Goal: Communication & Community: Participate in discussion

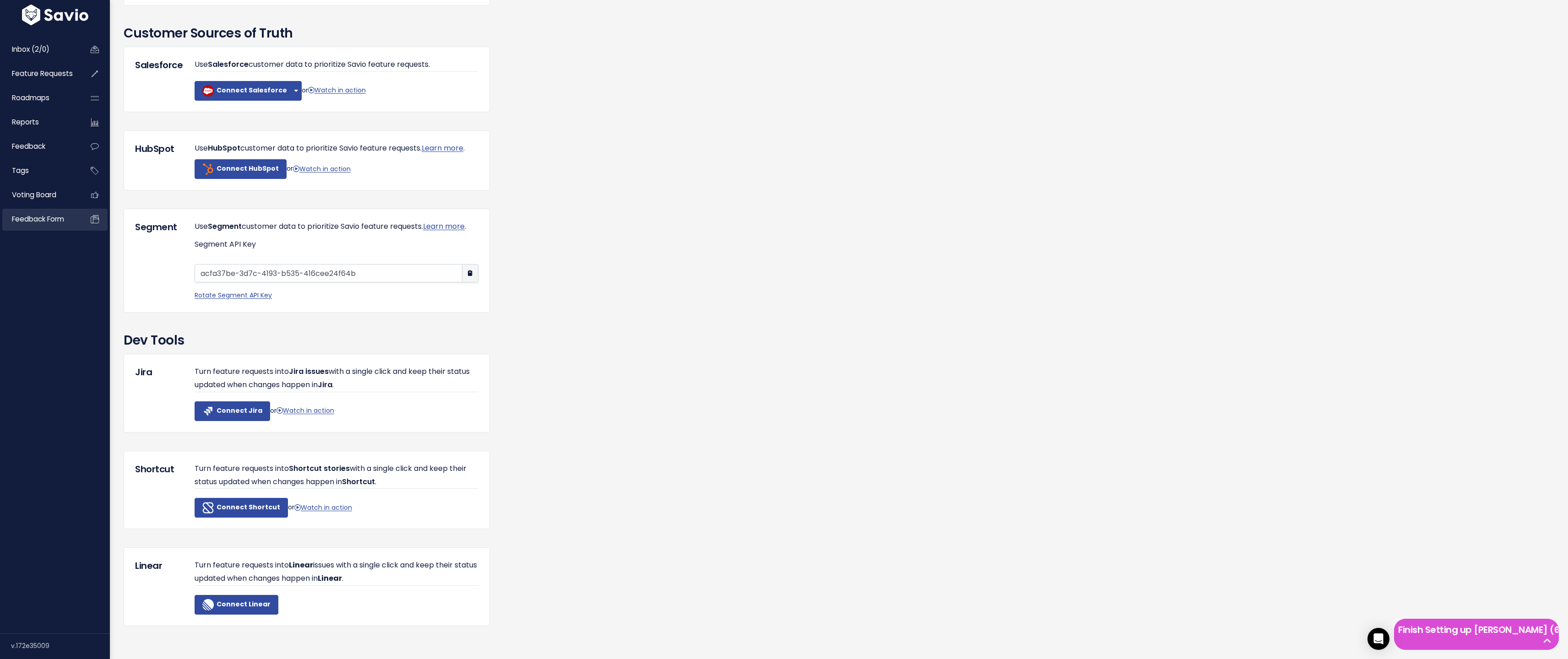
click at [63, 221] on span "Feedback form" at bounding box center [37, 219] width 53 height 10
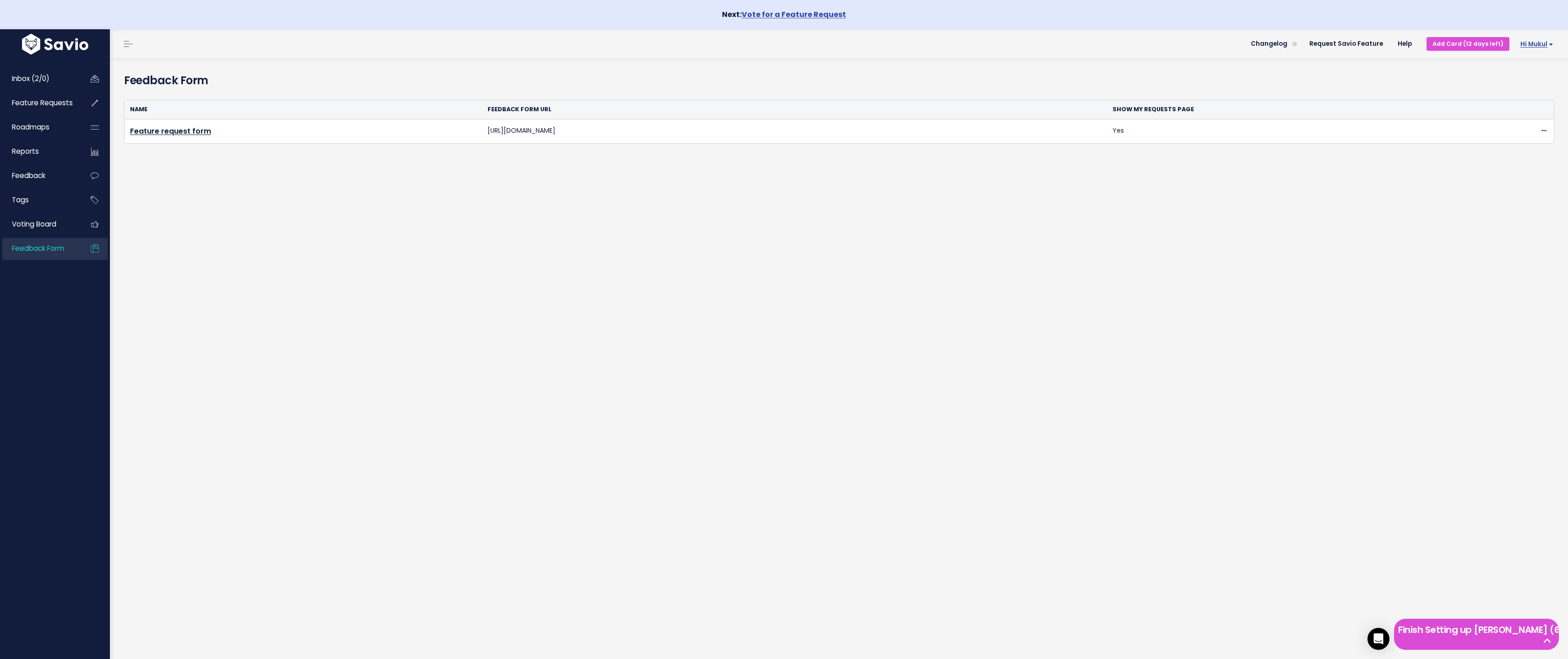
click at [1531, 48] on span "Hi Mukul" at bounding box center [1536, 44] width 33 height 7
click at [1511, 109] on link "Integrations" at bounding box center [1523, 106] width 67 height 18
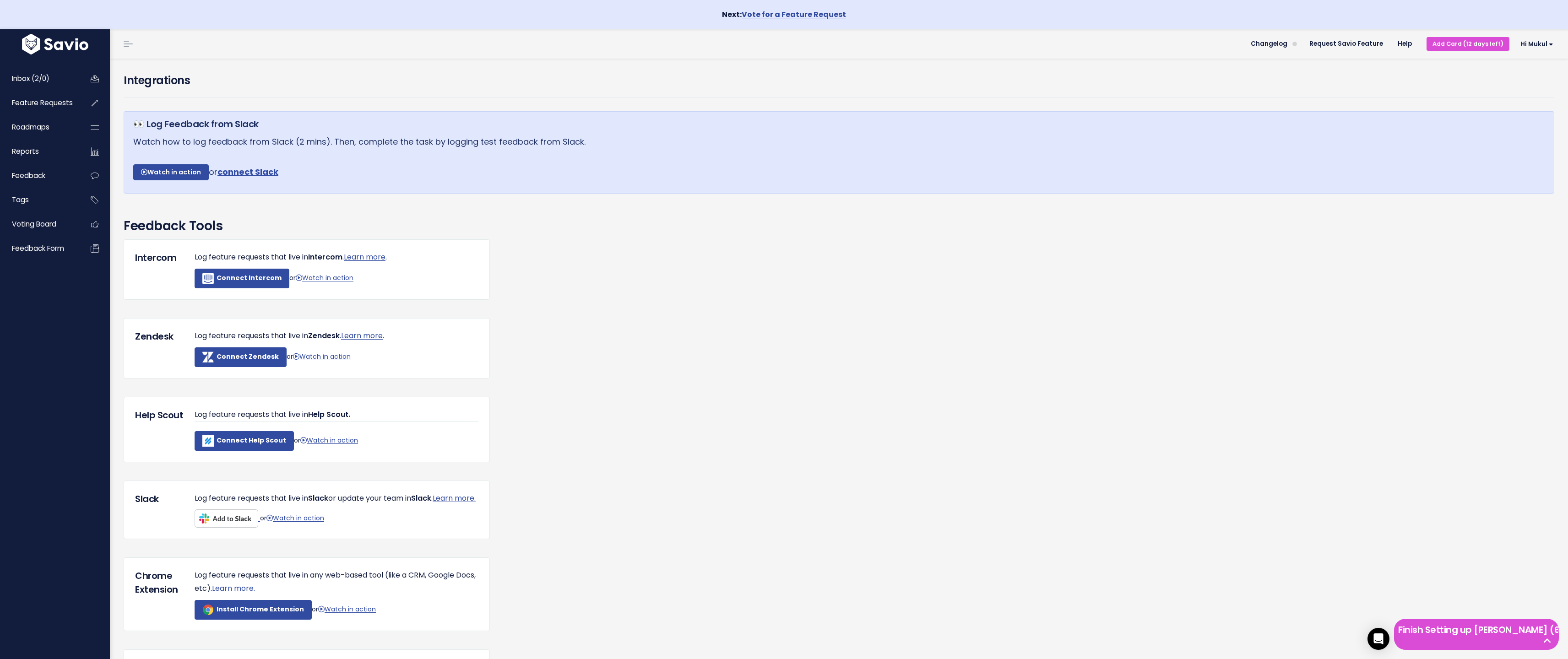
click at [0, 582] on div "Inbox (2/0) Feature Requests Roadmaps Reports" at bounding box center [54, 359] width 110 height 606
click at [1546, 46] on span "Hi Mukul" at bounding box center [1536, 44] width 33 height 7
click at [1513, 85] on link "My Settings" at bounding box center [1523, 89] width 67 height 18
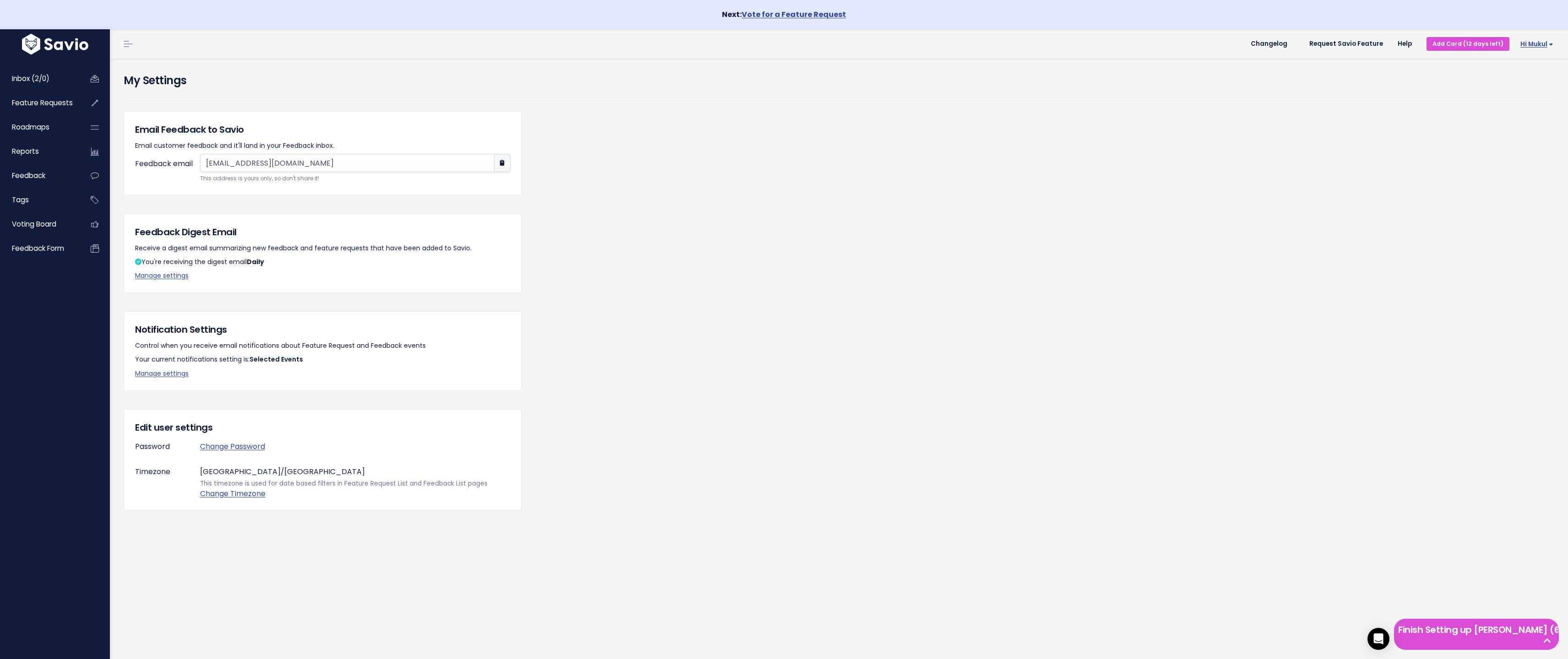
click at [1520, 47] on span "Hi Mukul" at bounding box center [1536, 44] width 33 height 7
click at [1516, 73] on link "Vault Settings" at bounding box center [1523, 71] width 67 height 18
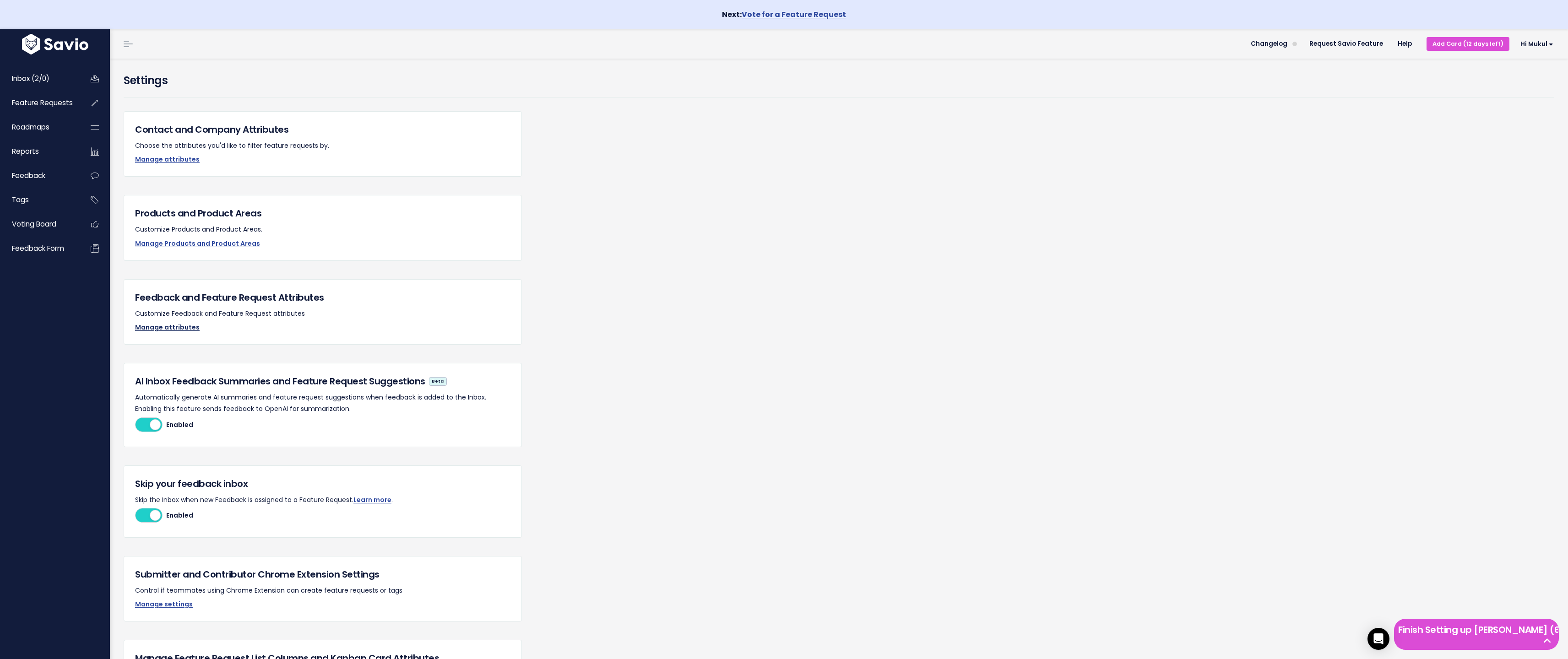
click at [185, 329] on link "Manage attributes" at bounding box center [167, 328] width 65 height 10
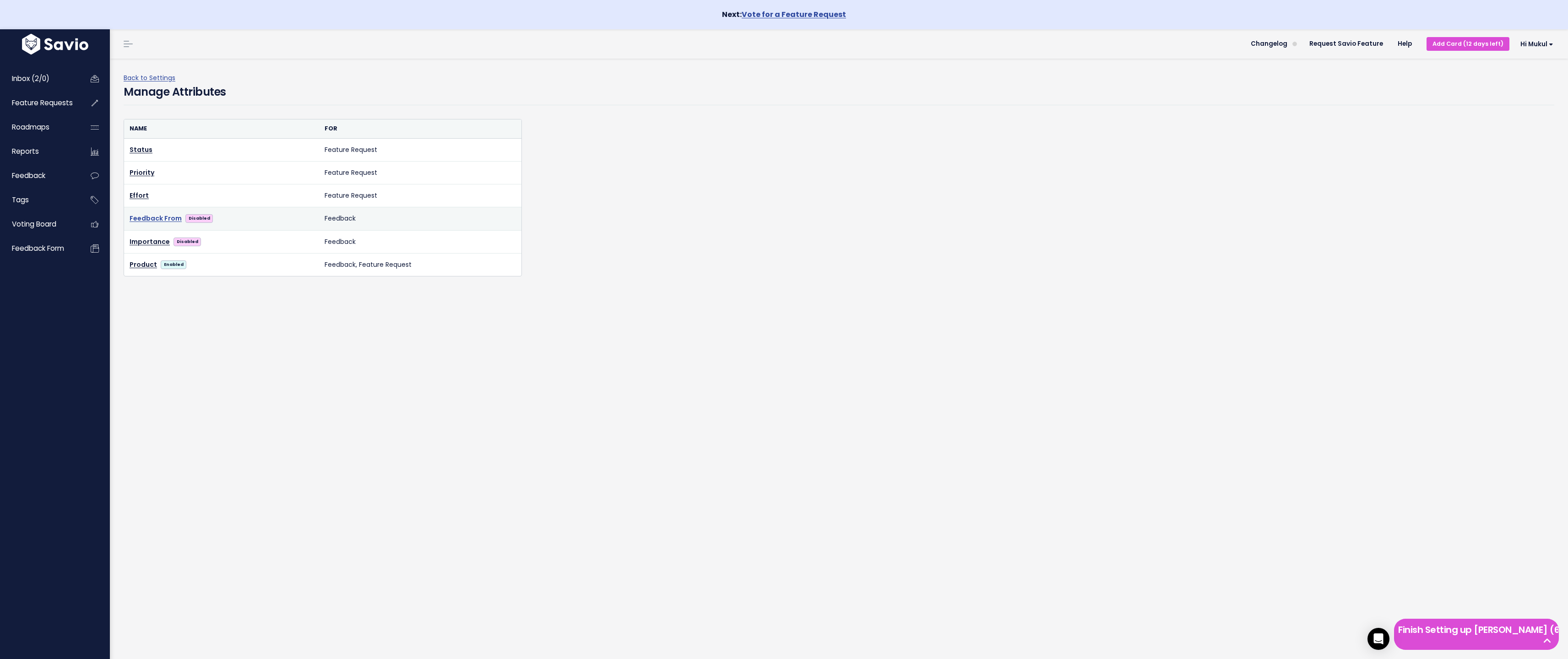
click at [156, 215] on link "Feedback From" at bounding box center [156, 219] width 53 height 11
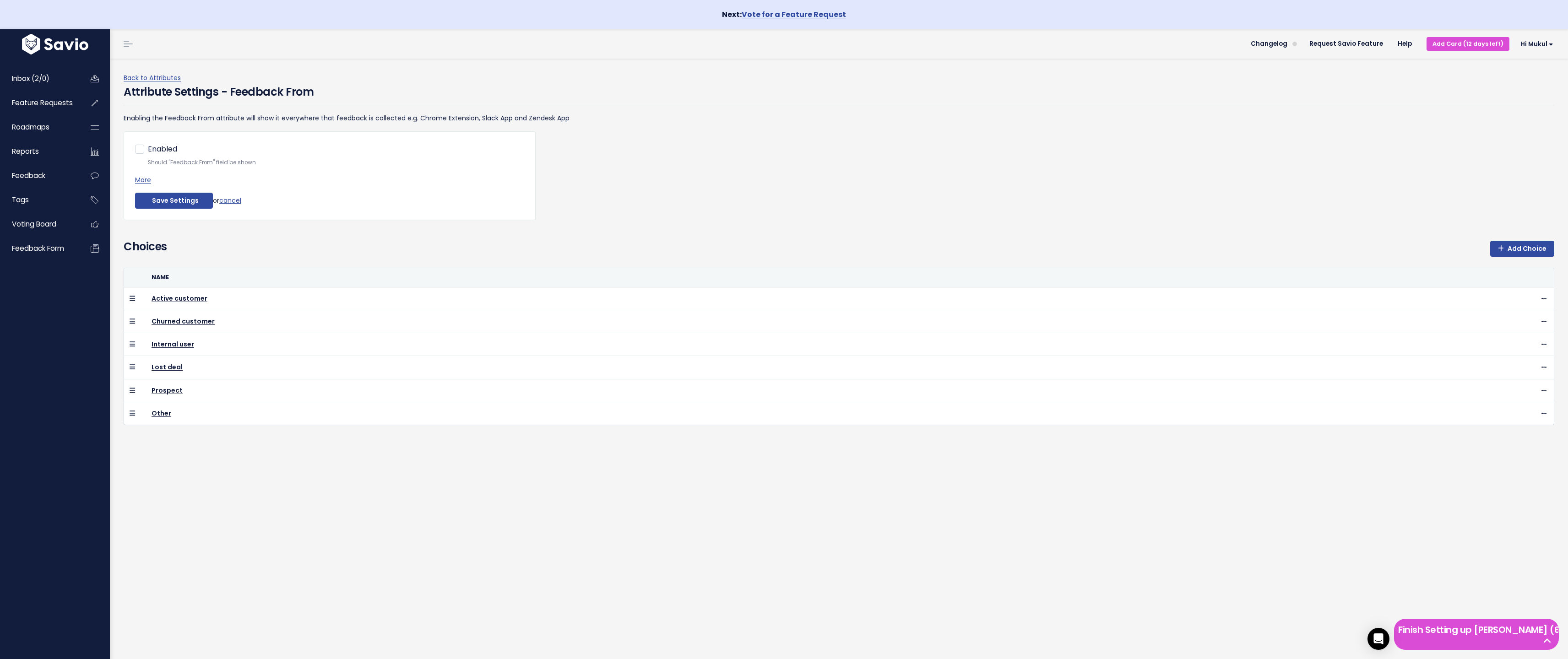
click at [0, 582] on div "Inbox (2/0) Feature Requests Roadmaps Reports" at bounding box center [54, 359] width 110 height 606
click at [144, 181] on link "More" at bounding box center [142, 181] width 16 height 10
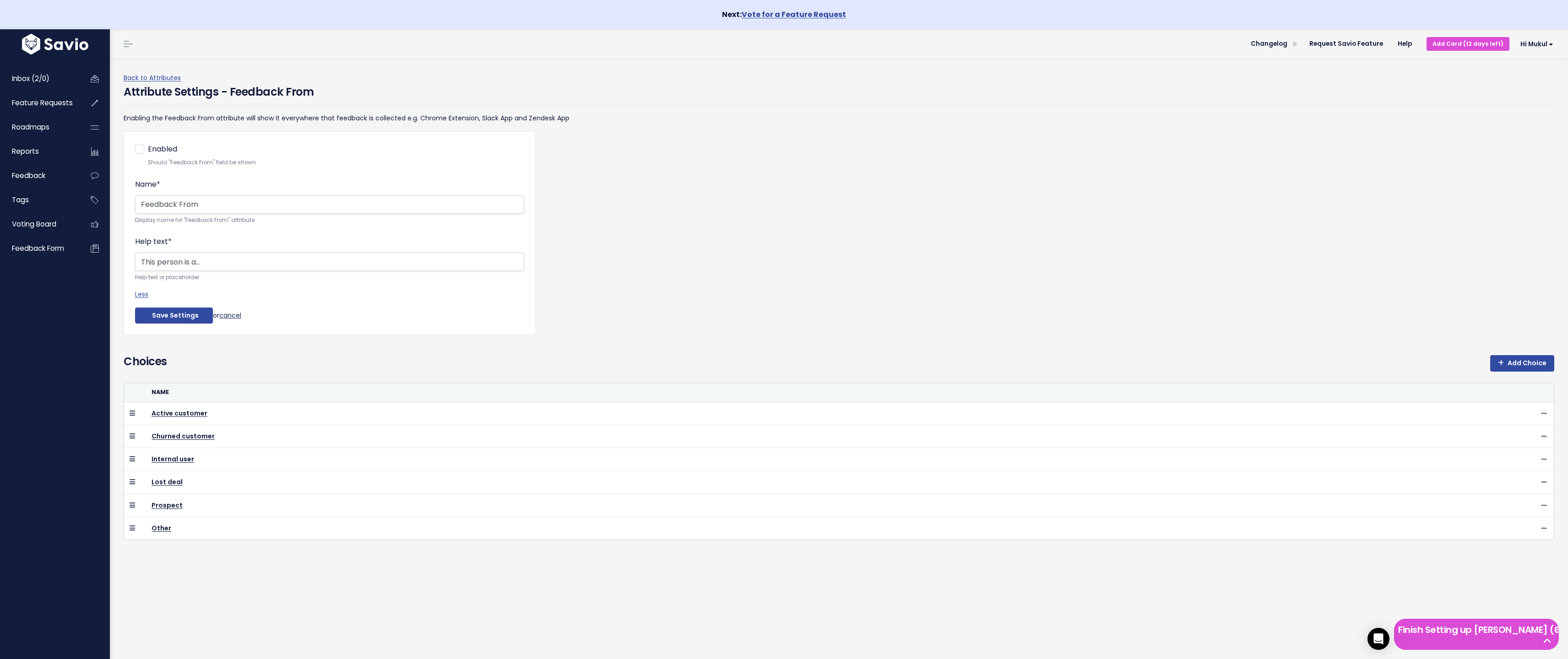
click at [229, 316] on link "cancel" at bounding box center [230, 315] width 22 height 10
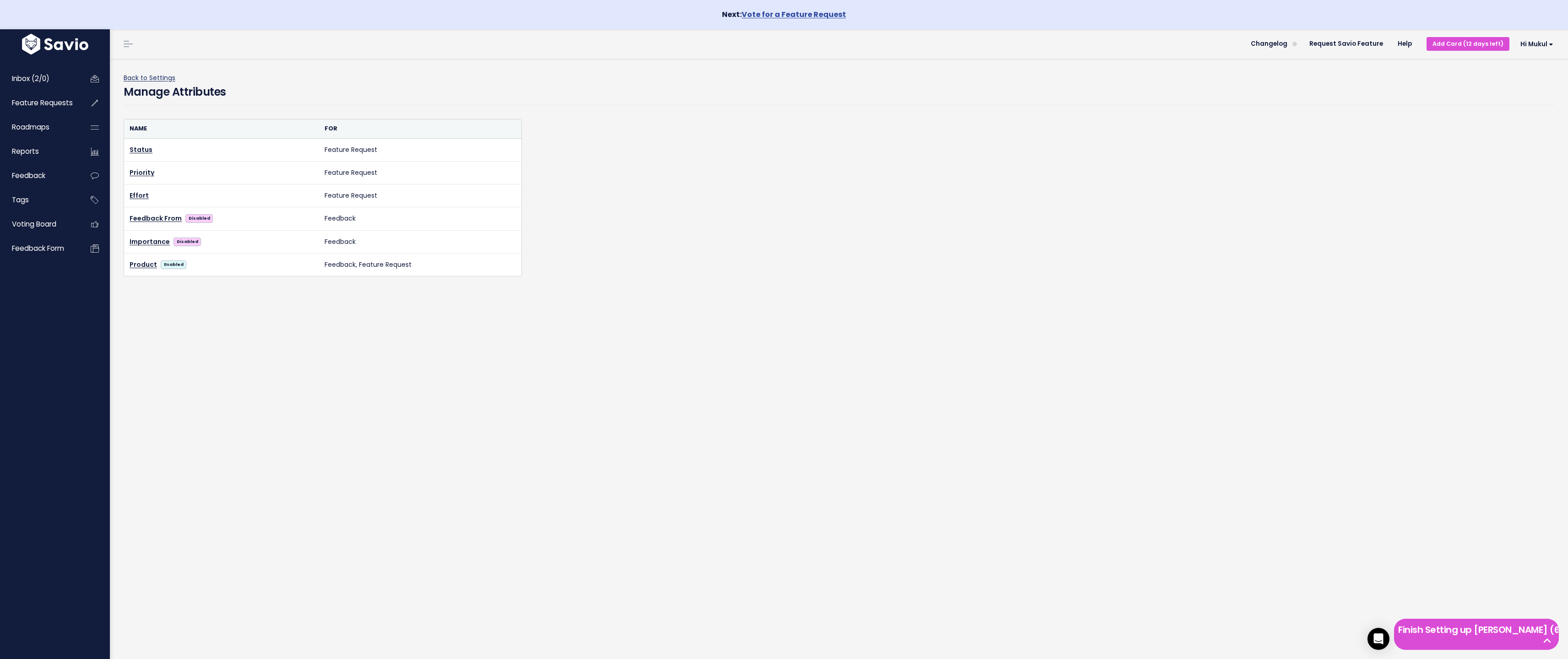
click at [146, 76] on link "Back to Settings" at bounding box center [149, 78] width 52 height 10
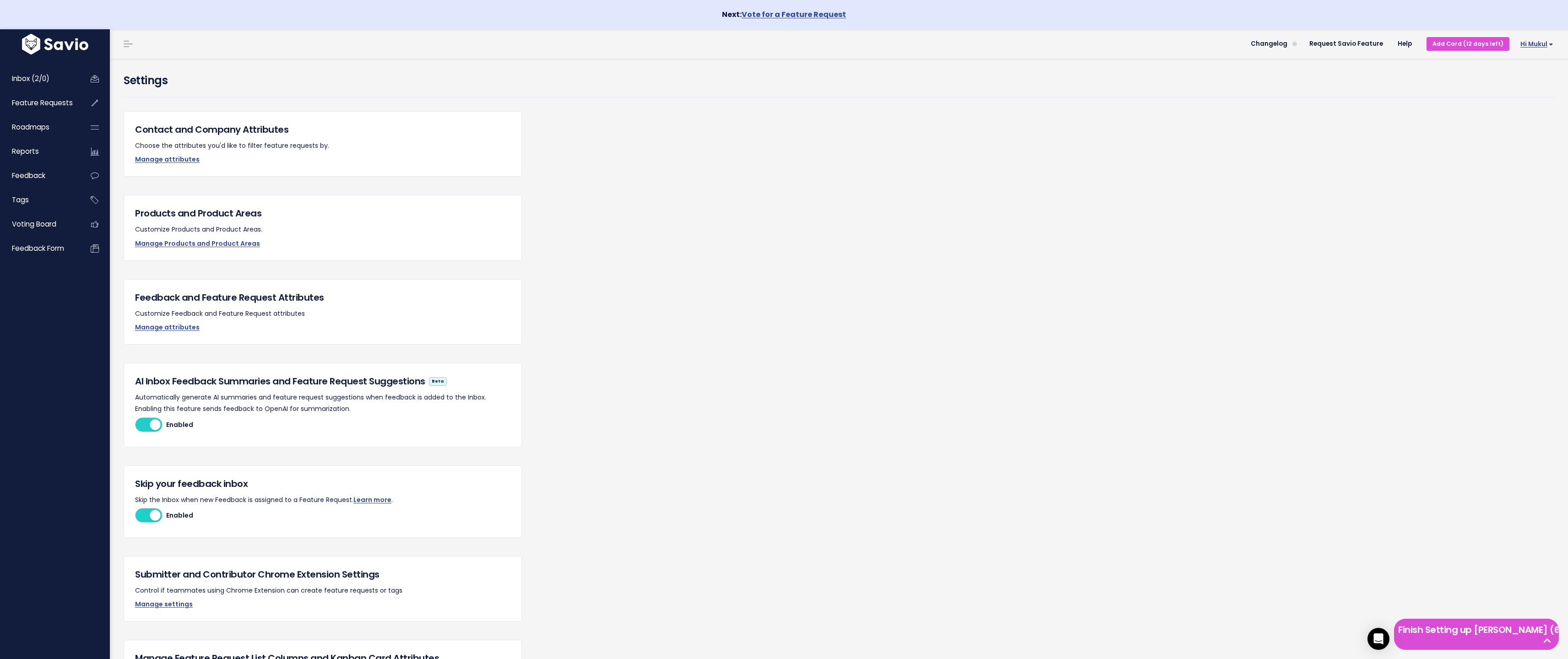
click at [1540, 41] on span "Hi Mukul" at bounding box center [1536, 44] width 33 height 7
click at [1529, 72] on link "Vault Settings" at bounding box center [1523, 71] width 67 height 18
click at [1525, 35] on link "Hi Mukul" at bounding box center [1536, 42] width 52 height 14
click at [1511, 82] on link "My Settings" at bounding box center [1523, 87] width 67 height 18
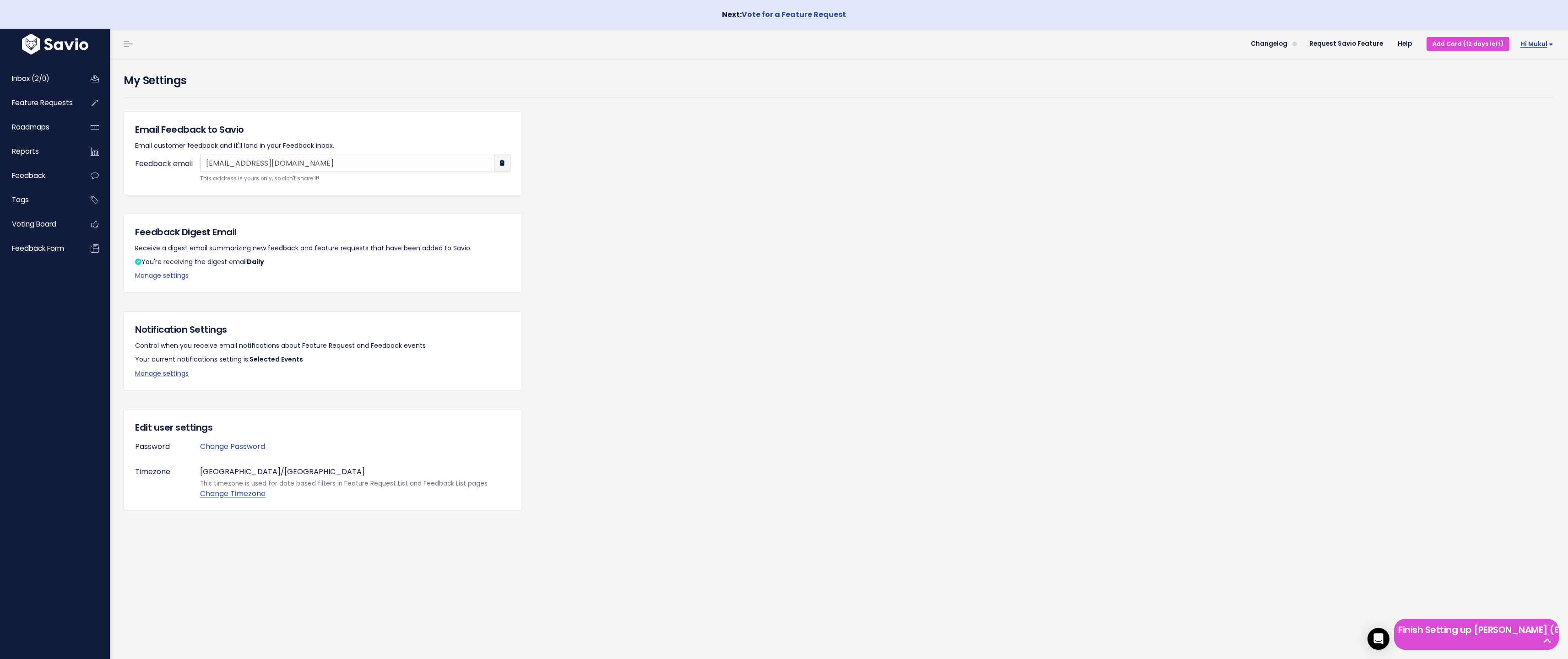
click at [1546, 50] on link "Hi Mukul" at bounding box center [1536, 44] width 52 height 14
click at [1524, 75] on link "Vault Settings" at bounding box center [1523, 71] width 67 height 18
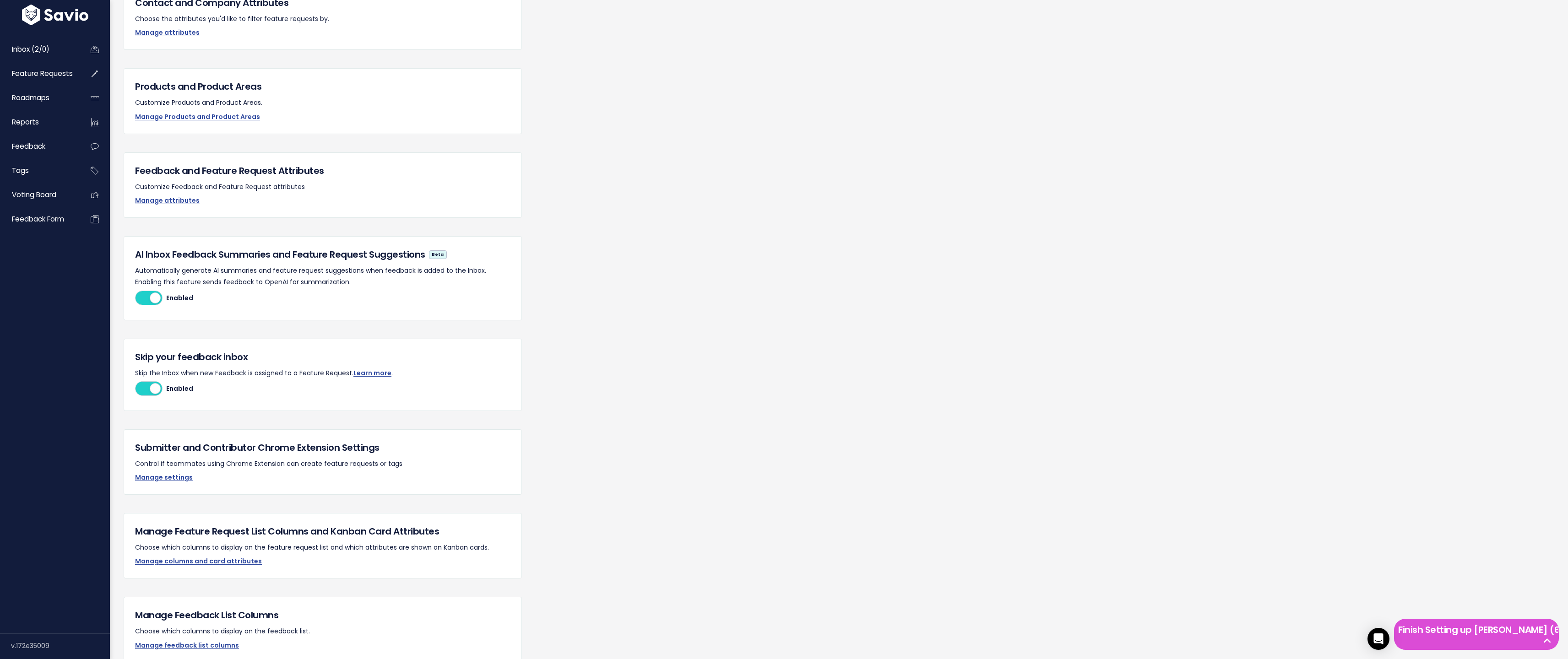
scroll to position [520, 0]
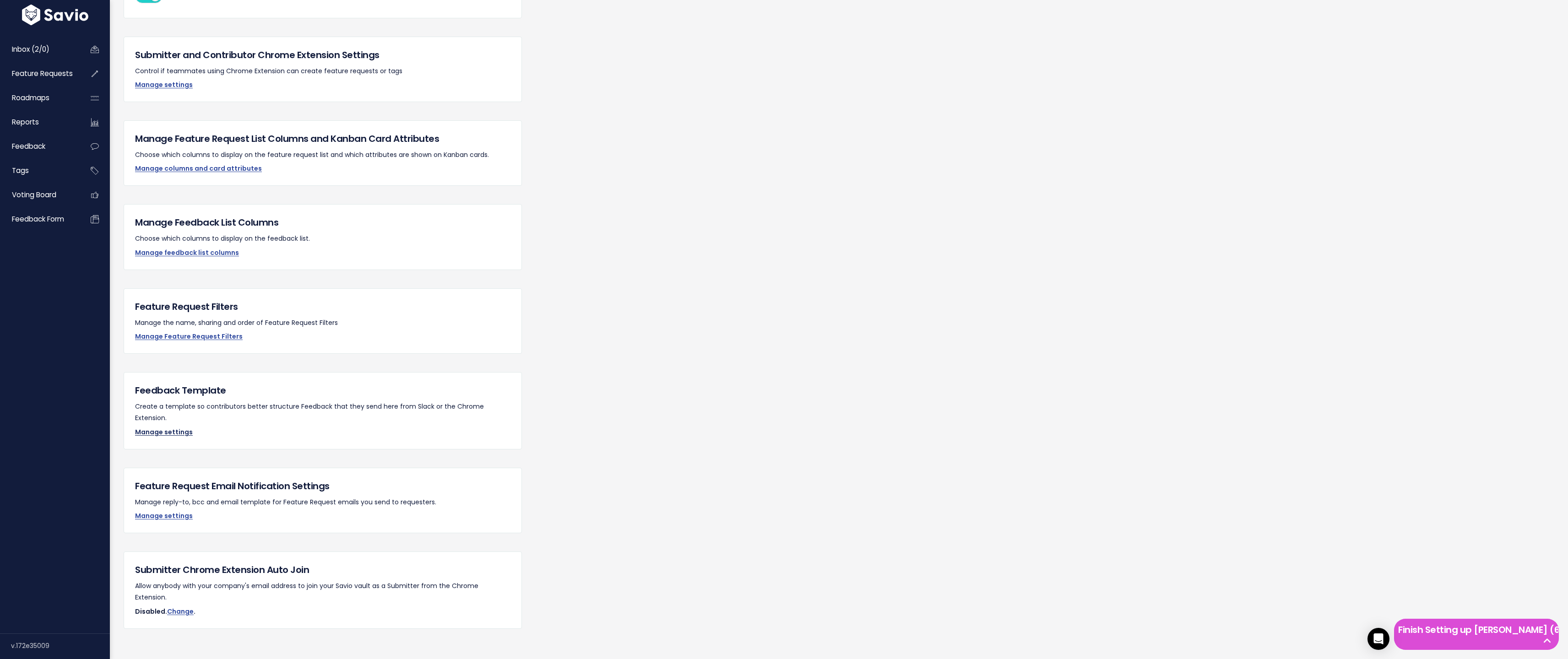
click at [173, 428] on link "Manage settings" at bounding box center [163, 433] width 57 height 10
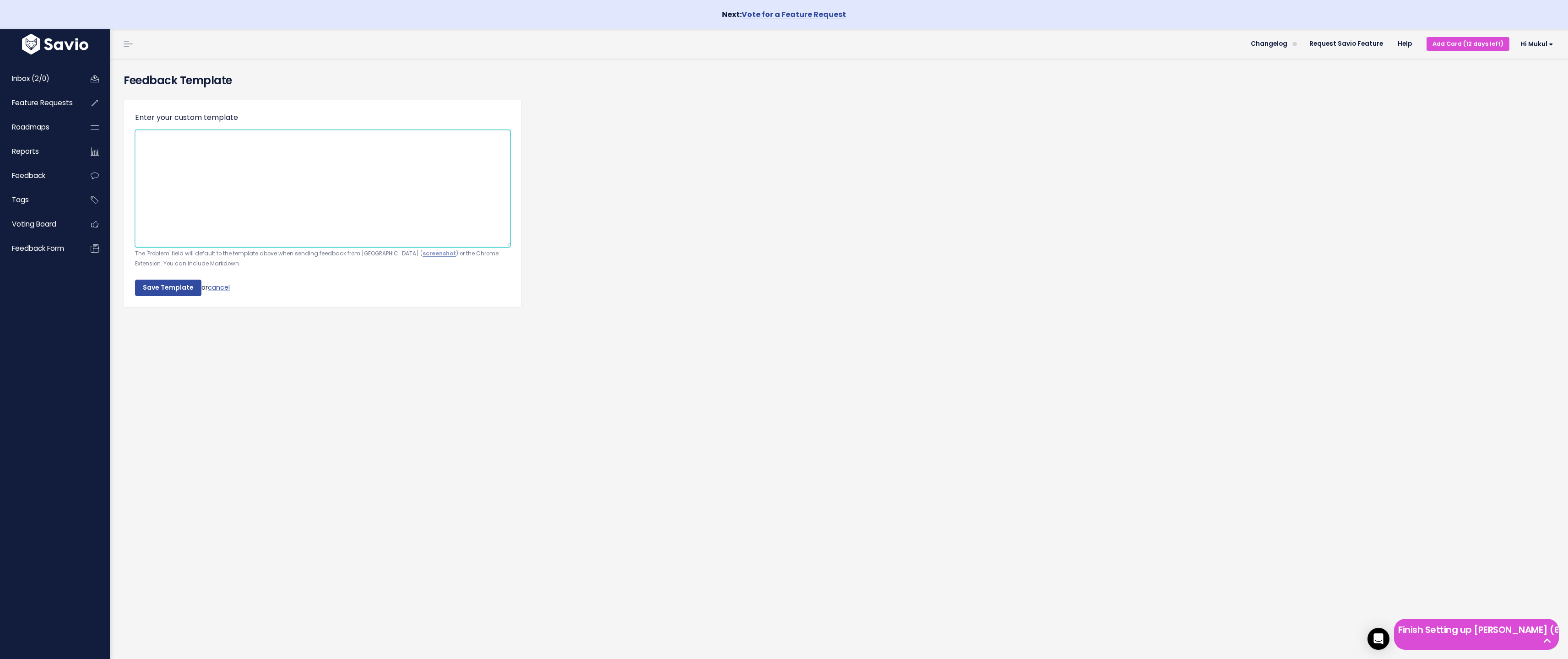
click at [218, 150] on textarea "Enter your custom template" at bounding box center [322, 188] width 375 height 117
click at [1525, 45] on span "Hi Mukul" at bounding box center [1536, 44] width 33 height 7
click at [1528, 78] on link "Vault Settings" at bounding box center [1523, 71] width 67 height 18
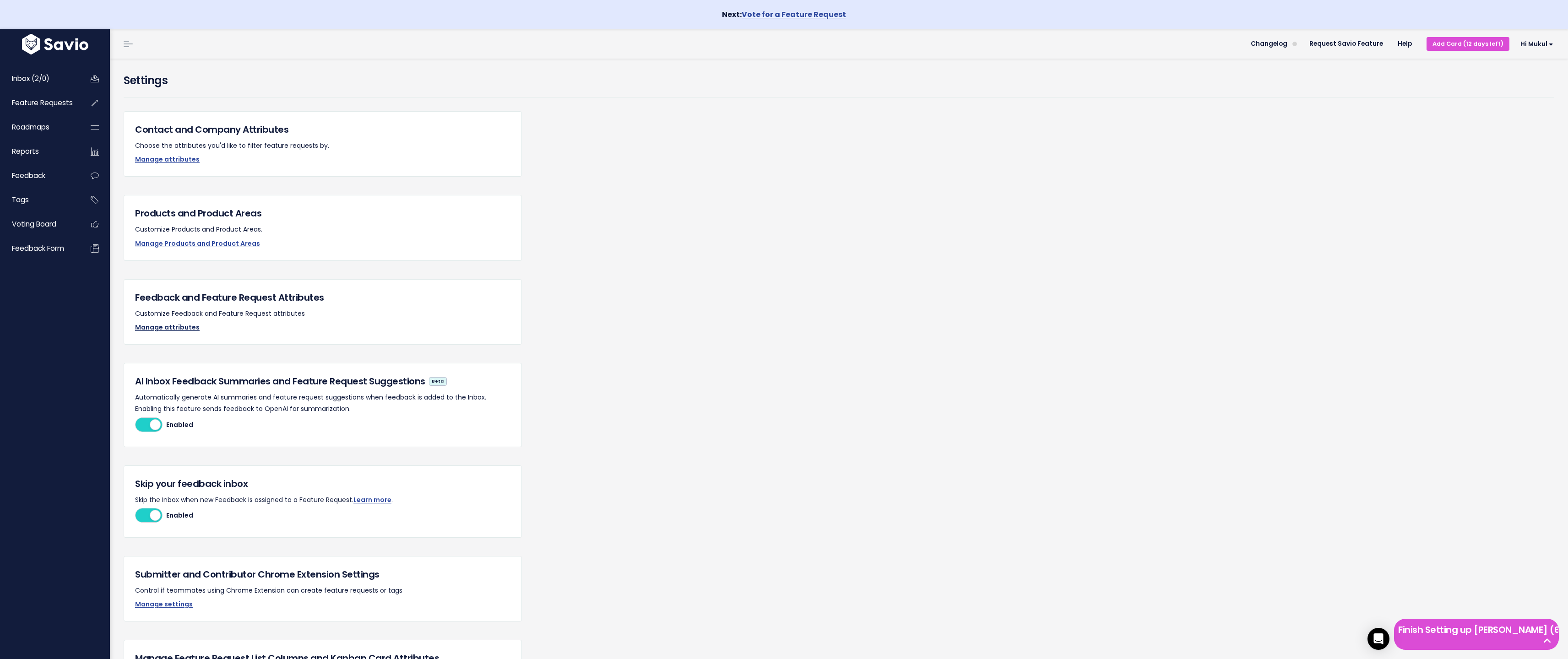
click at [168, 328] on link "Manage attributes" at bounding box center [167, 328] width 65 height 10
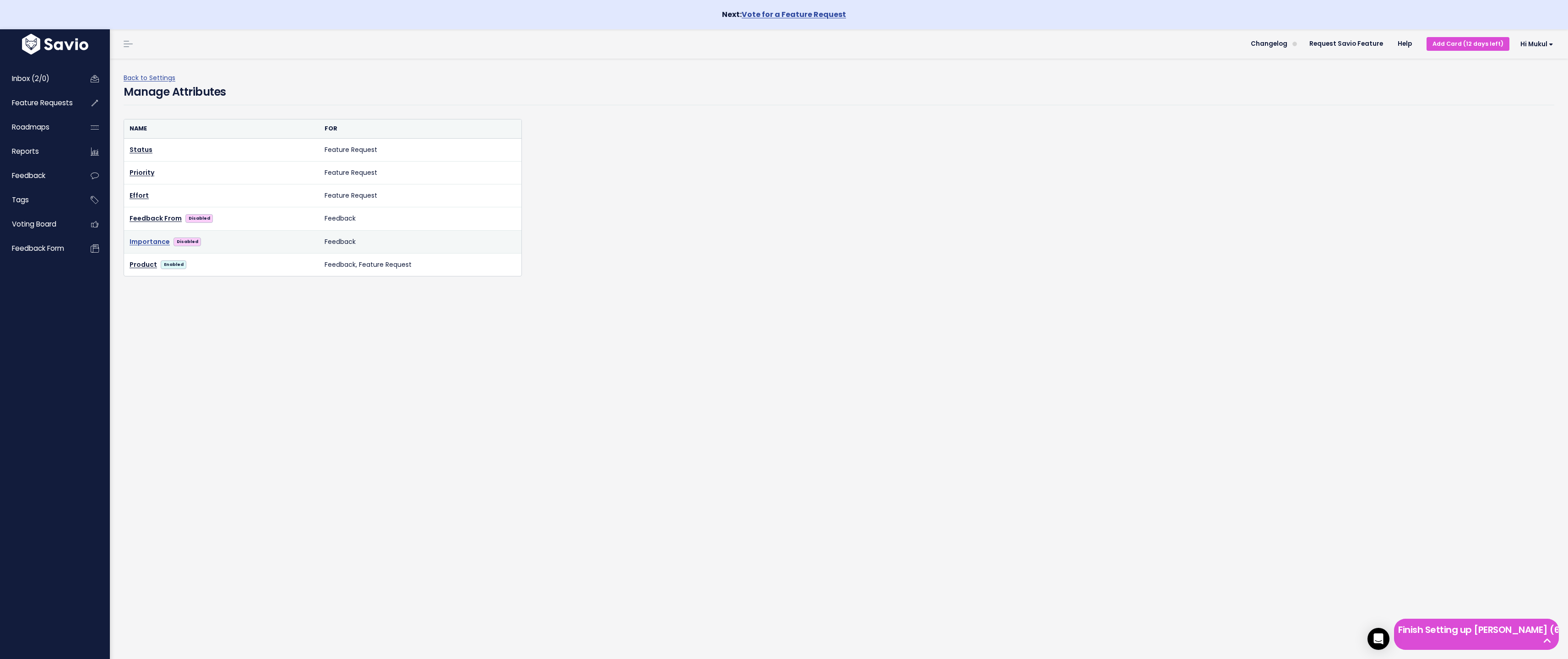
click at [152, 243] on link "Importance" at bounding box center [150, 242] width 40 height 11
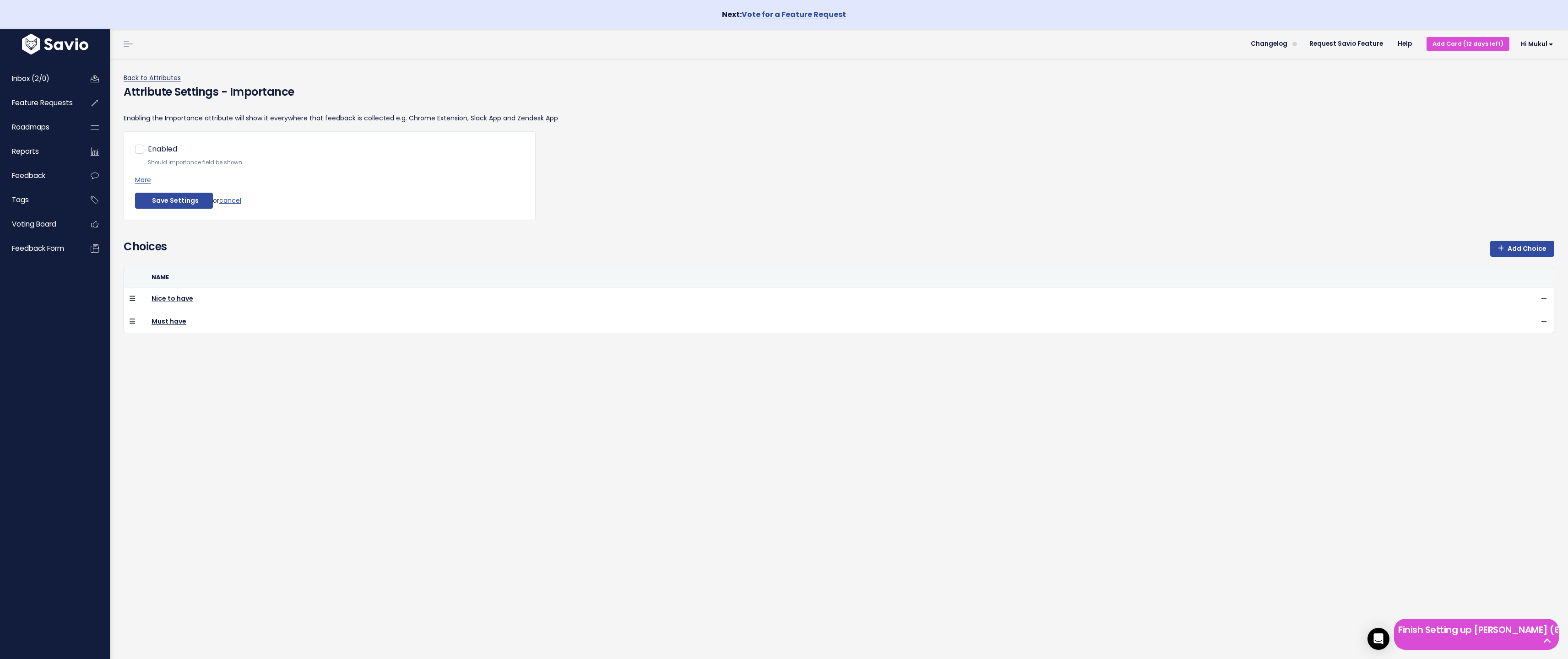
click at [144, 78] on link "Back to Attributes" at bounding box center [152, 78] width 57 height 10
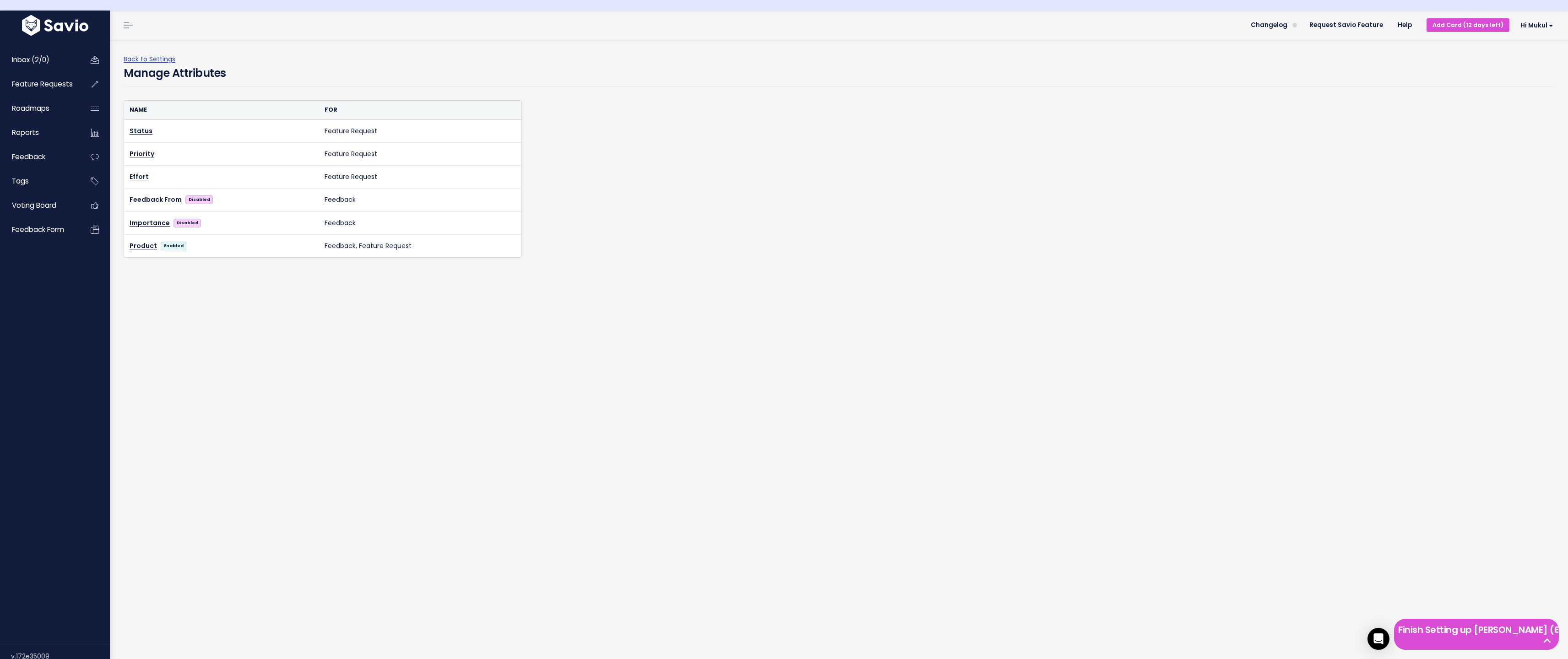
scroll to position [30, 0]
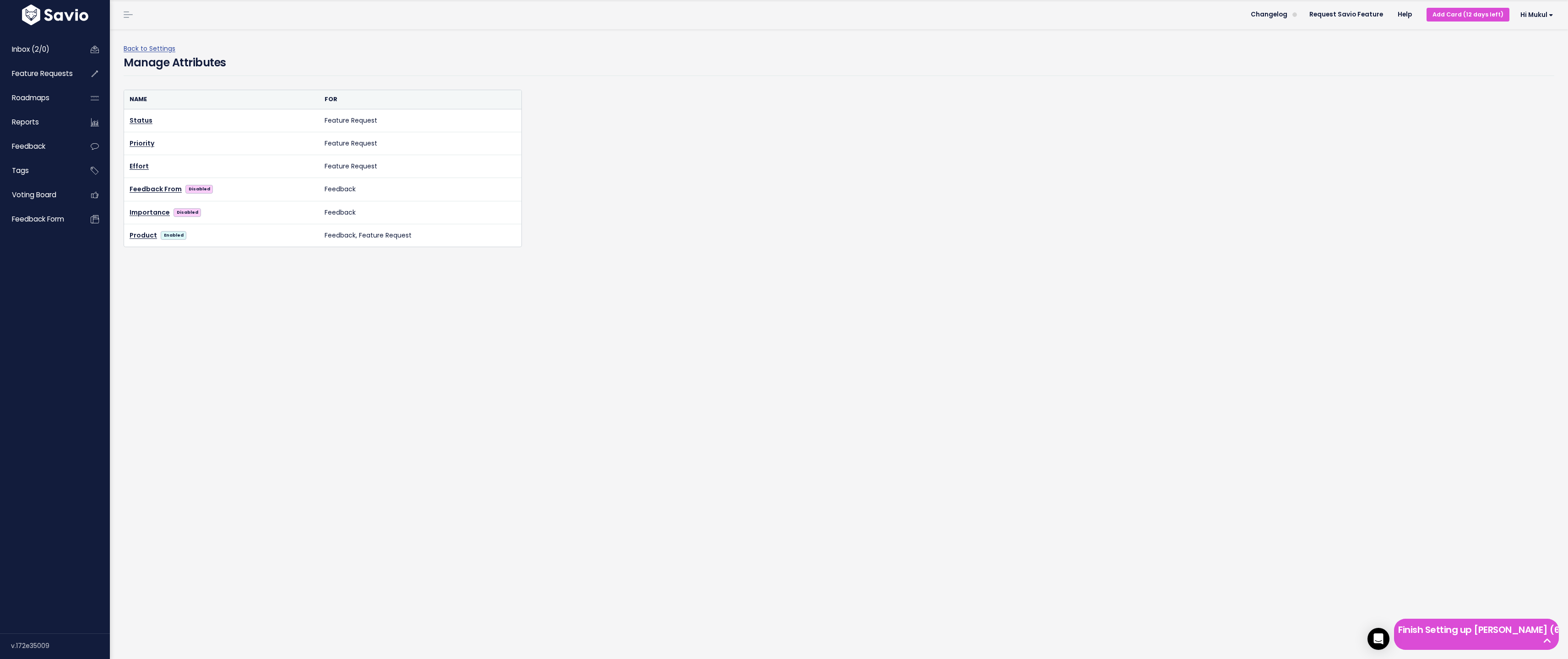
click at [0, 598] on div "Inbox (2/0) Feature Requests Roadmaps Reports" at bounding box center [54, 330] width 110 height 606
click at [52, 217] on span "Feedback form" at bounding box center [37, 219] width 53 height 10
click at [53, 139] on link "Feedback" at bounding box center [38, 146] width 74 height 21
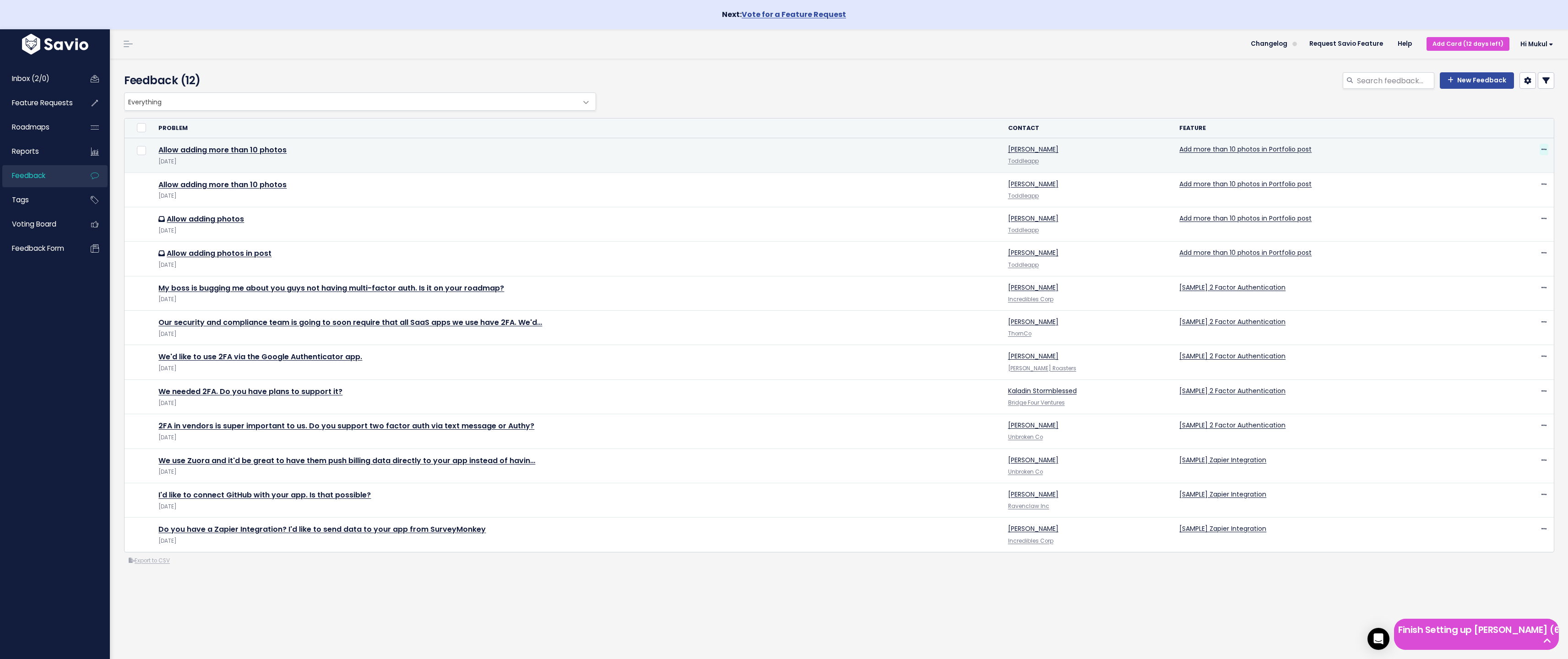
click at [1541, 149] on icon at bounding box center [1543, 150] width 5 height 6
click at [295, 157] on td "Allow adding more than 10 photos Sep 1 2025" at bounding box center [577, 156] width 849 height 34
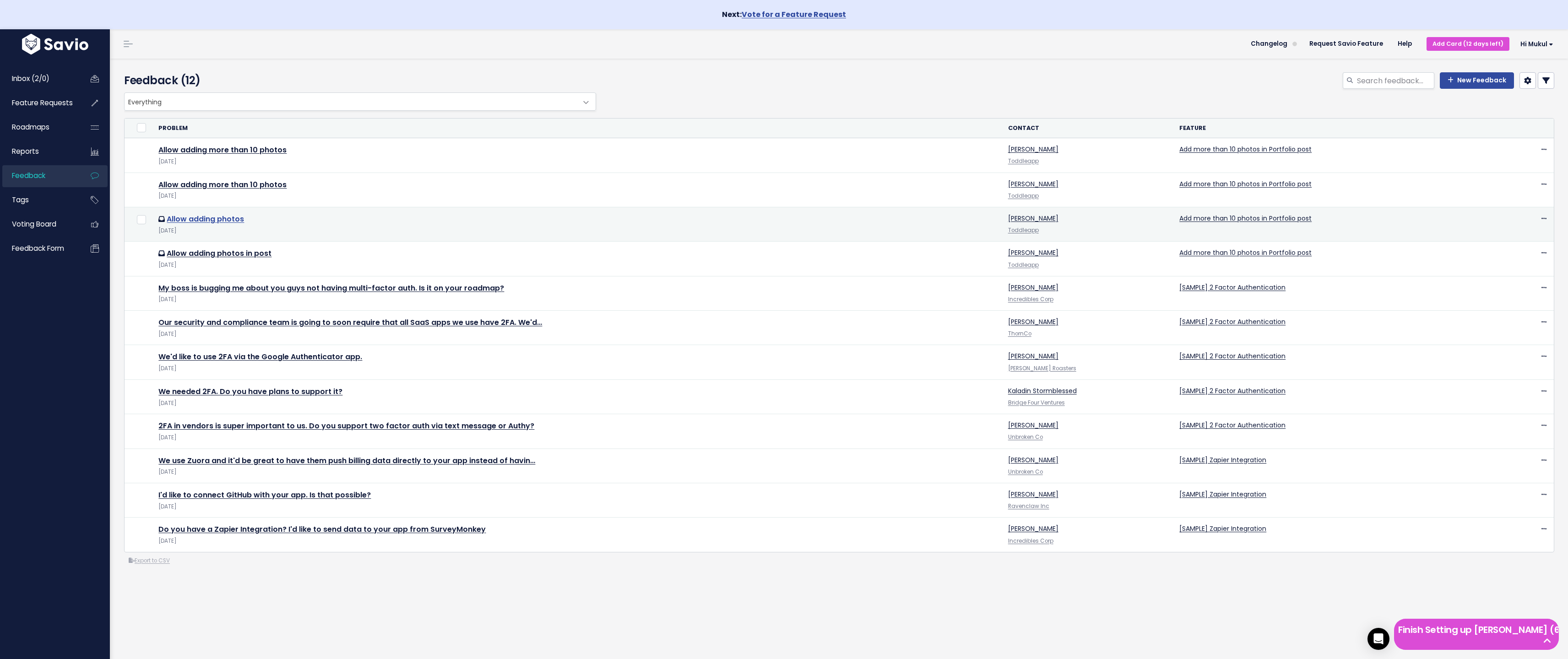
click at [223, 221] on link "Allow adding photos" at bounding box center [205, 219] width 77 height 11
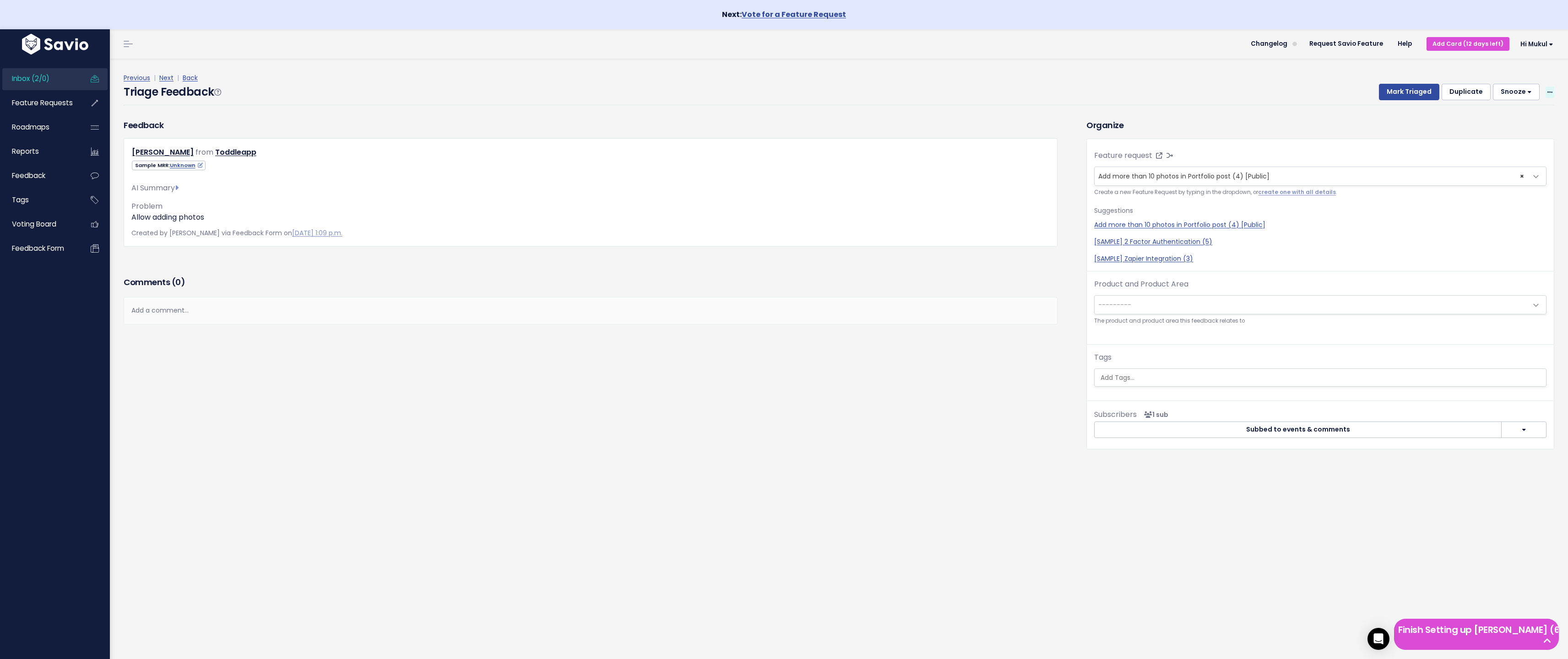
click at [1548, 93] on icon at bounding box center [1550, 93] width 5 height 6
click at [1346, 135] on div "Organize Feature request --------- Add more than 10 photos in Portfolio post (4…" at bounding box center [1321, 285] width 481 height 330
click at [47, 179] on link "Feedback" at bounding box center [38, 176] width 74 height 21
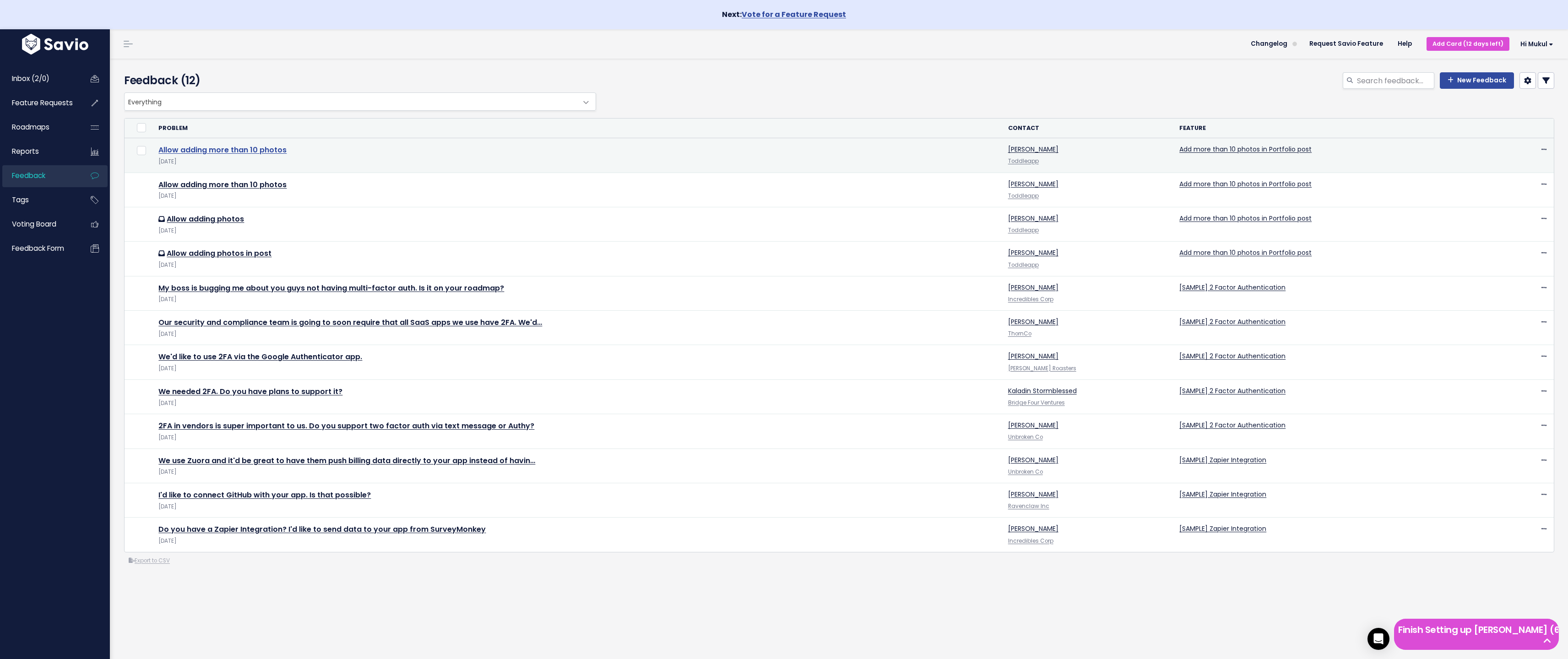
click at [243, 152] on link "Allow adding more than 10 photos" at bounding box center [222, 150] width 128 height 11
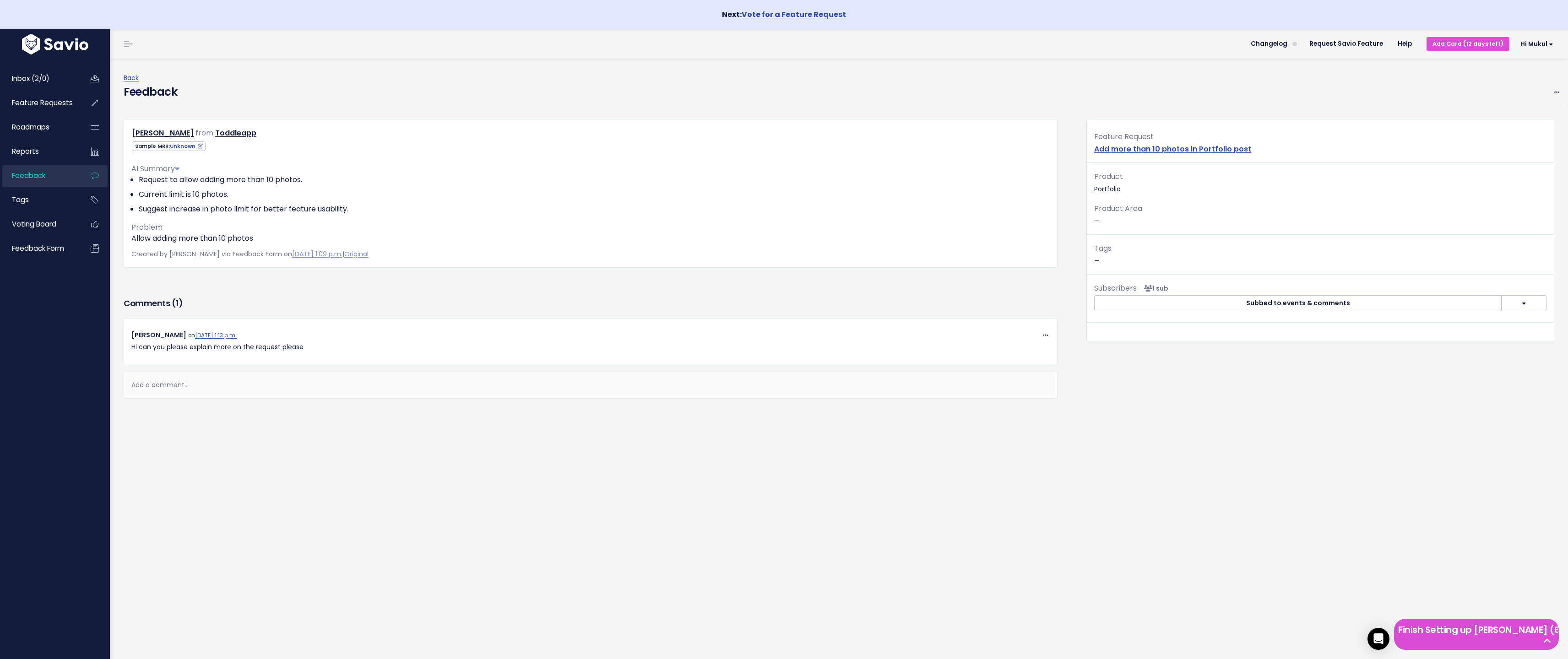
click at [55, 168] on link "Feedback" at bounding box center [38, 176] width 74 height 21
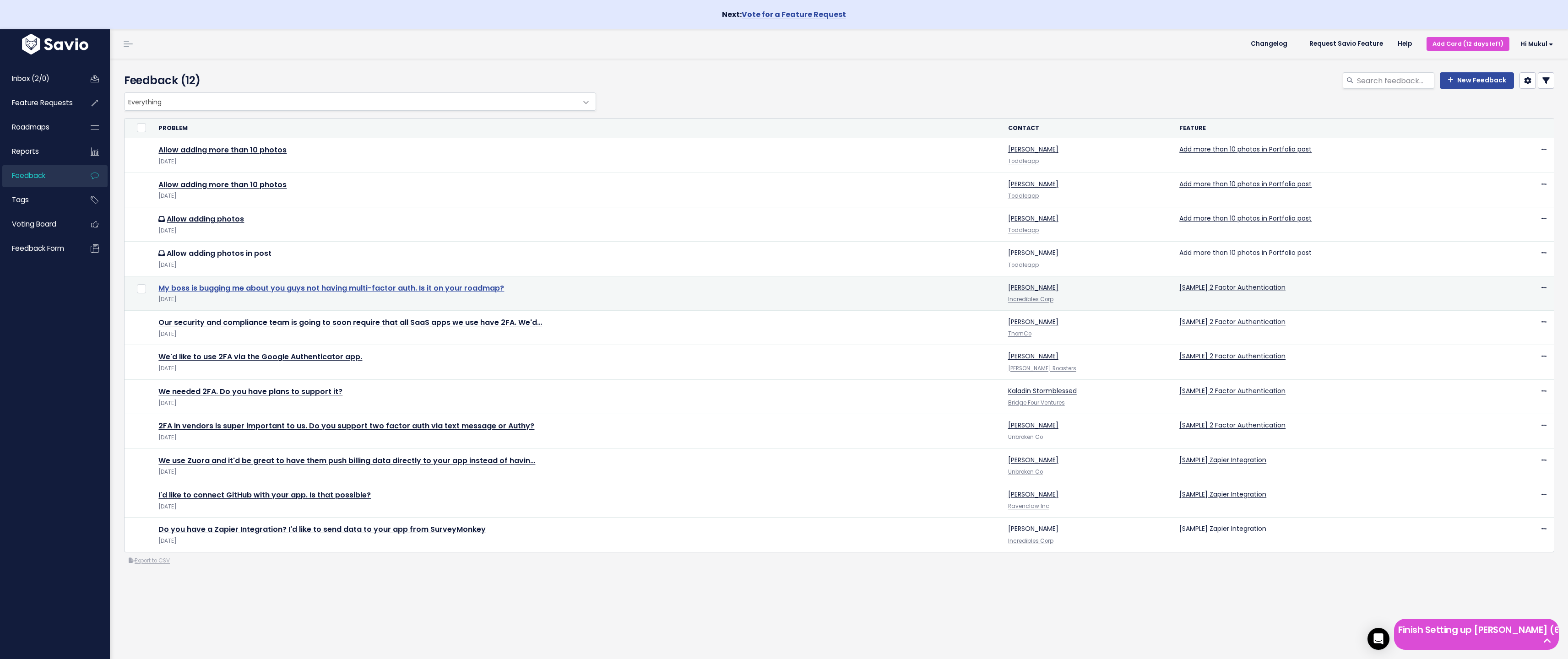
click at [218, 287] on link "My boss is bugging me about you guys not having multi-factor auth. Is it on you…" at bounding box center [331, 287] width 346 height 11
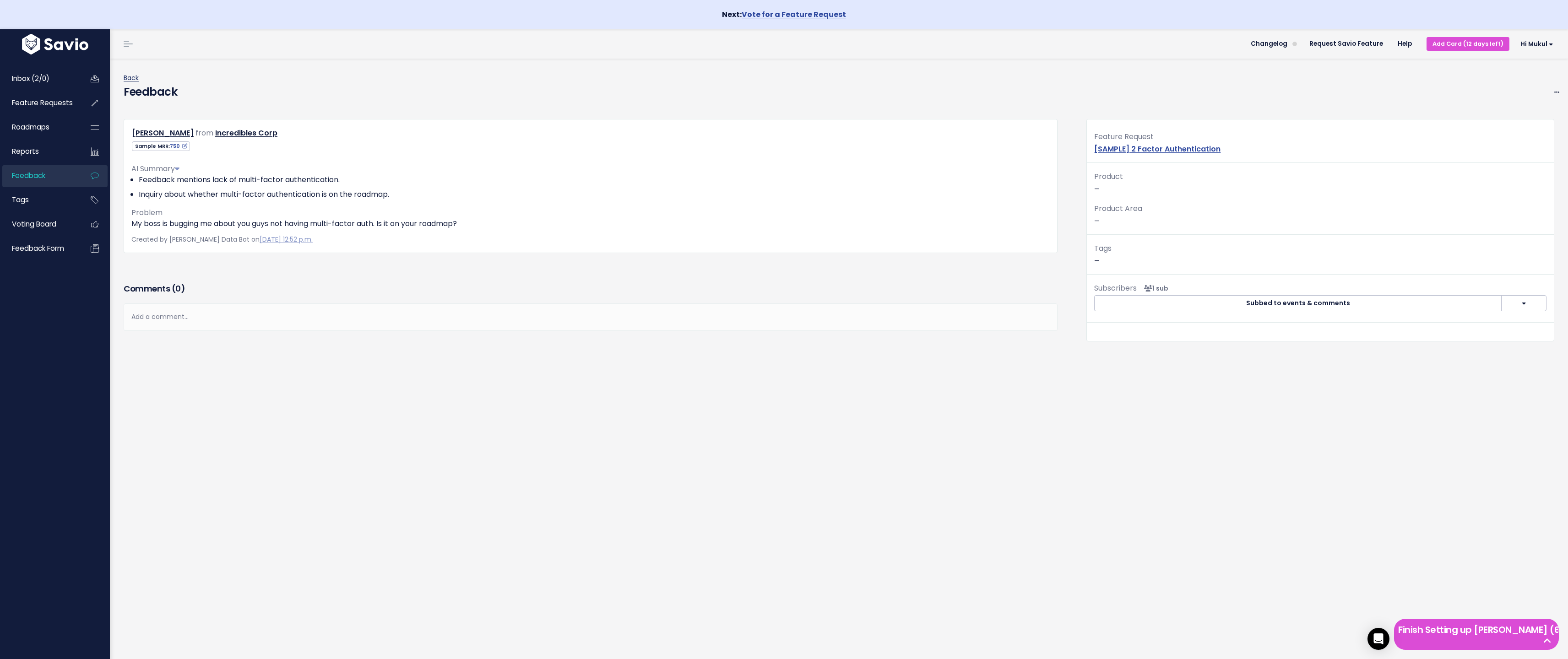
click at [134, 80] on link "Back" at bounding box center [131, 78] width 15 height 10
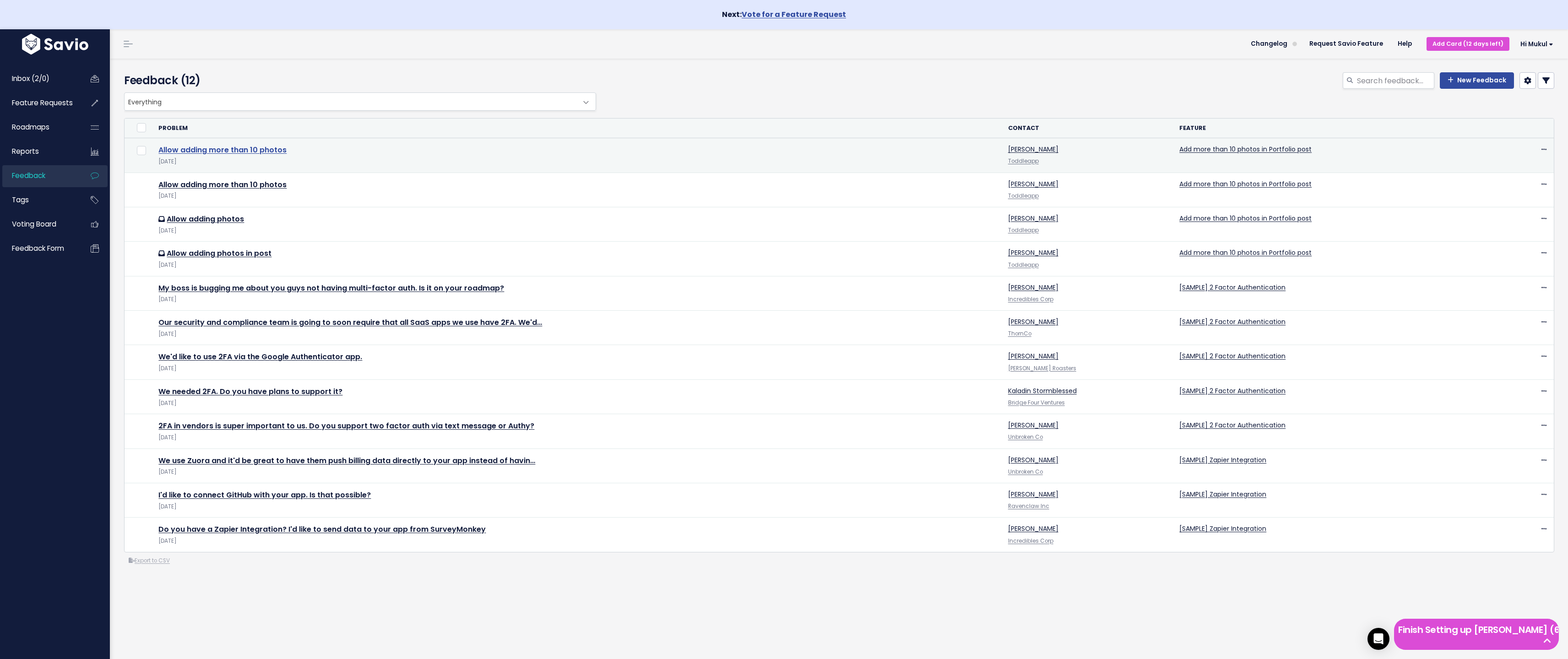
click at [229, 151] on link "Allow adding more than 10 photos" at bounding box center [222, 150] width 128 height 11
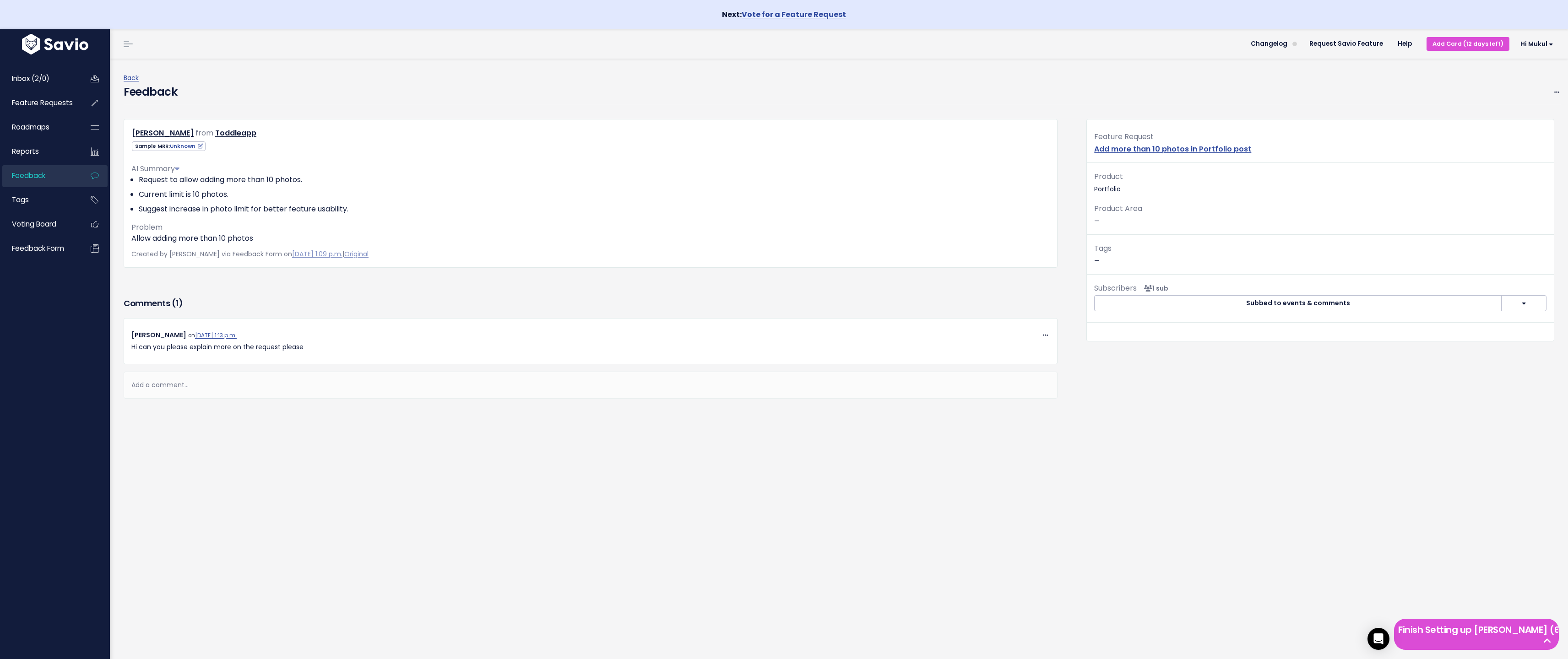
click at [1104, 196] on div "Product Portfolio Product Area —" at bounding box center [1320, 202] width 467 height 65
click at [1100, 215] on p "Product Area —" at bounding box center [1321, 215] width 453 height 25
click at [176, 391] on div "Add a comment..." at bounding box center [590, 385] width 934 height 27
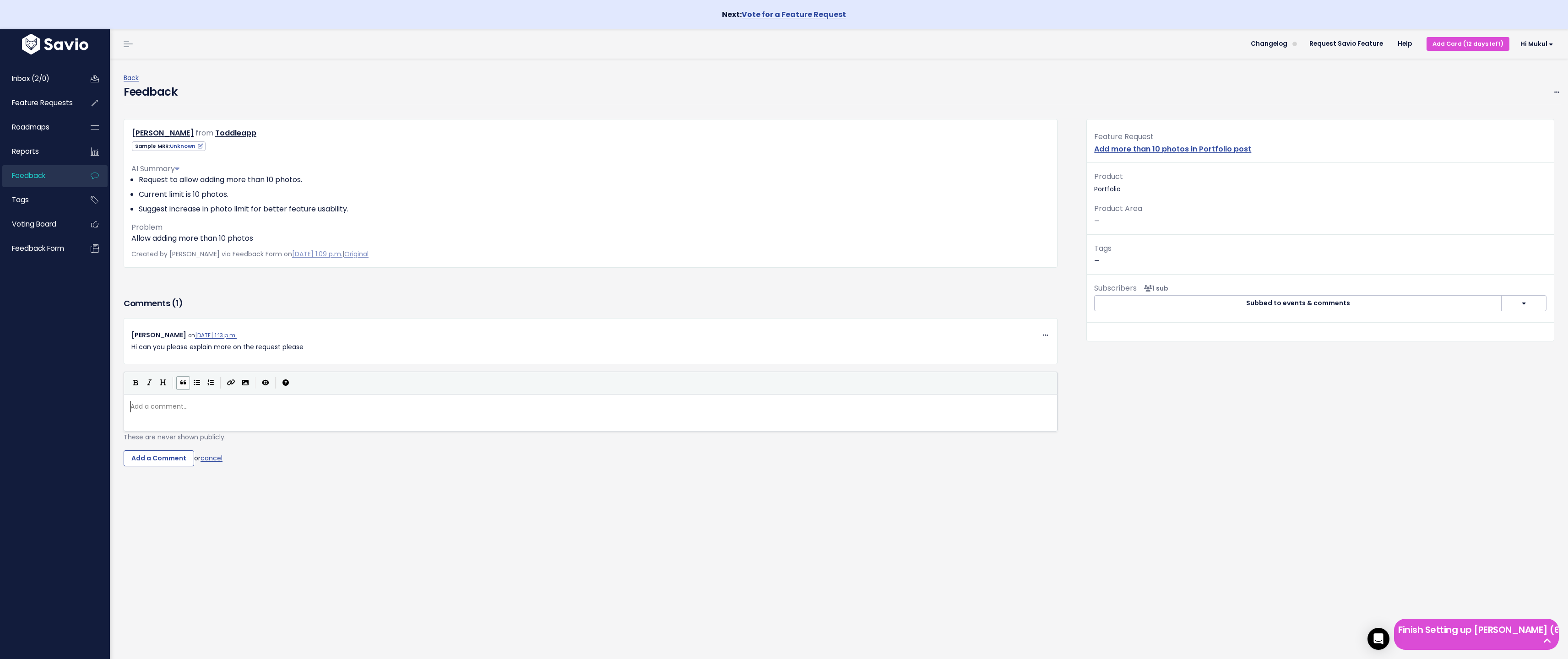
scroll to position [3, 0]
click at [409, 503] on div "Comments ( 1 ) Copy Link Quote Reply Edit Delete Mukul Goyal on Sept. 1, 2025, …" at bounding box center [590, 408] width 948 height 226
click at [57, 82] on link "Inbox (2/0)" at bounding box center [38, 78] width 74 height 21
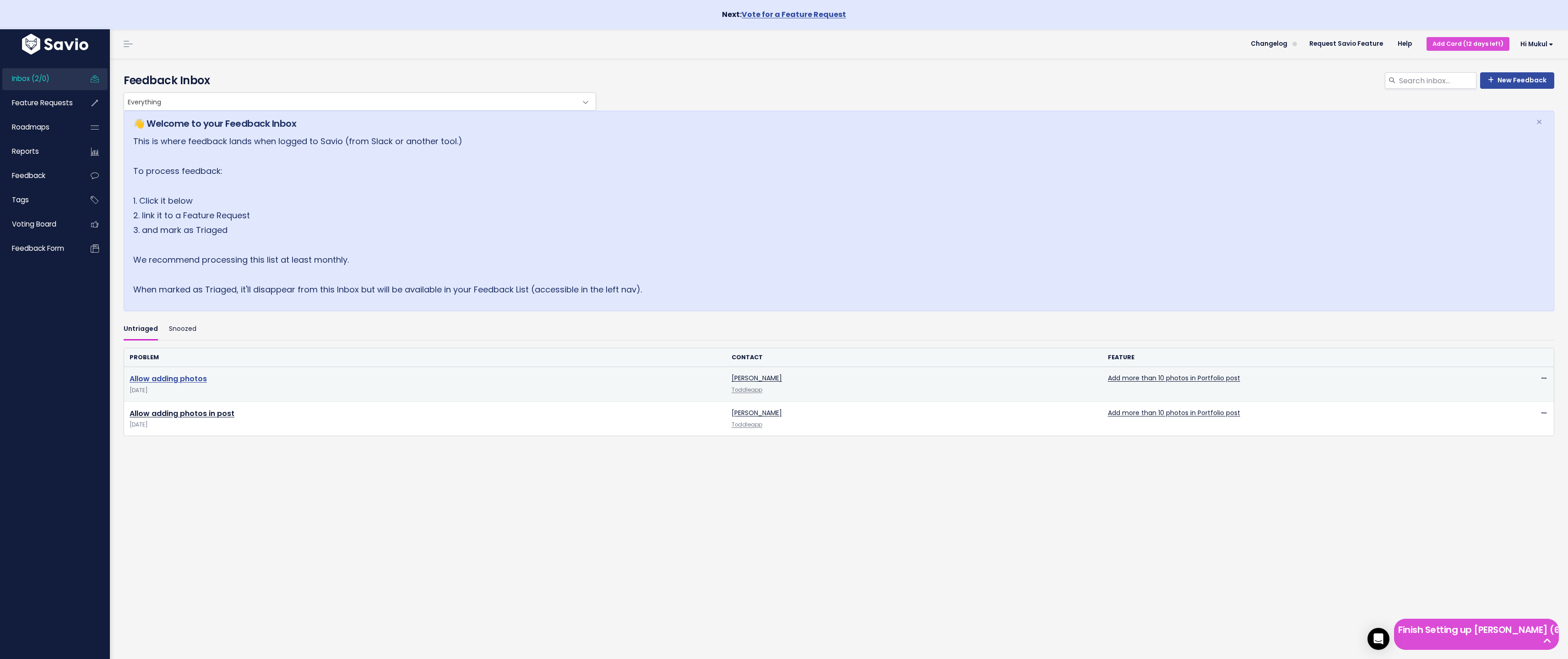
click at [172, 375] on link "Allow adding photos" at bounding box center [168, 378] width 77 height 11
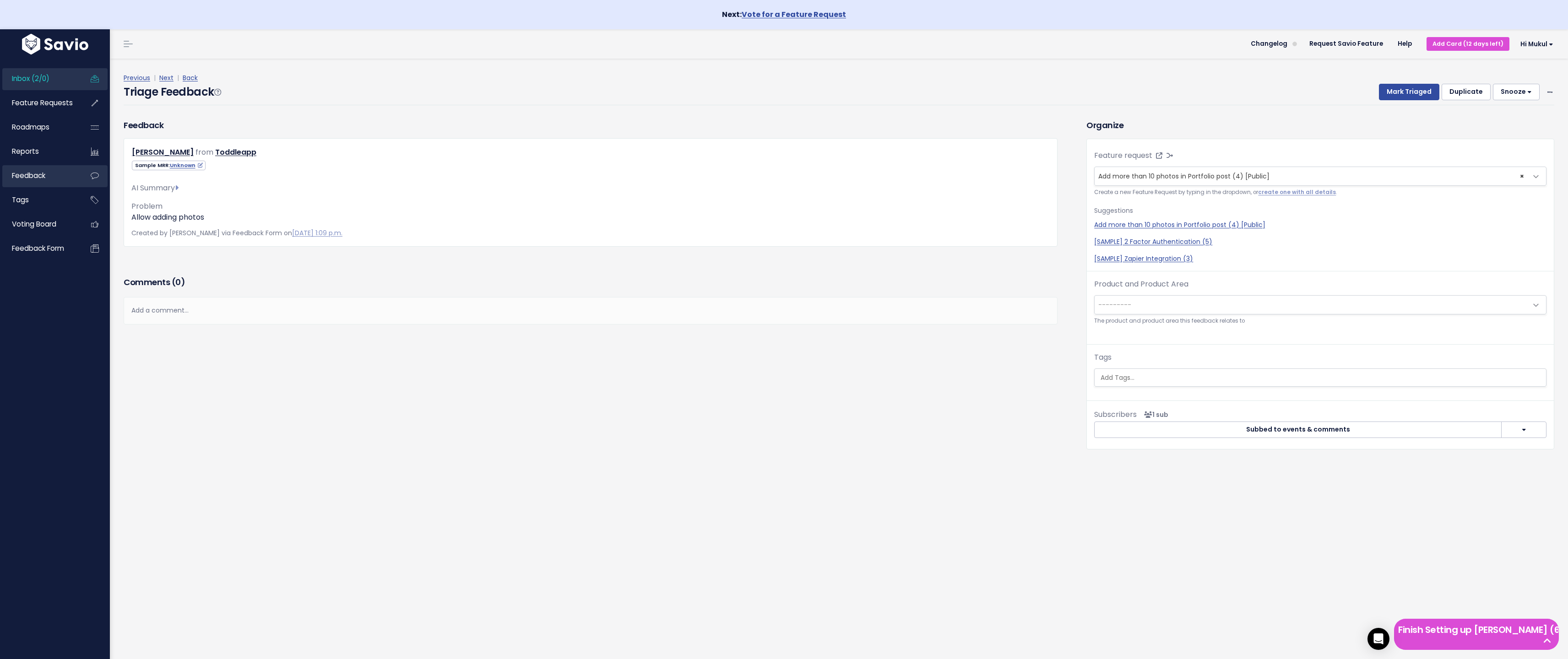
click at [74, 182] on link "Feedback" at bounding box center [38, 176] width 74 height 21
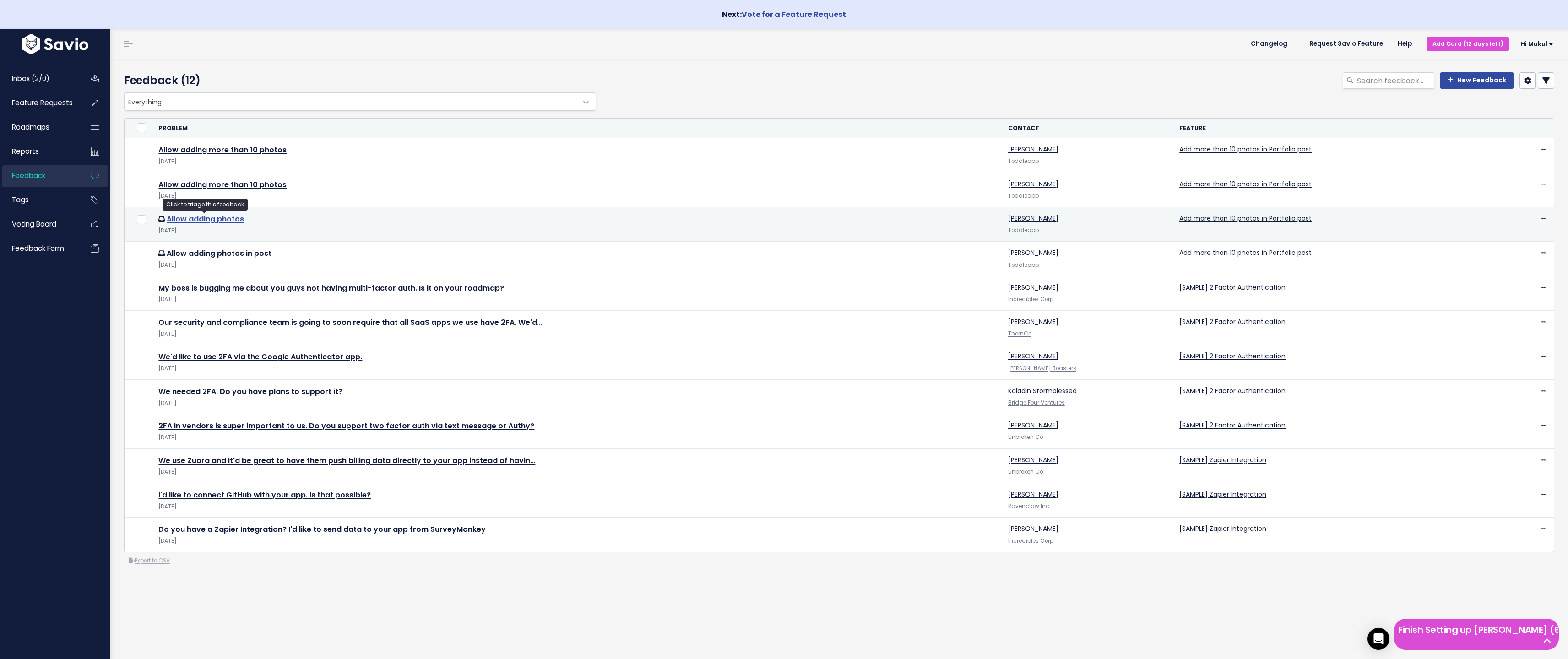
click at [201, 215] on link "Allow adding photos" at bounding box center [205, 219] width 77 height 11
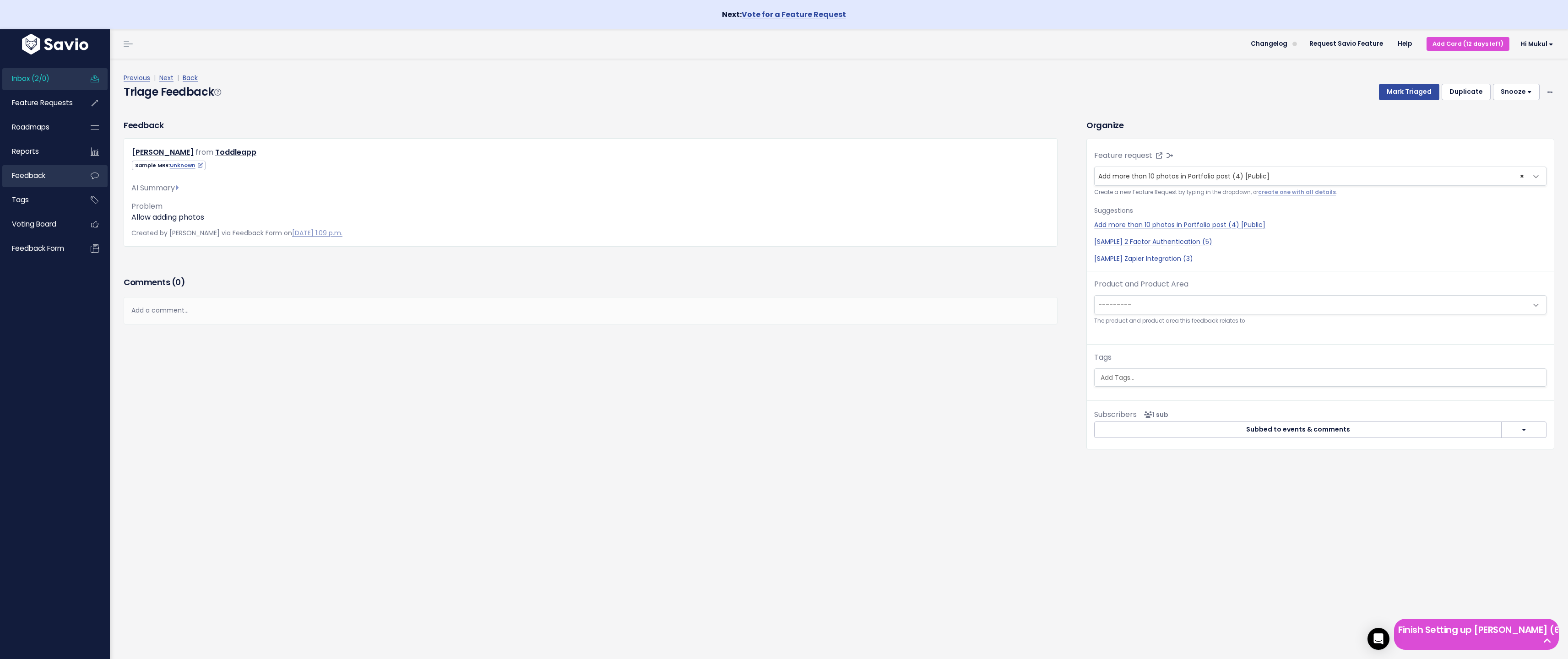
click at [72, 185] on link "Feedback" at bounding box center [38, 176] width 74 height 21
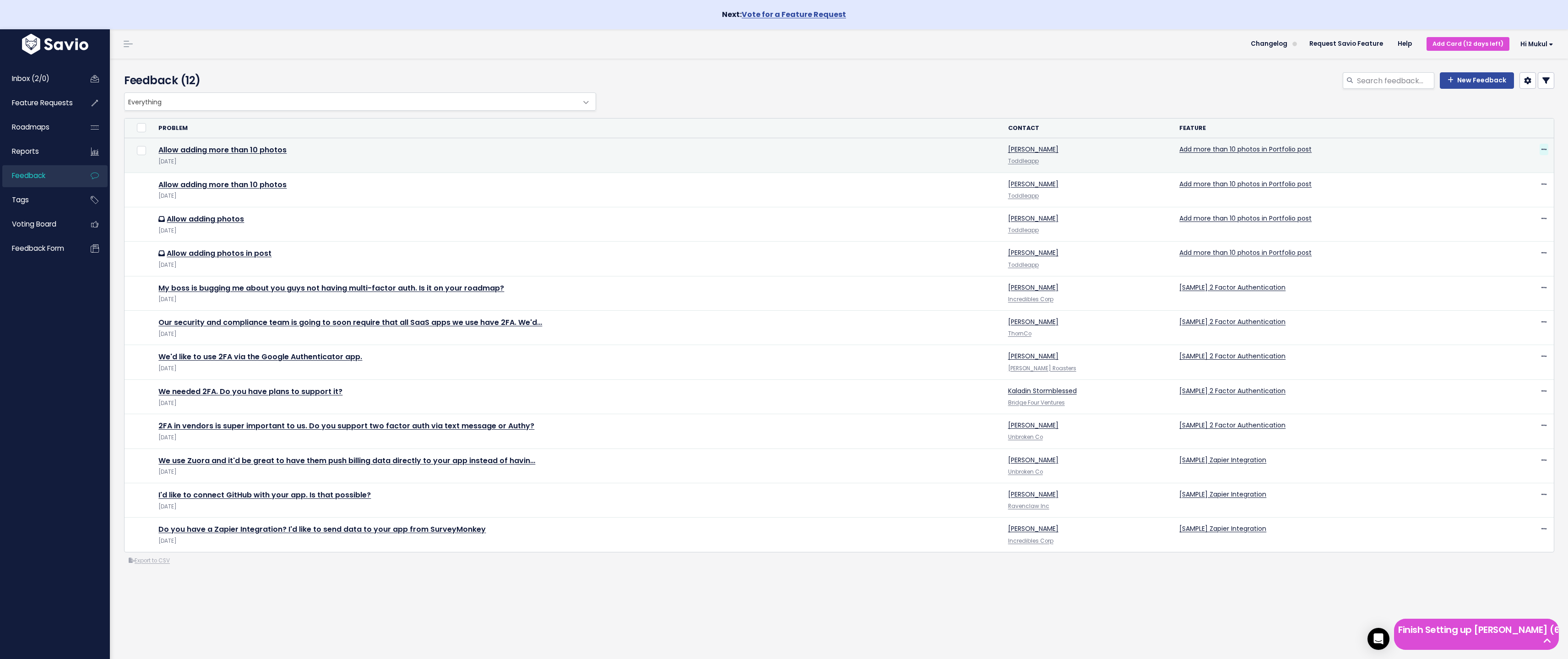
click at [1541, 152] on icon at bounding box center [1543, 150] width 5 height 6
click at [1514, 195] on link "Restore to Inbox" at bounding box center [1500, 192] width 66 height 18
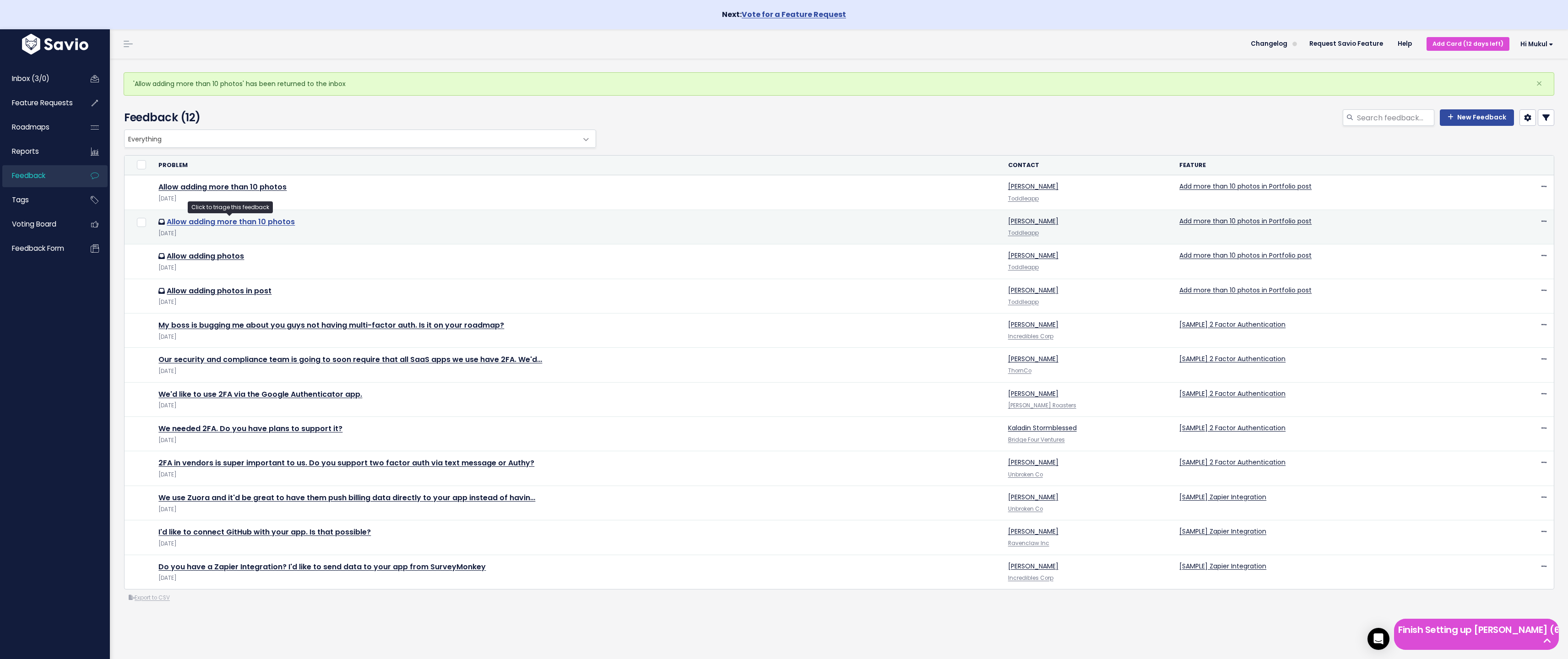
click at [224, 222] on link "Allow adding more than 10 photos" at bounding box center [231, 222] width 128 height 11
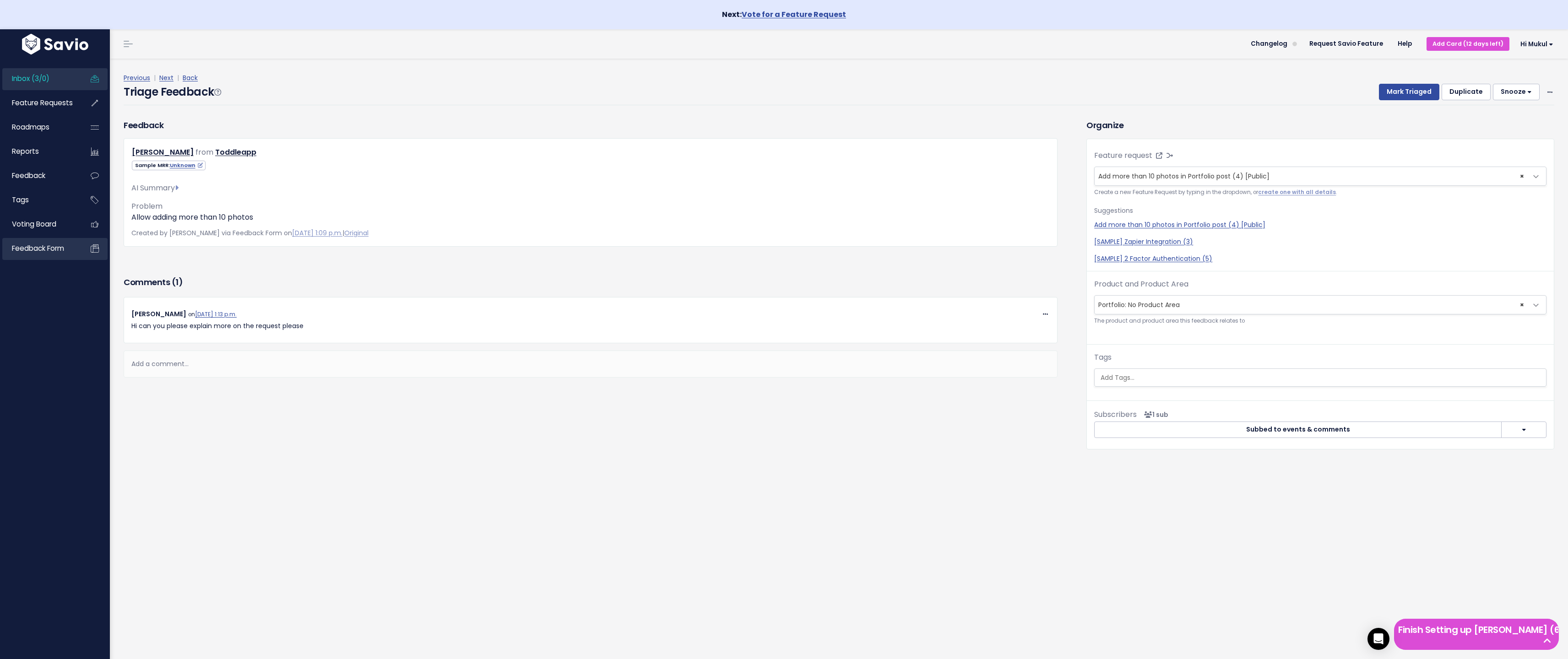
click at [52, 246] on span "Feedback form" at bounding box center [37, 248] width 53 height 10
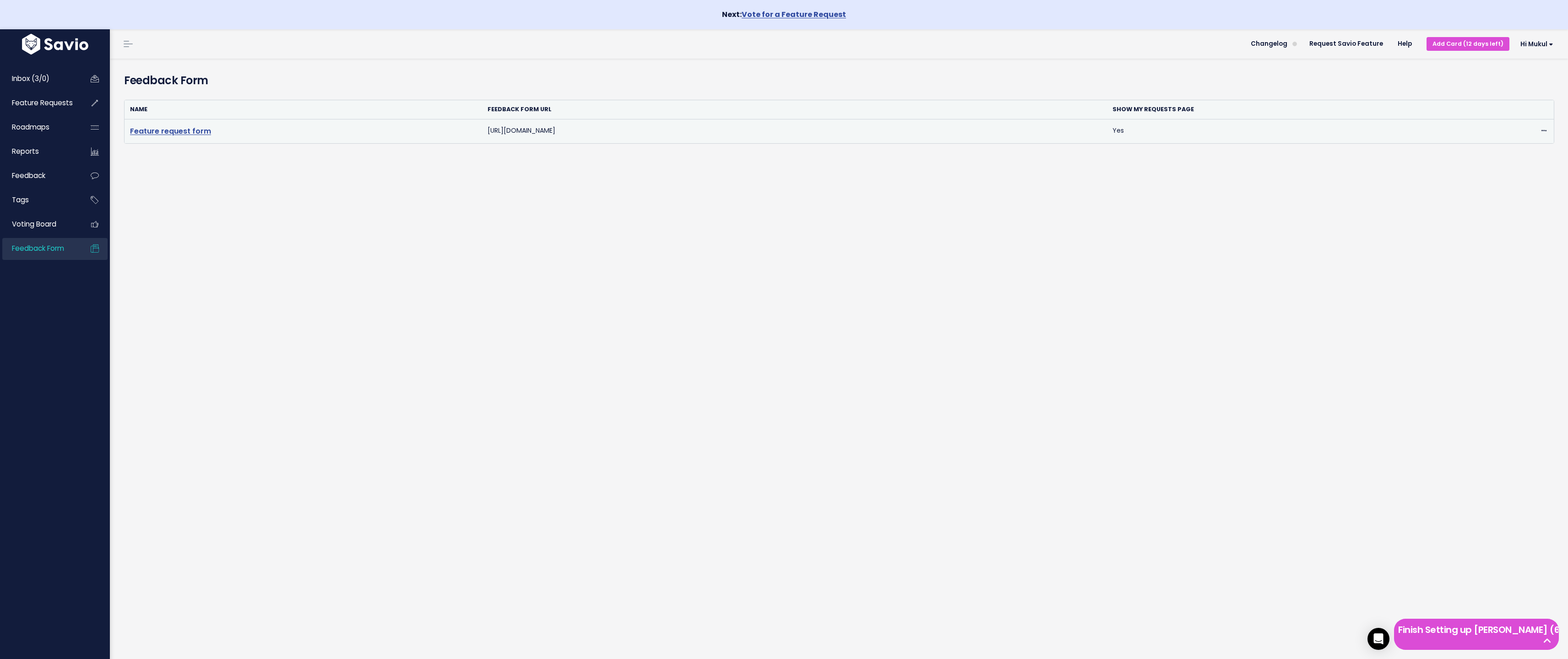
click at [172, 133] on link "Feature request form" at bounding box center [170, 131] width 81 height 11
click at [1541, 133] on icon at bounding box center [1543, 131] width 5 height 6
click at [1515, 157] on link "Edit" at bounding box center [1514, 156] width 66 height 18
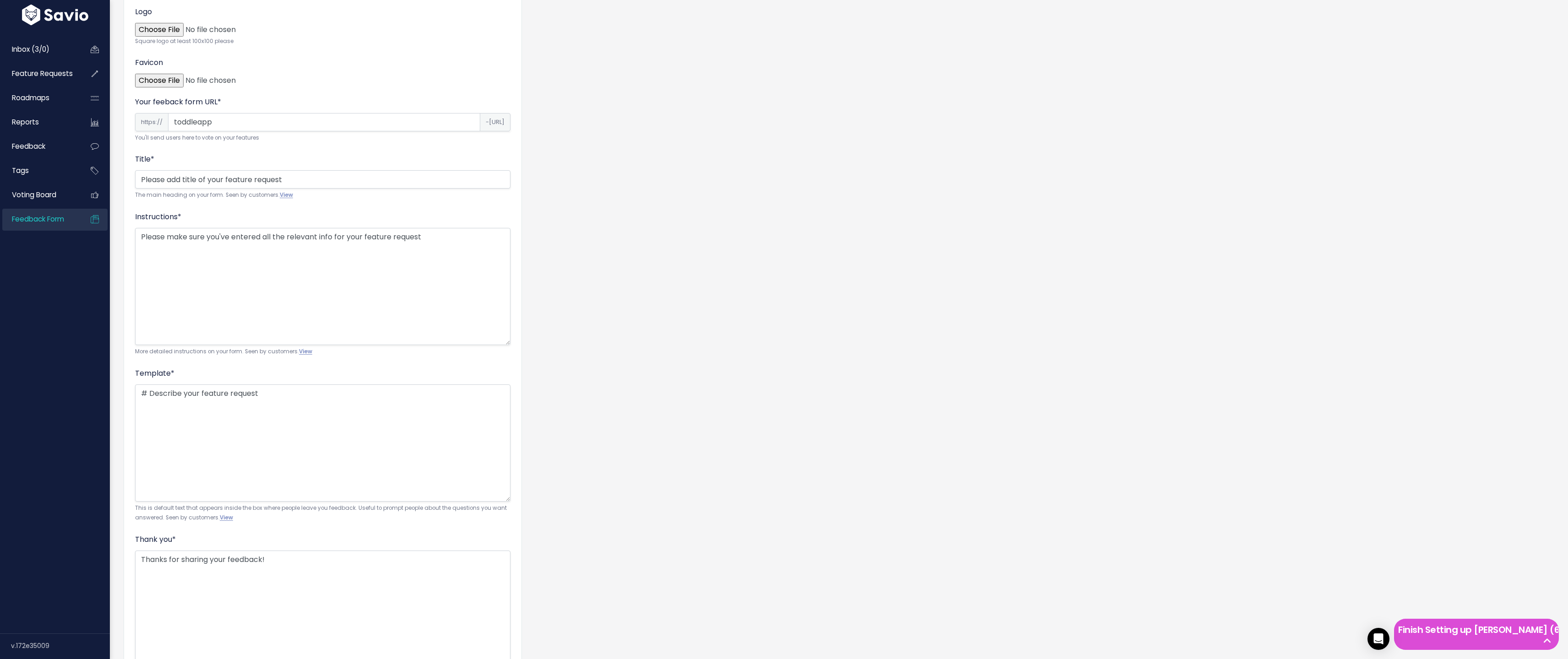
scroll to position [470, 0]
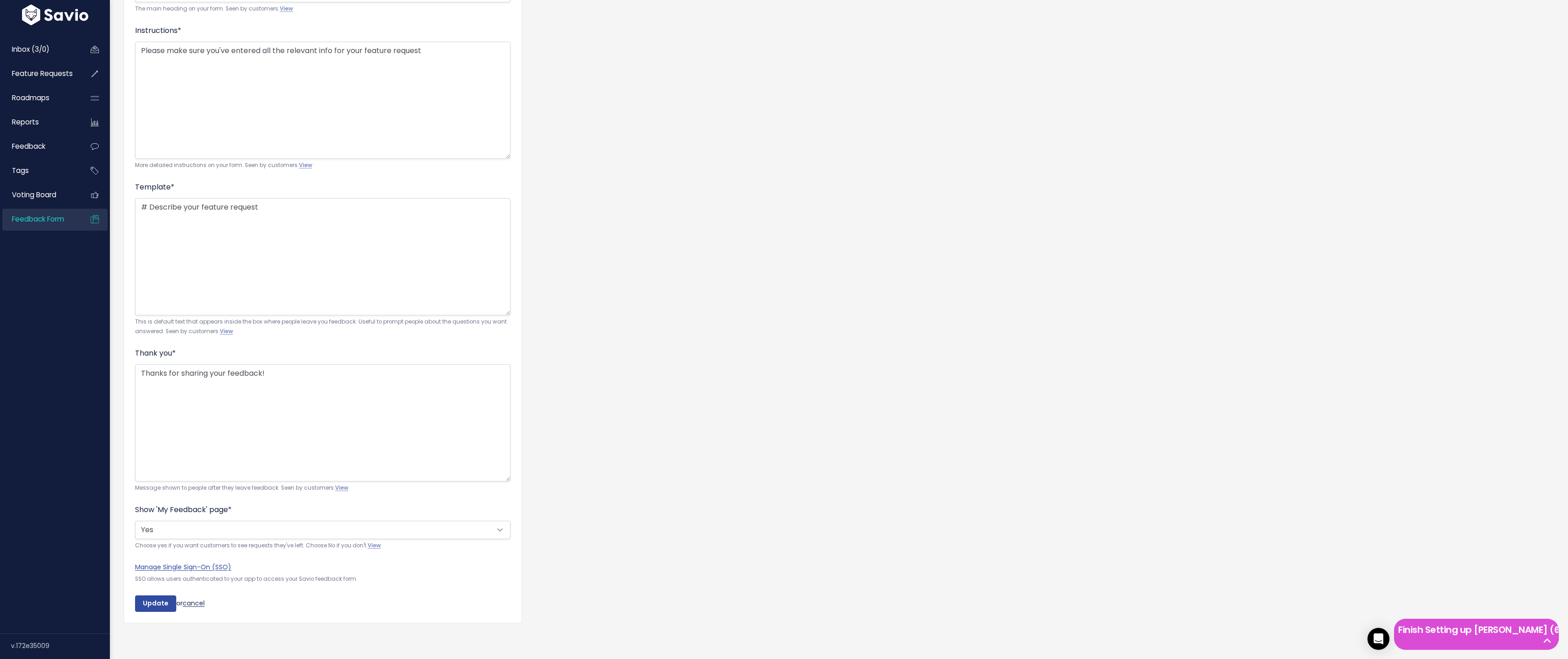
click at [194, 599] on link "cancel" at bounding box center [193, 604] width 22 height 10
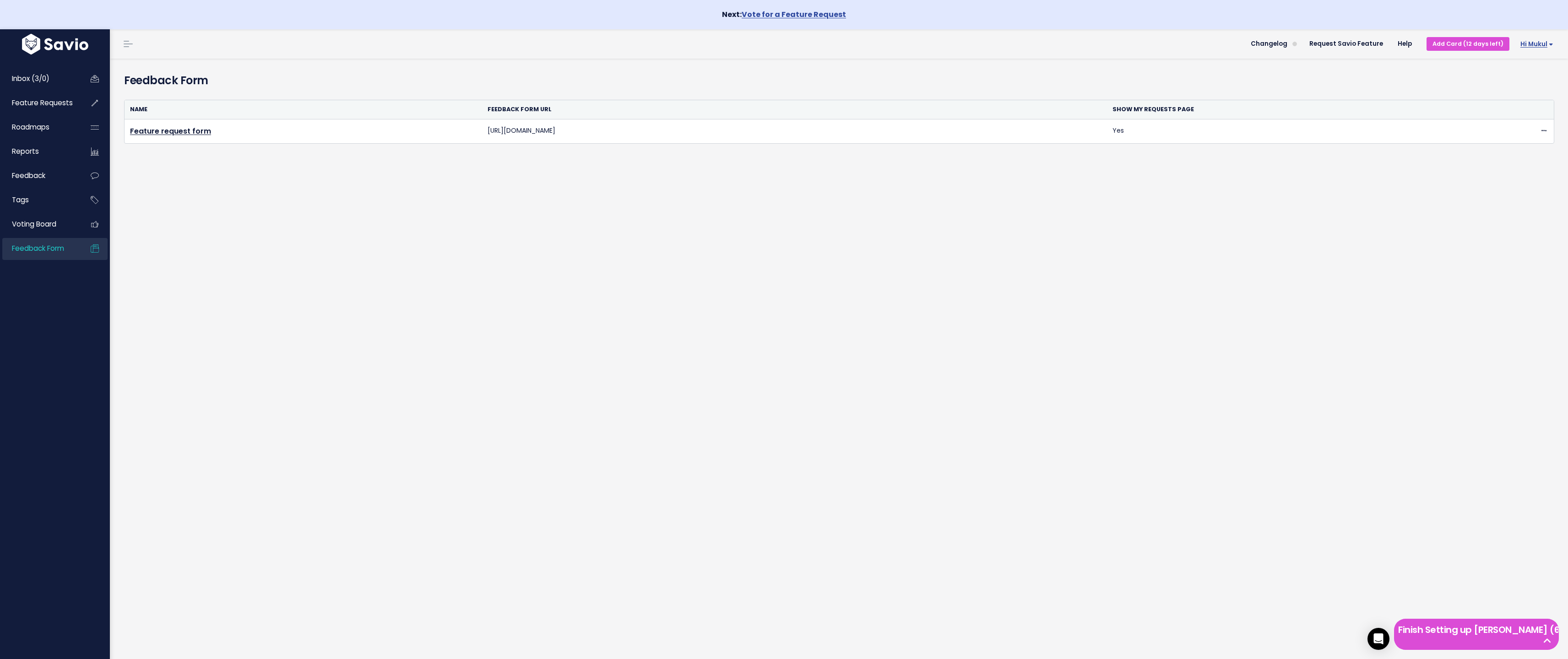
click at [1540, 48] on span "Hi Mukul" at bounding box center [1536, 44] width 33 height 7
click at [1522, 72] on link "Vault Settings" at bounding box center [1523, 71] width 67 height 18
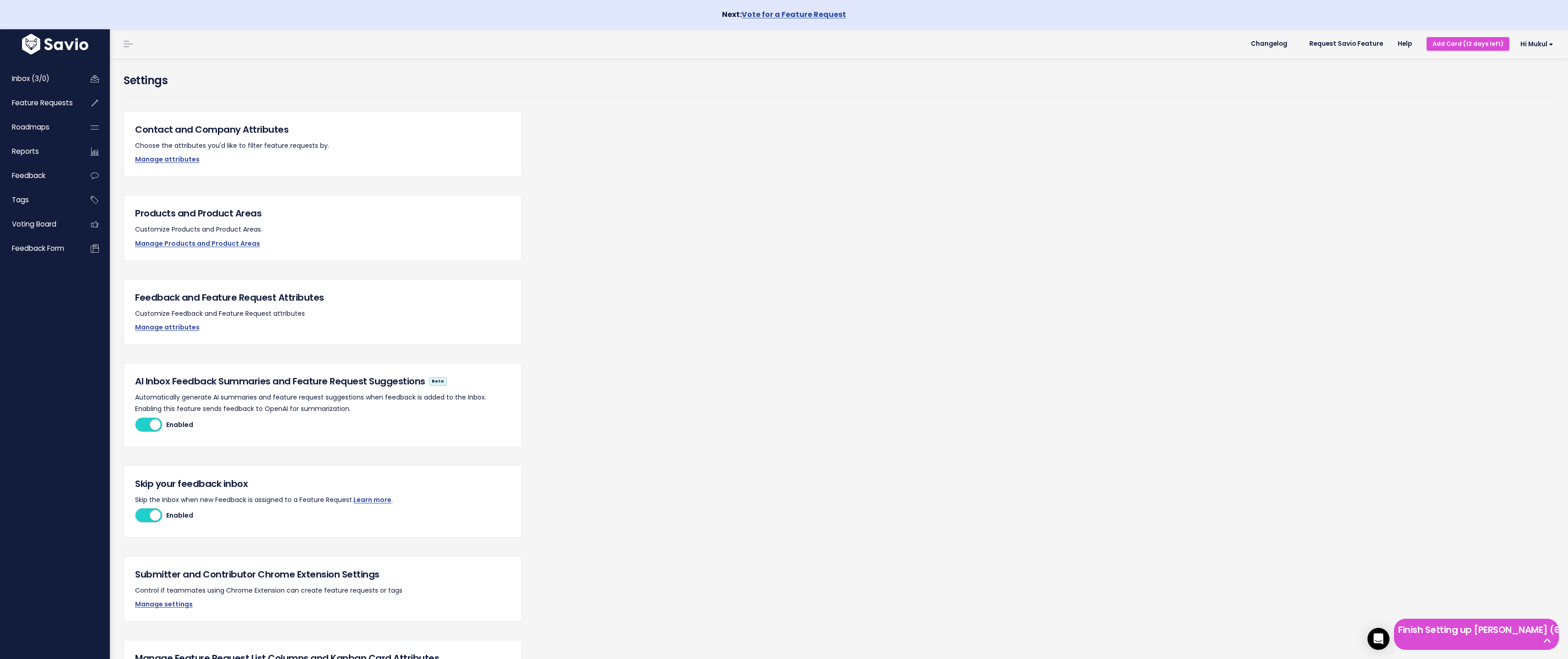
scroll to position [2, 0]
click at [149, 322] on link "Manage attributes" at bounding box center [167, 326] width 65 height 10
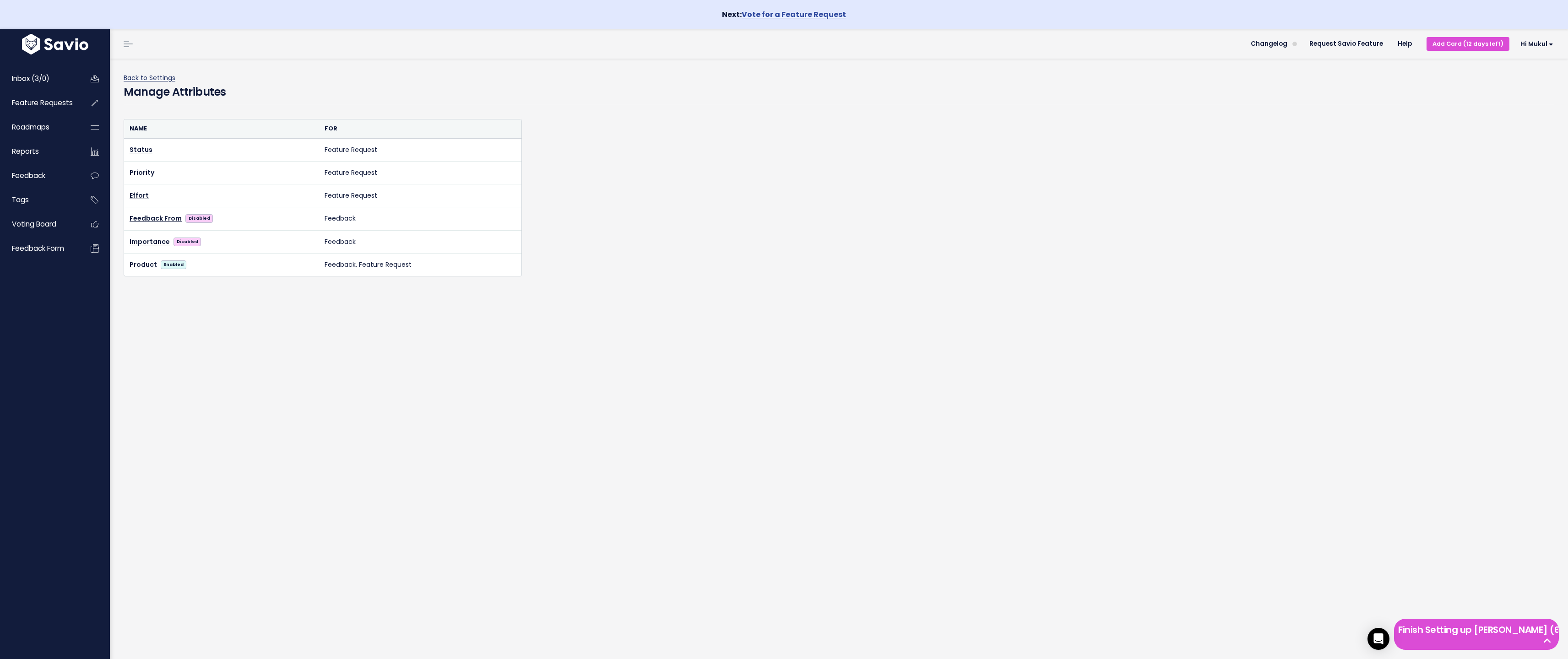
click at [150, 78] on link "Back to Settings" at bounding box center [149, 78] width 52 height 10
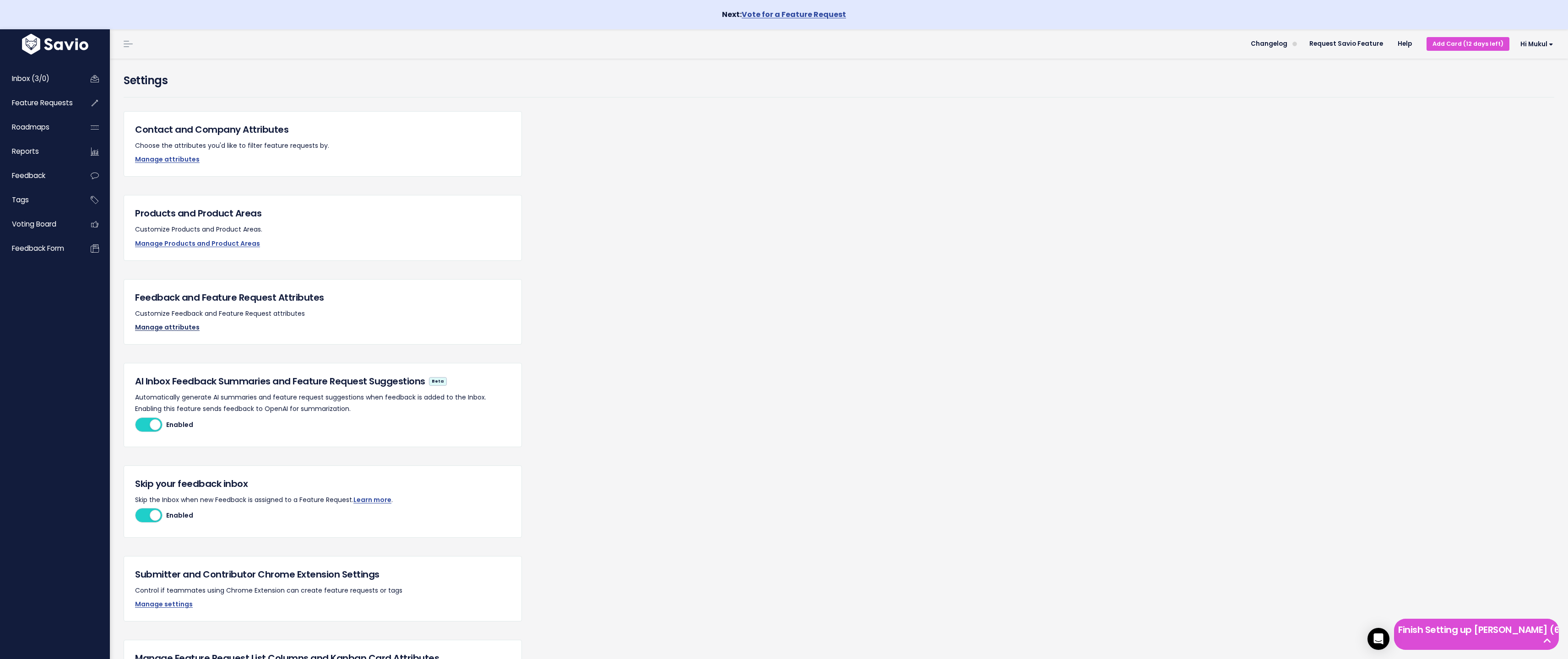
click at [158, 329] on link "Manage attributes" at bounding box center [167, 328] width 65 height 10
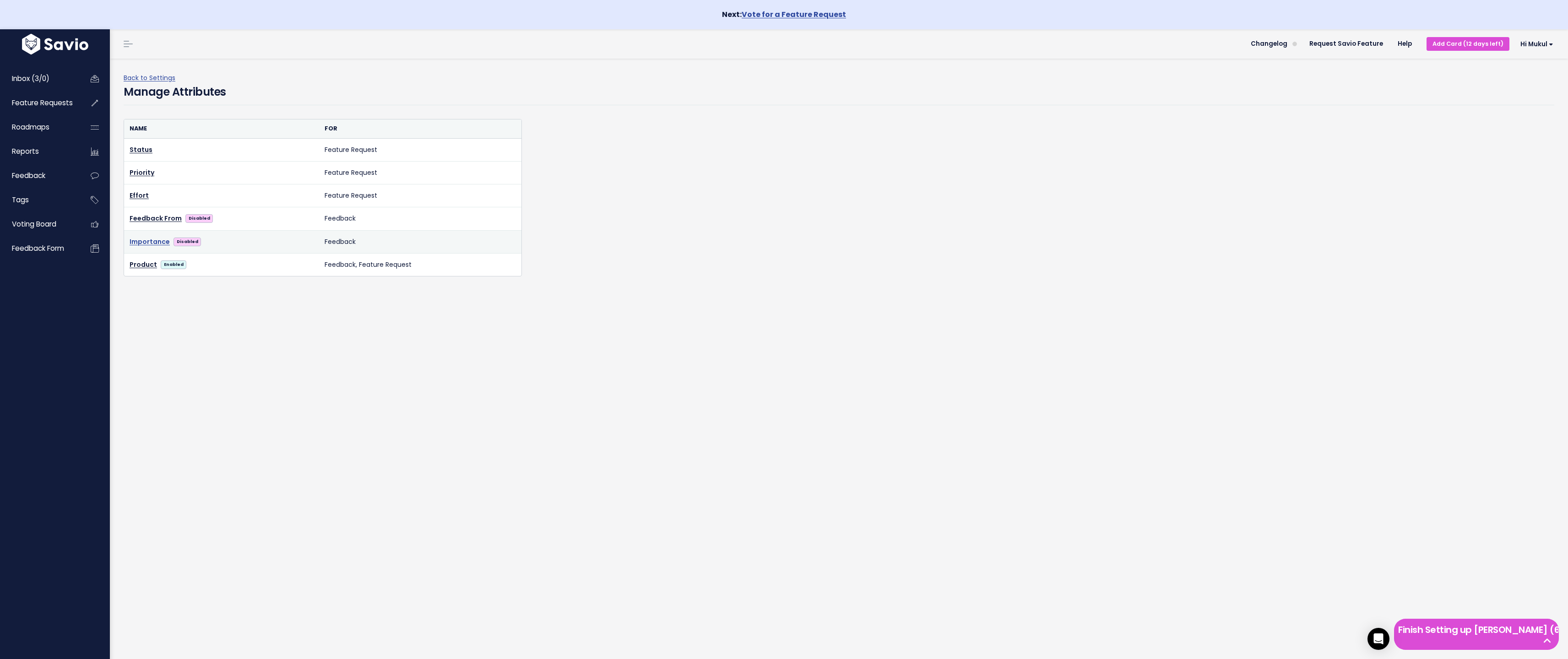
click at [151, 242] on link "Importance" at bounding box center [150, 242] width 40 height 11
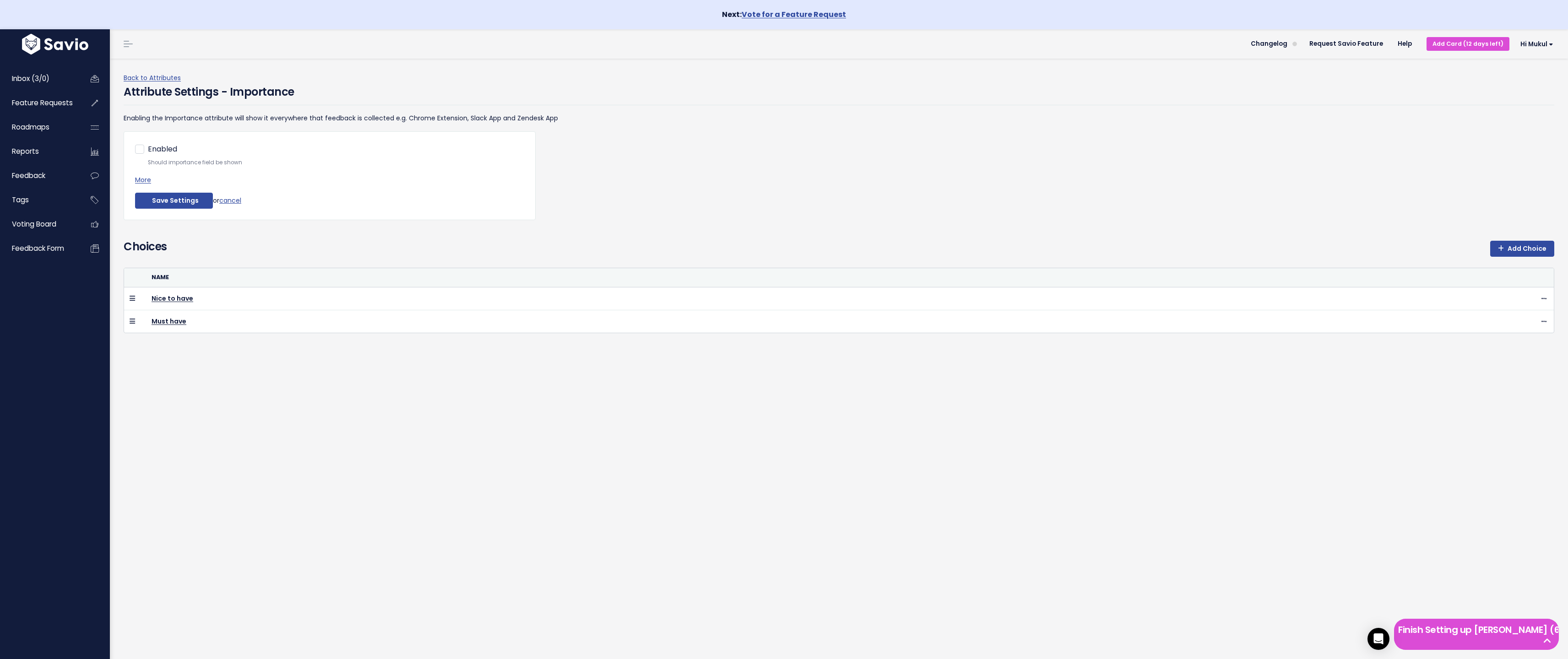
click at [139, 152] on div "Enabled Should importance field be shown" at bounding box center [329, 156] width 390 height 25
click at [148, 151] on label "Enabled" at bounding box center [162, 150] width 30 height 13
click at [148, 149] on input "Enabled" at bounding box center [151, 146] width 6 height 6
checkbox input "true"
click at [154, 198] on button "Save Settings" at bounding box center [174, 201] width 78 height 16
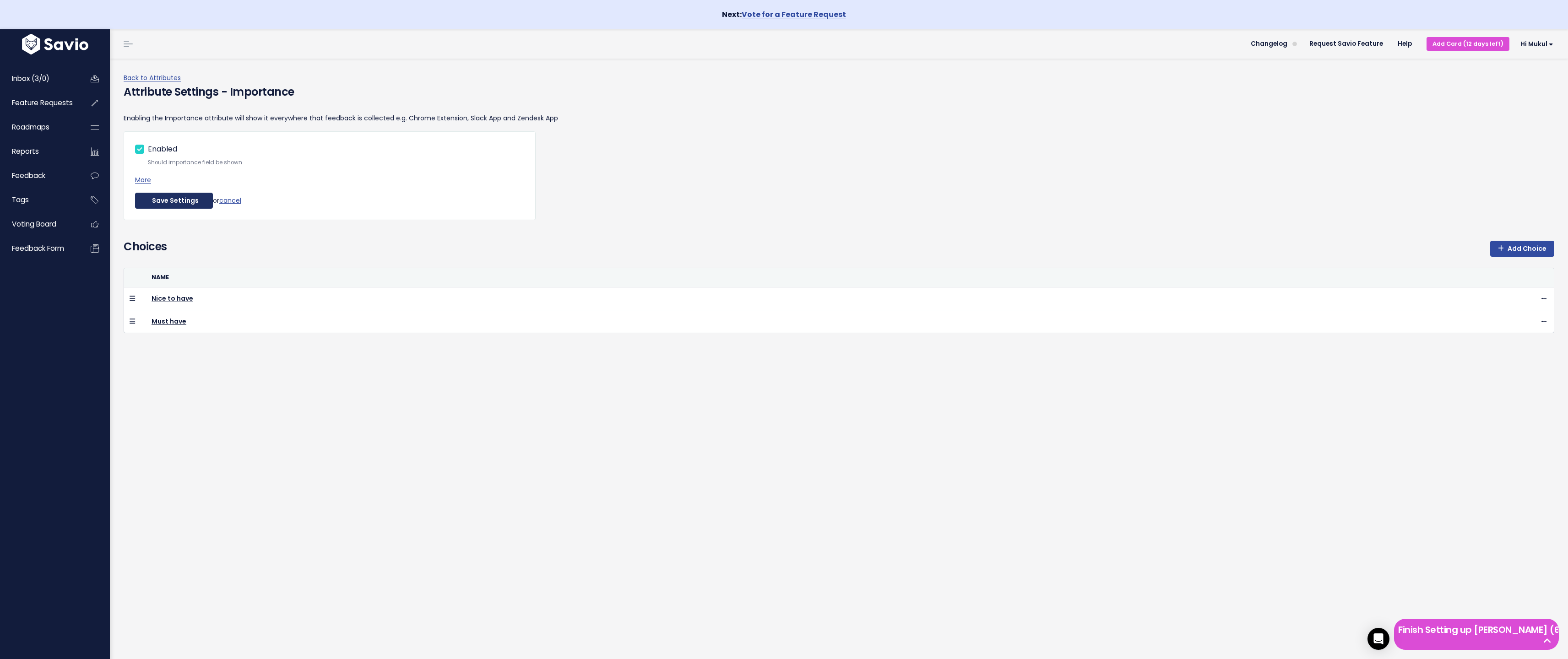
click at [165, 202] on button "Save Settings" at bounding box center [174, 201] width 78 height 16
click at [196, 205] on button "Save Settings" at bounding box center [174, 201] width 78 height 16
click at [161, 78] on link "Back to Attributes" at bounding box center [152, 78] width 57 height 10
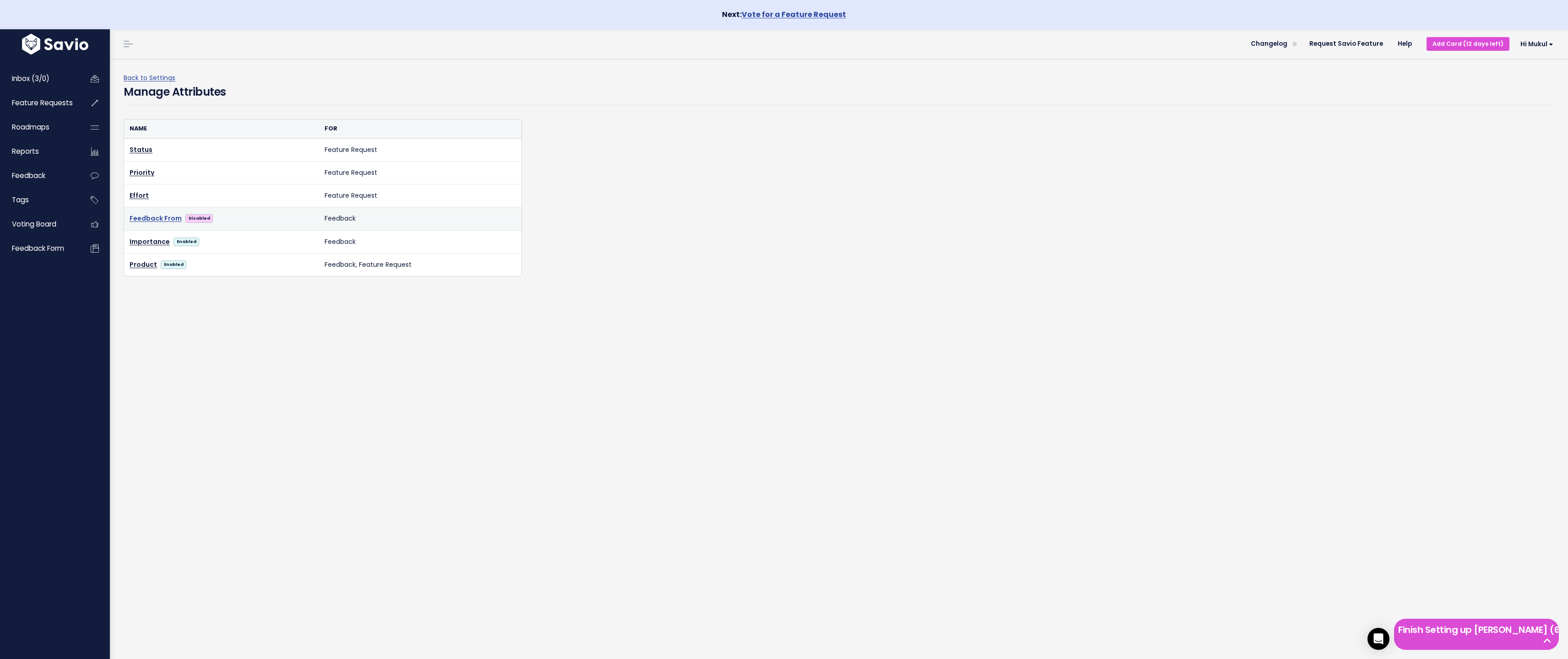
click at [167, 217] on link "Feedback From" at bounding box center [156, 219] width 53 height 11
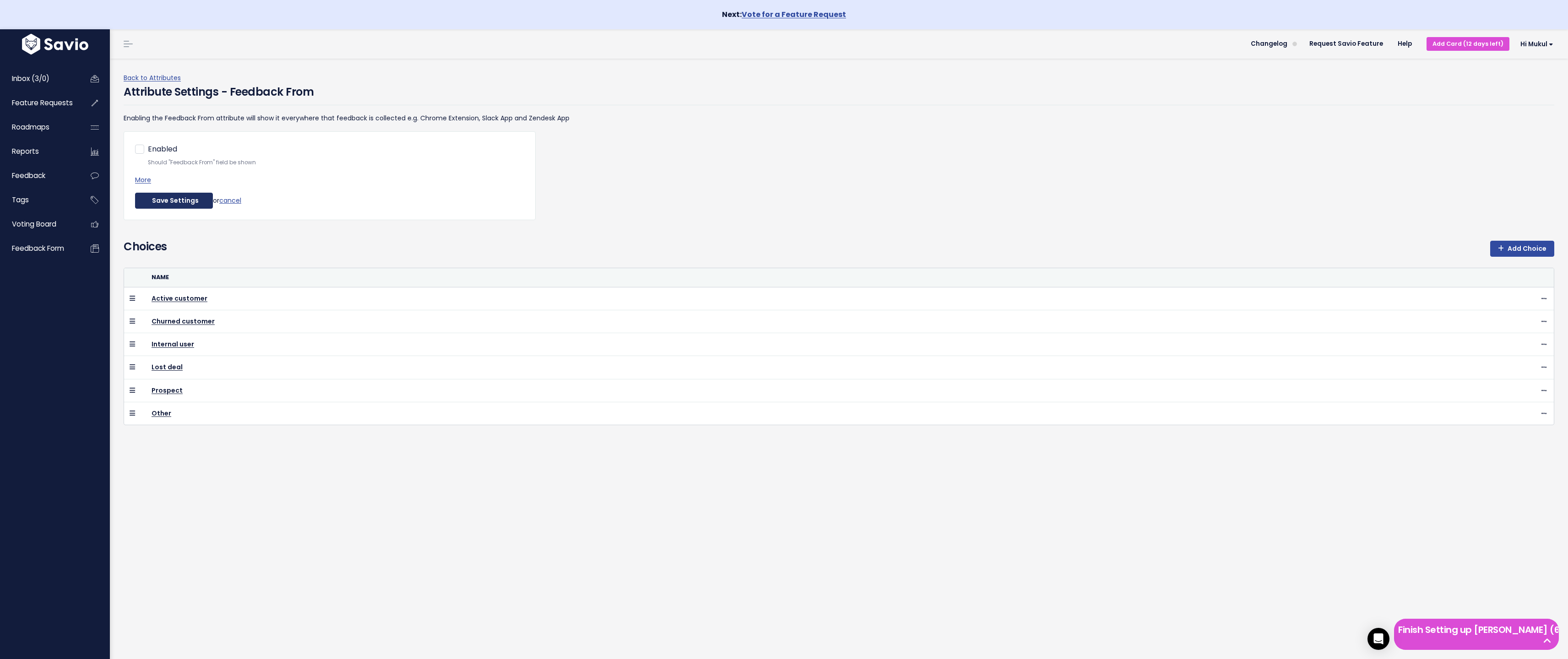
click at [172, 199] on button "Save Settings" at bounding box center [174, 201] width 78 height 16
click at [157, 75] on link "Back to Attributes" at bounding box center [152, 78] width 57 height 10
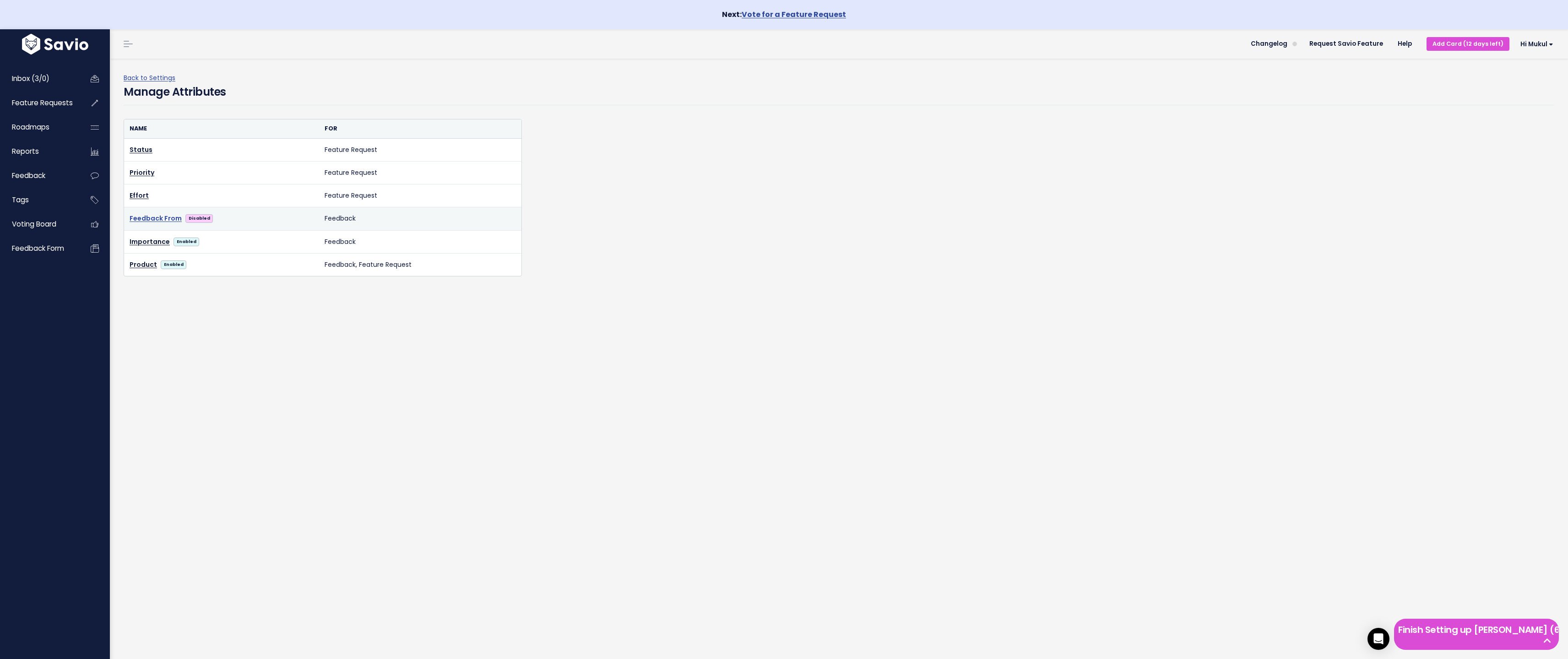
click at [162, 219] on link "Feedback From" at bounding box center [156, 219] width 53 height 11
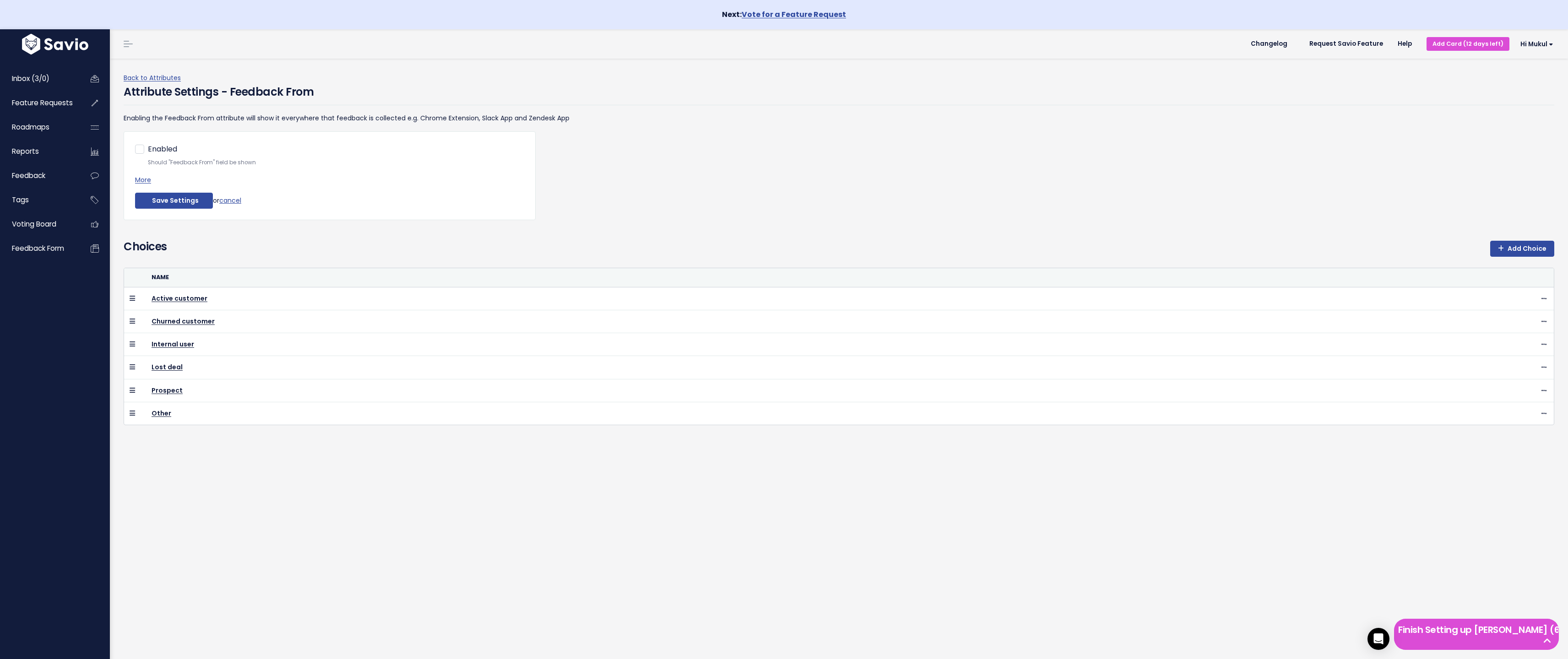
click at [148, 148] on label "Enabled" at bounding box center [162, 150] width 30 height 13
click at [148, 148] on input "Enabled" at bounding box center [151, 146] width 6 height 6
checkbox input "true"
click at [152, 202] on button "Save Settings" at bounding box center [174, 201] width 78 height 16
click at [155, 74] on link "Back to Attributes" at bounding box center [152, 78] width 57 height 10
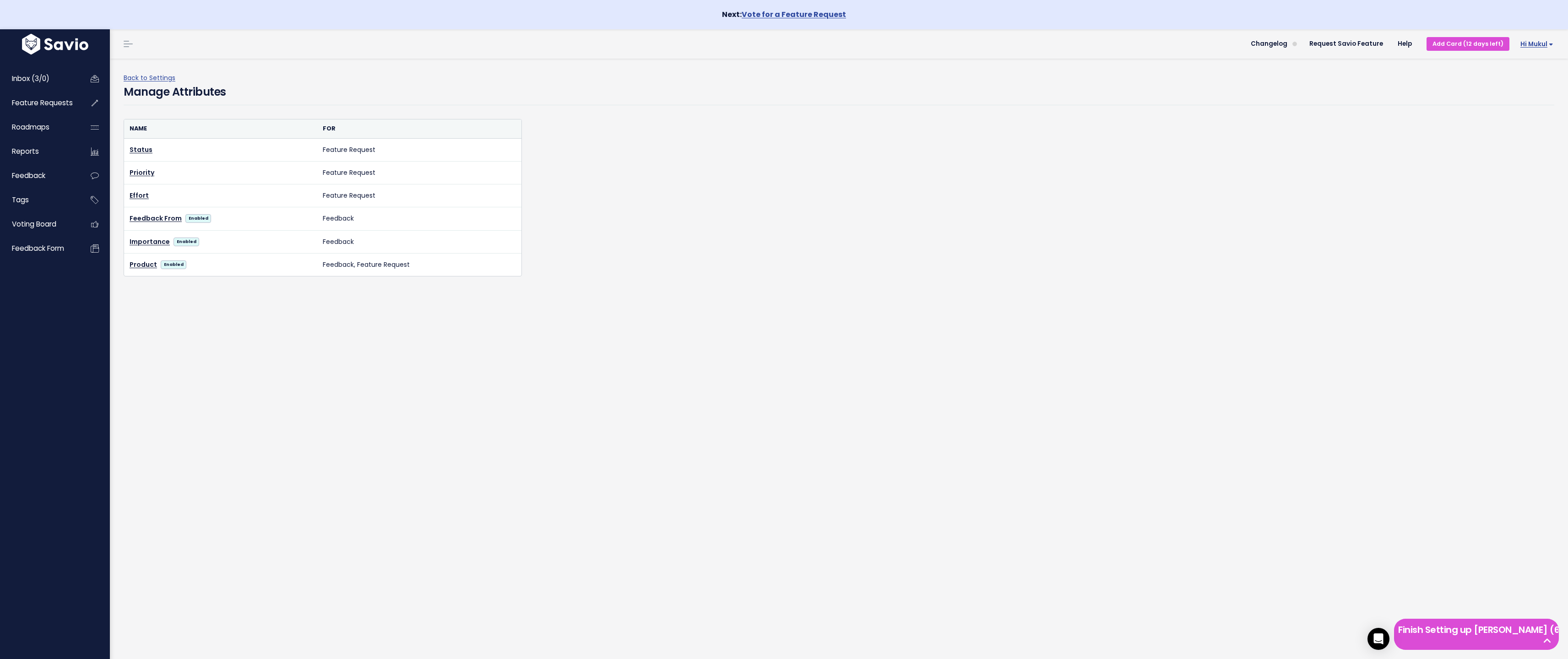
click at [1540, 49] on link "Hi Mukul" at bounding box center [1536, 44] width 52 height 14
click at [159, 71] on div "Back to Settings Manage Attributes" at bounding box center [842, 88] width 1438 height 60
click at [156, 78] on link "Back to Settings" at bounding box center [149, 78] width 52 height 10
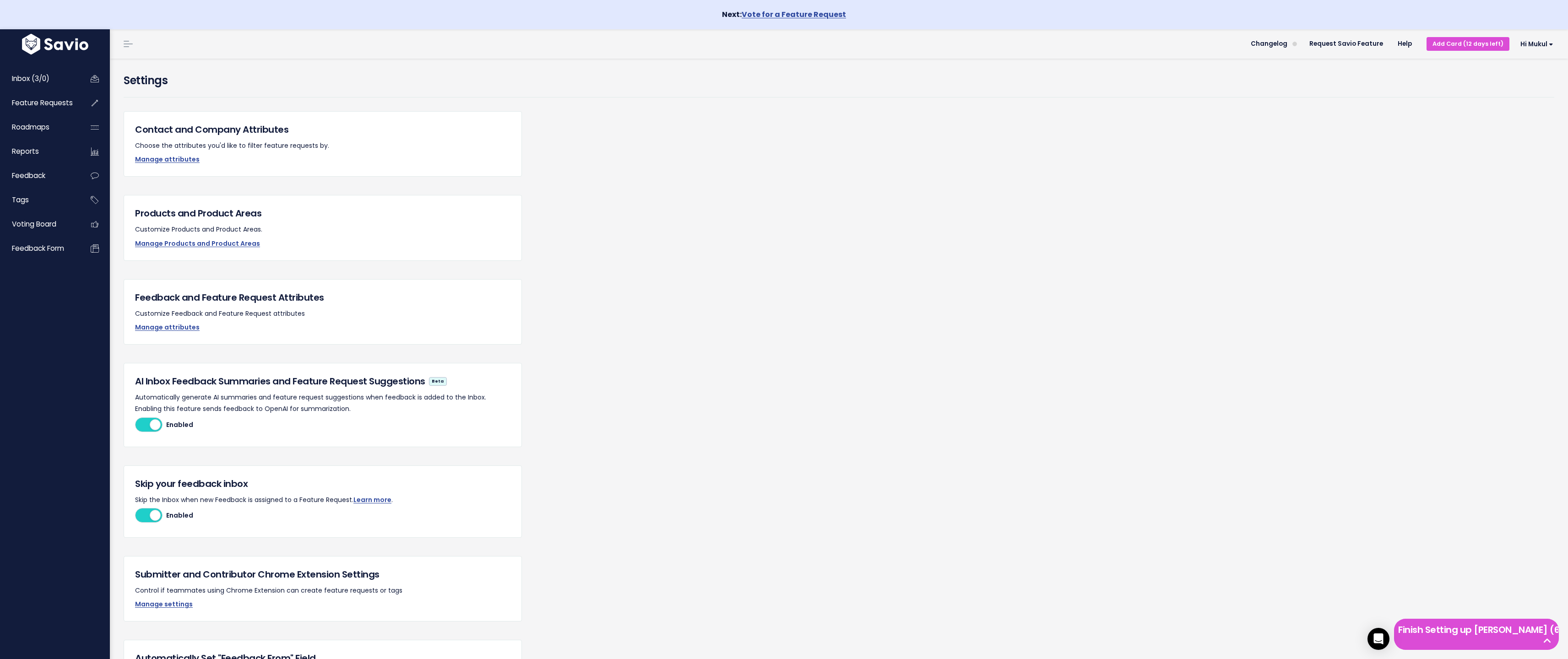
click at [229, 314] on p "Customize Feedback and Feature Request attributes" at bounding box center [322, 314] width 375 height 11
click at [225, 317] on p "Customize Feedback and Feature Request attributes" at bounding box center [322, 314] width 375 height 11
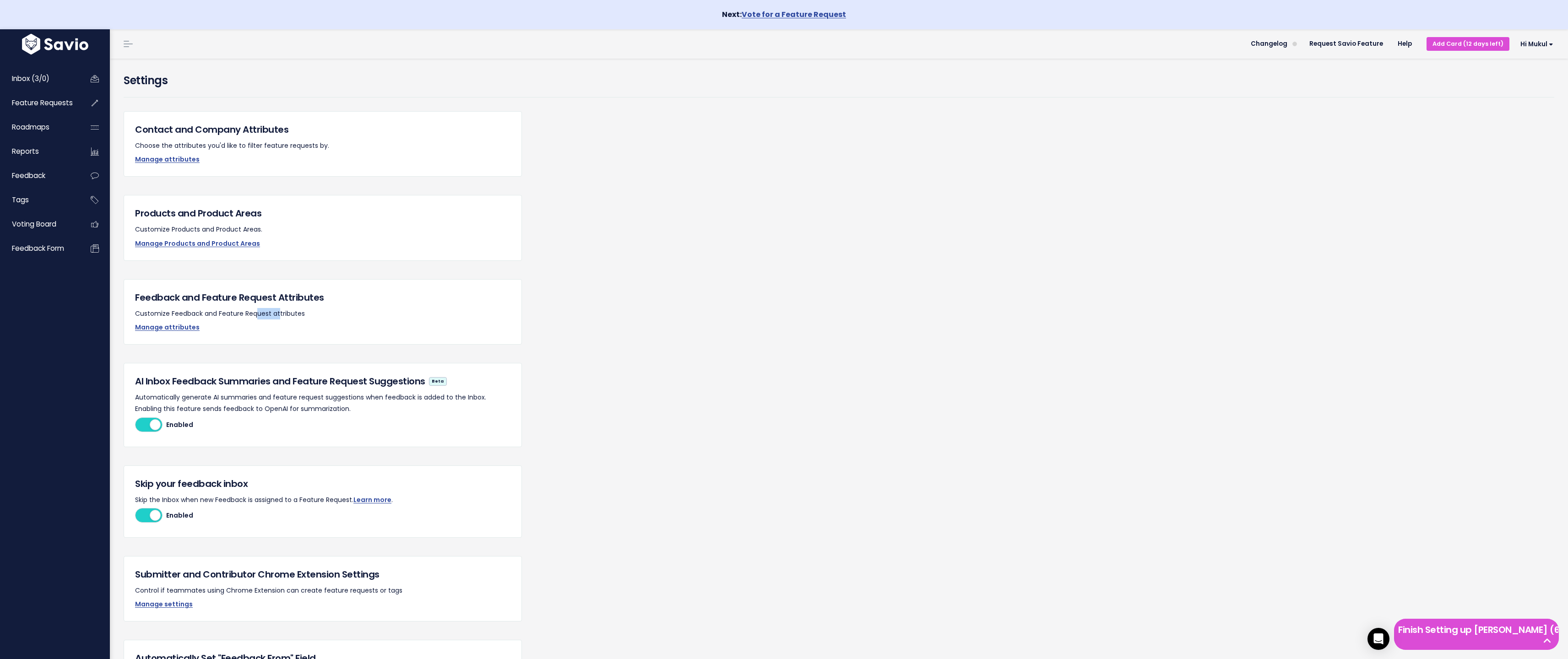
click at [225, 317] on p "Customize Feedback and Feature Request attributes" at bounding box center [322, 314] width 375 height 11
click at [230, 323] on p "Manage attributes" at bounding box center [322, 328] width 375 height 11
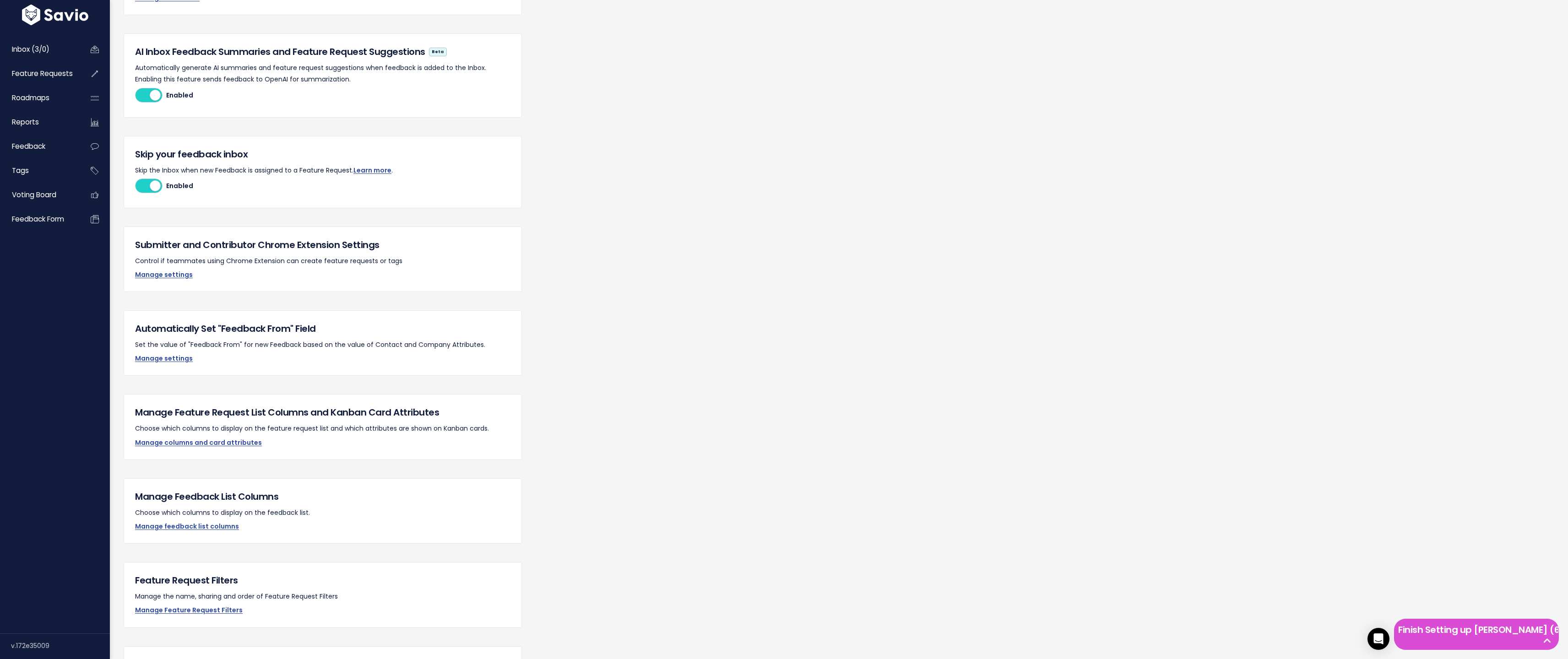
scroll to position [519, 0]
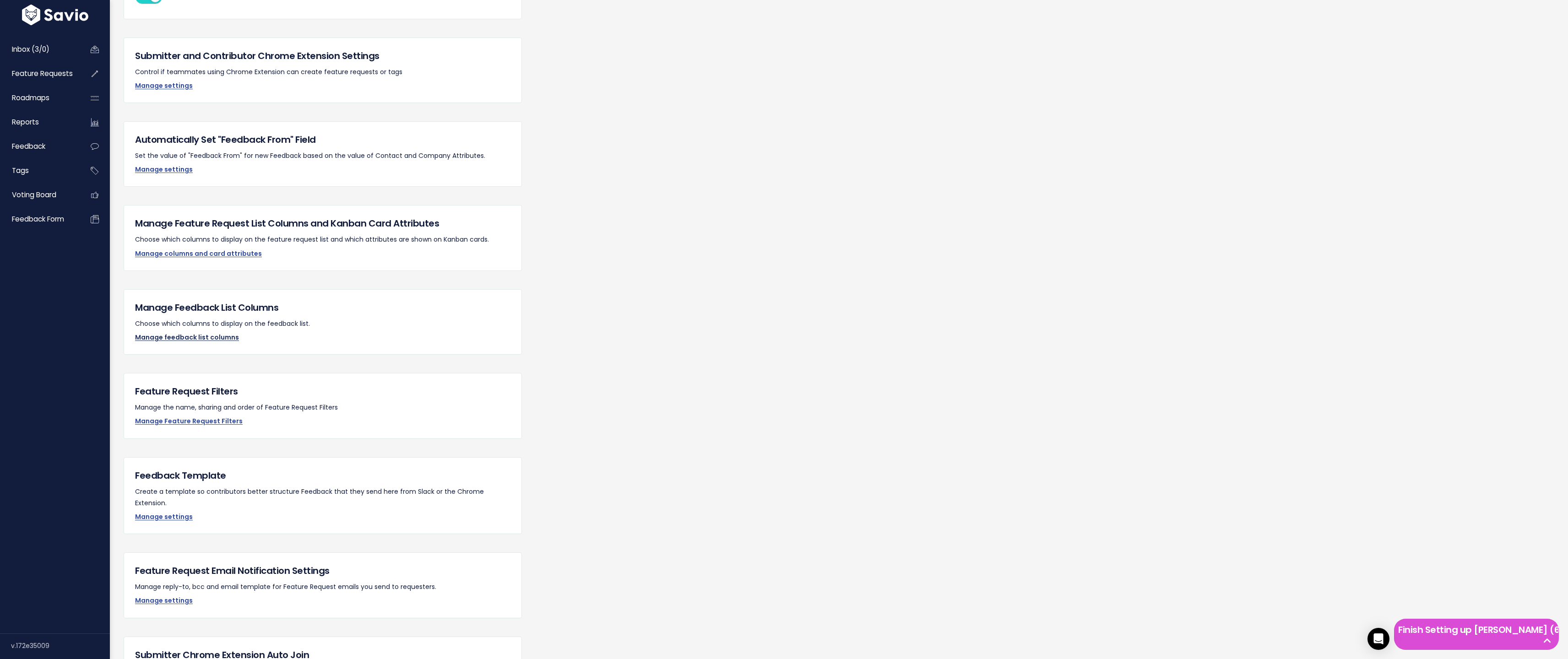
click at [215, 336] on link "Manage feedback list columns" at bounding box center [186, 338] width 104 height 10
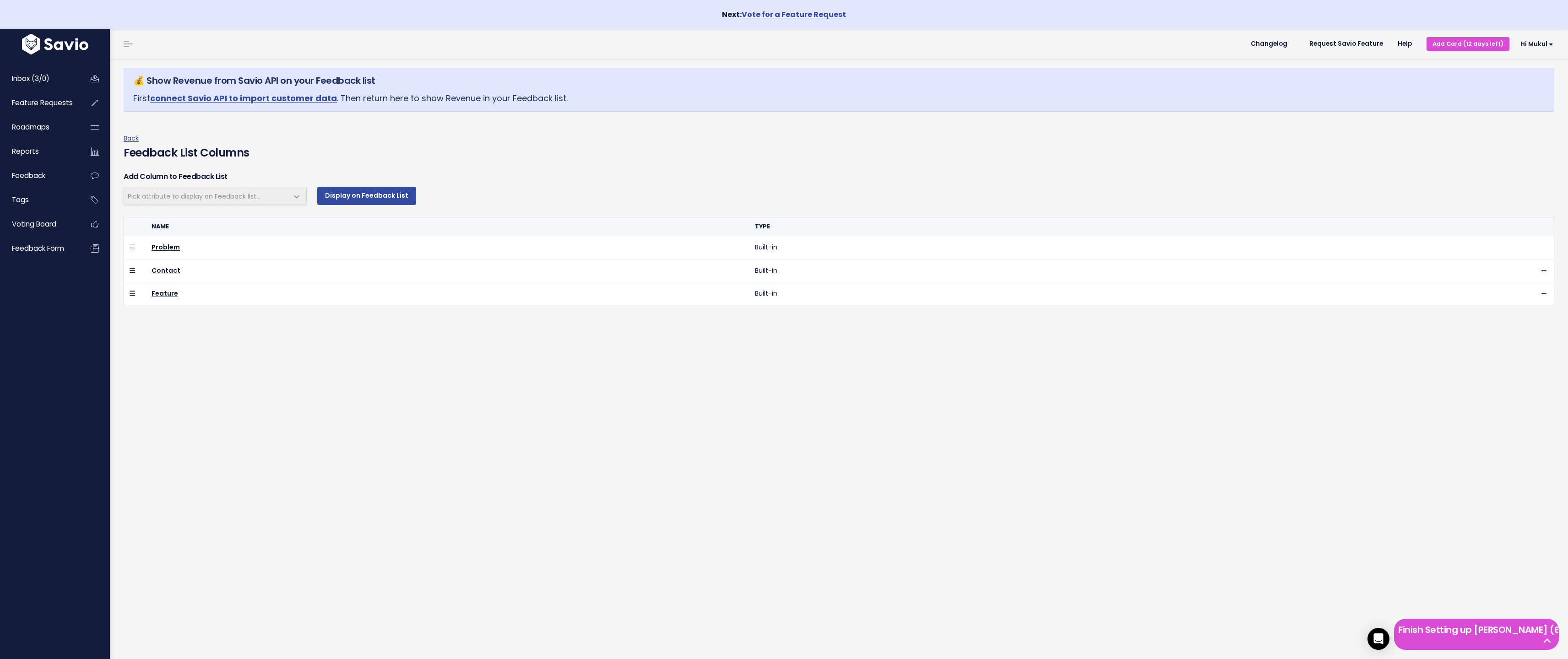
select select
click at [126, 138] on link "Back" at bounding box center [131, 138] width 15 height 10
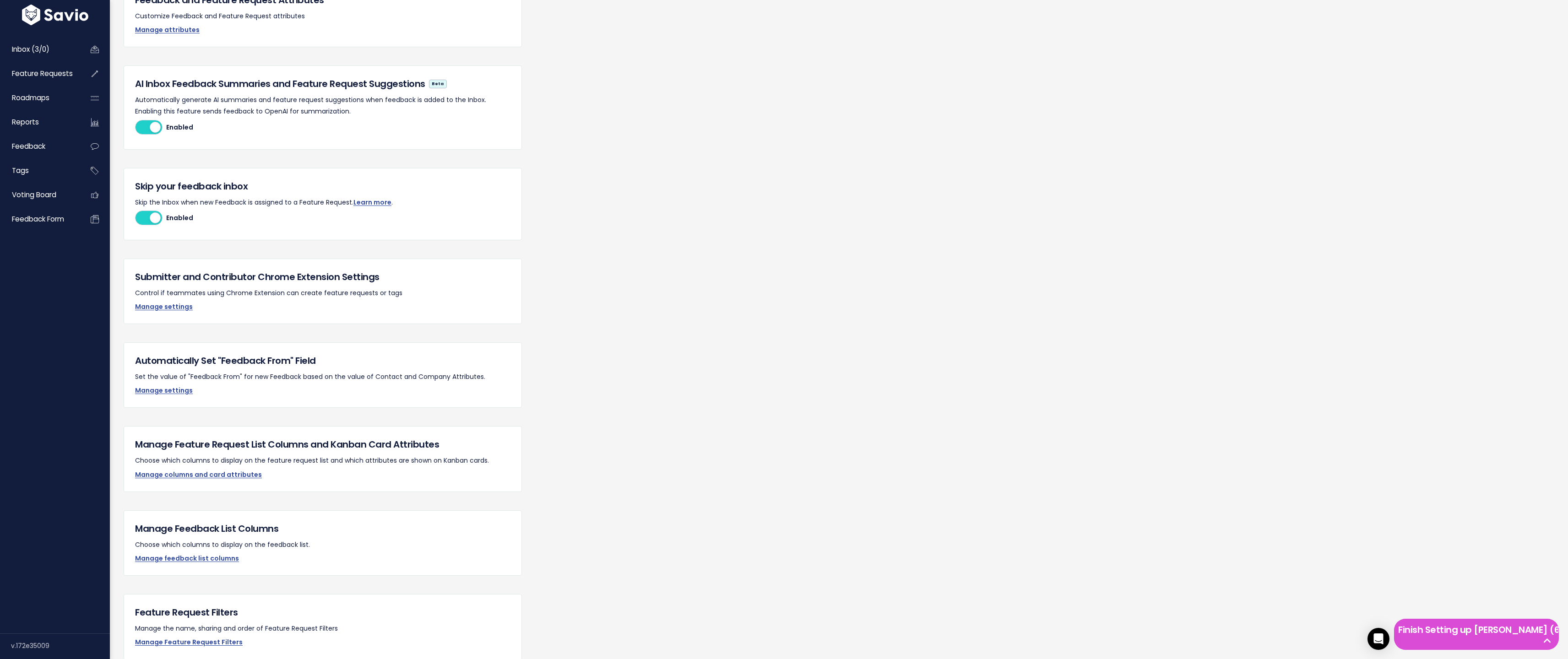
scroll to position [604, 0]
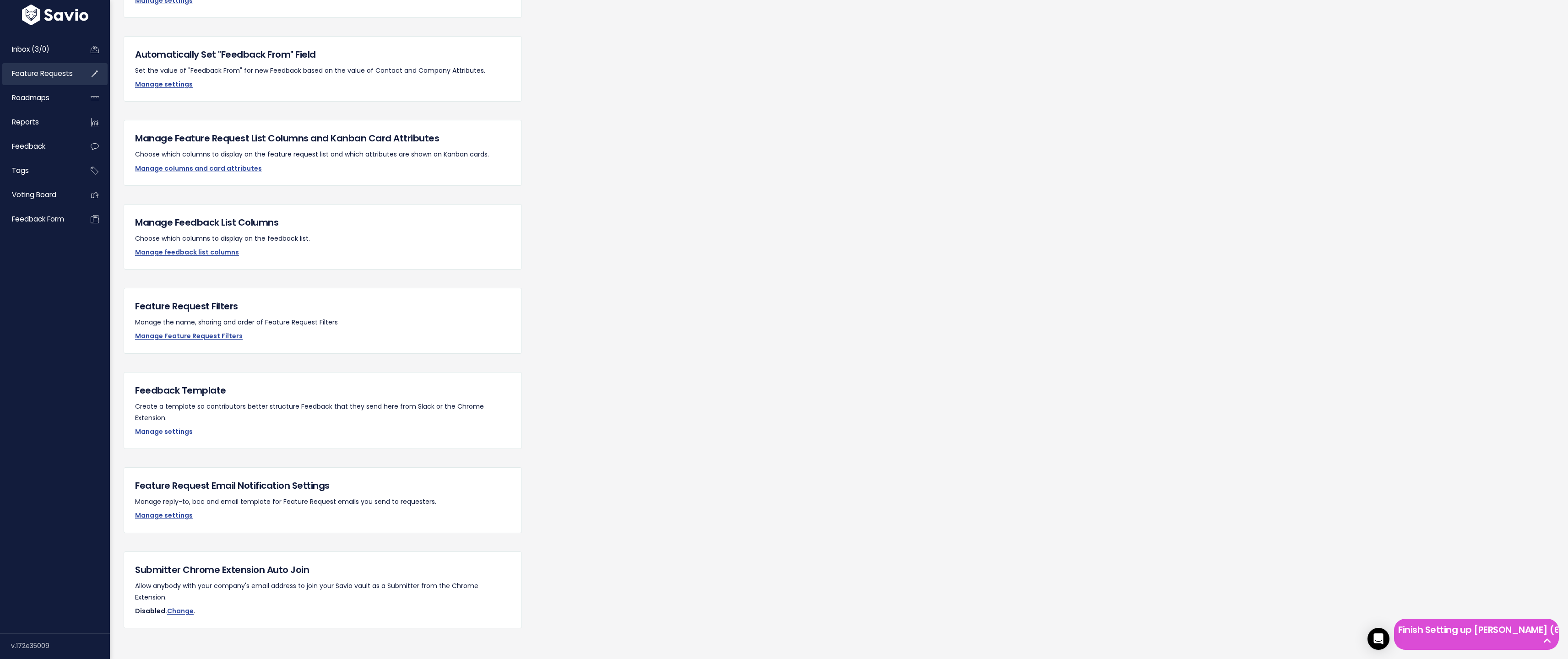
click at [61, 75] on span "Feature Requests" at bounding box center [42, 74] width 61 height 10
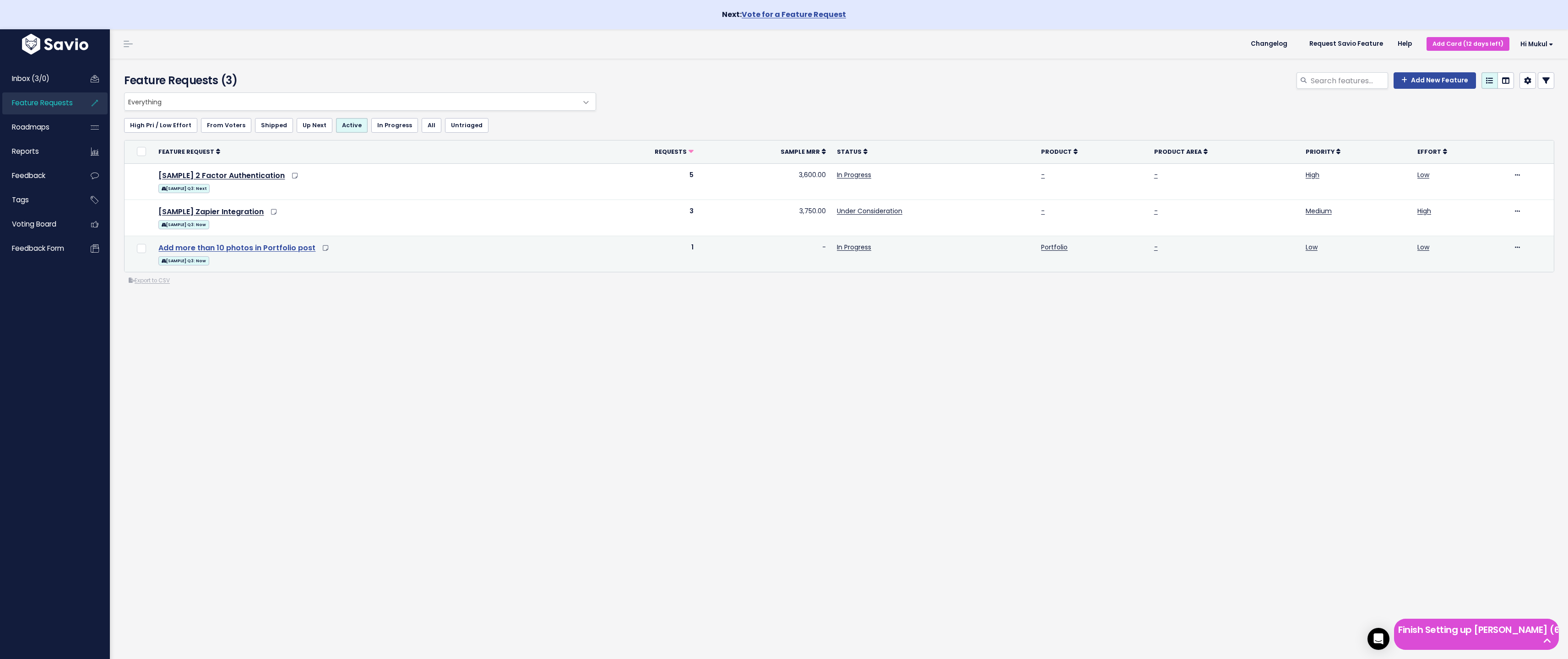
click at [243, 245] on link "Add more than 10 photos in Portfolio post" at bounding box center [237, 247] width 157 height 11
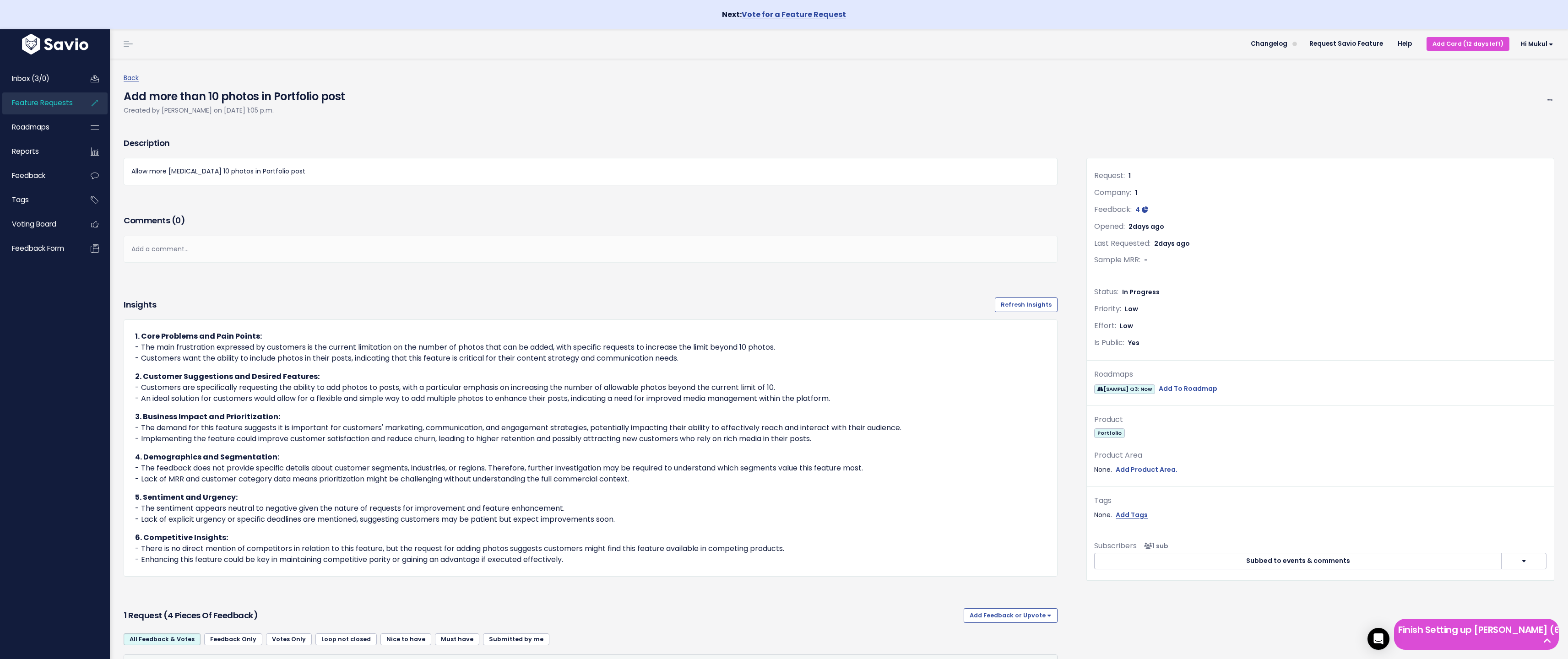
click at [223, 258] on div "Add a comment..." at bounding box center [590, 249] width 934 height 27
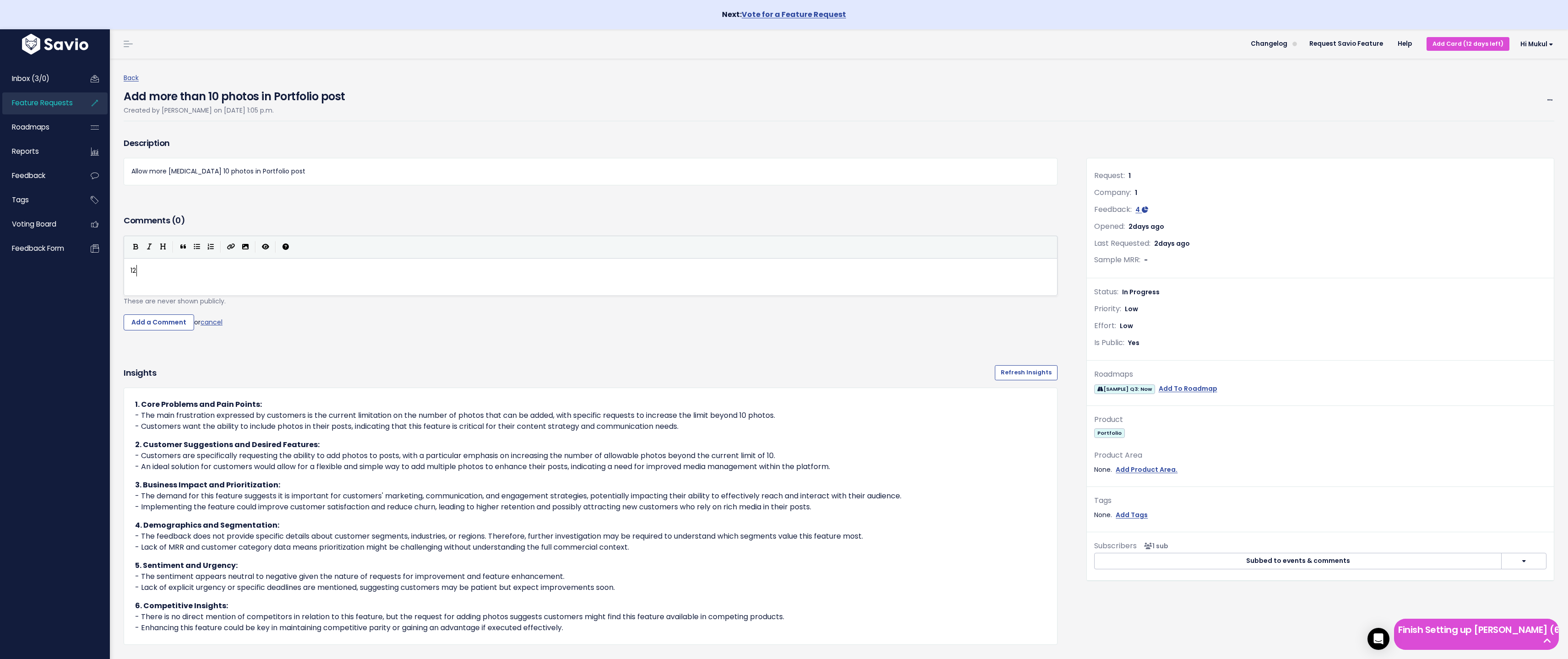
type textarea "123"
click at [145, 320] on input "Add a Comment" at bounding box center [159, 322] width 71 height 16
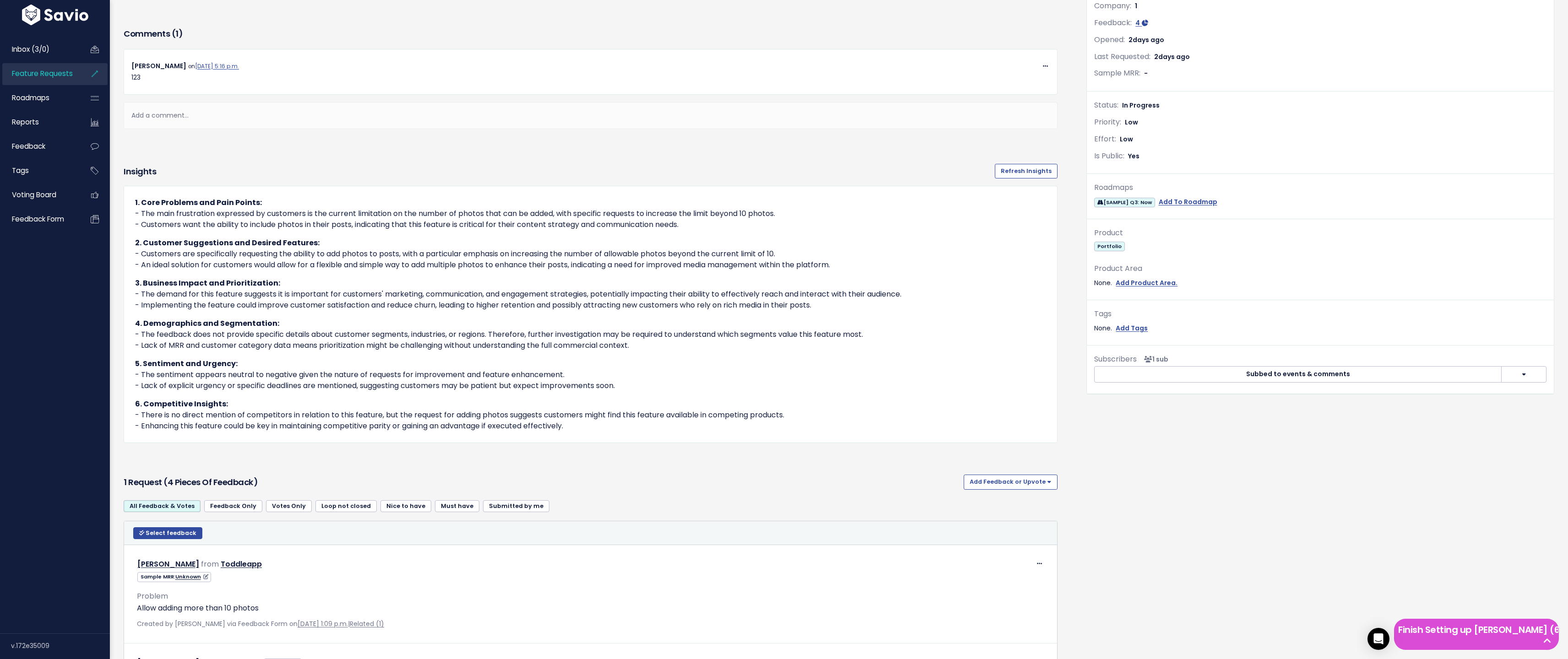
scroll to position [0, 0]
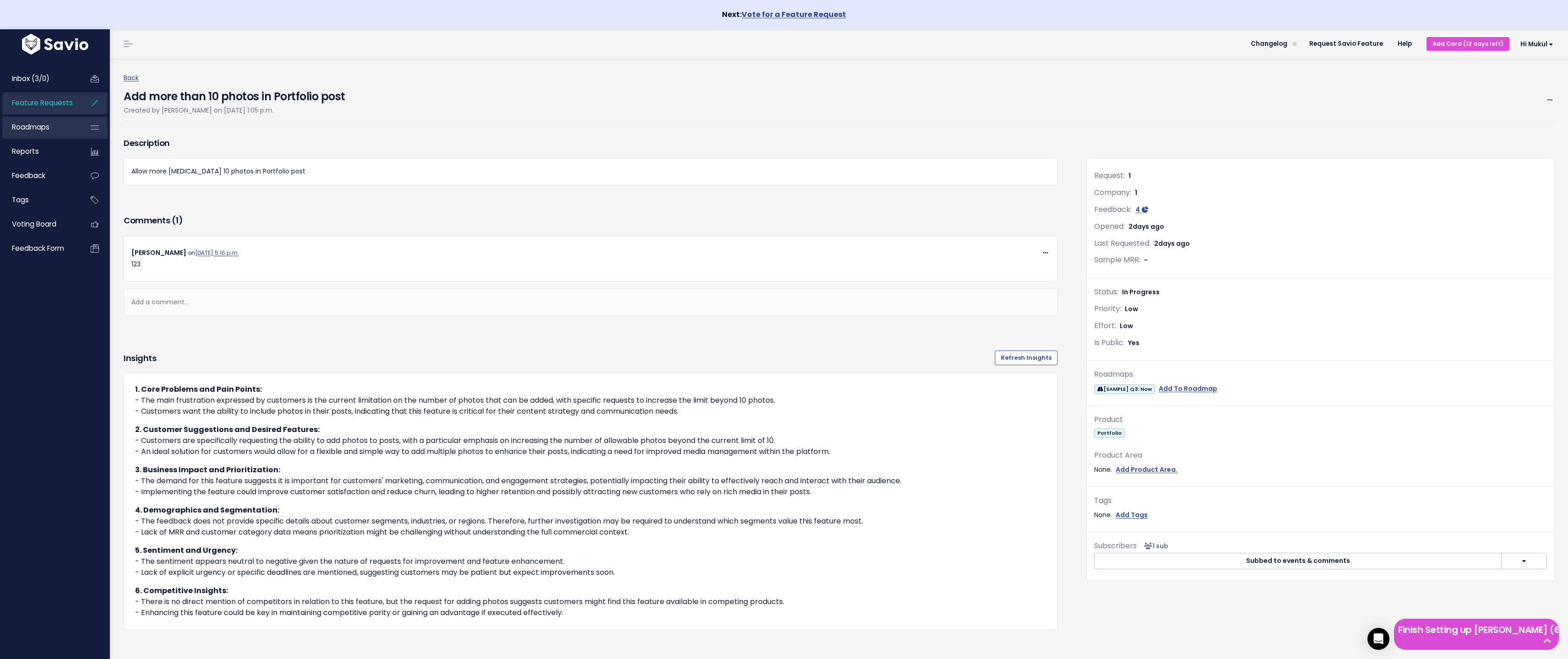
click at [44, 128] on span "Roadmaps" at bounding box center [30, 127] width 37 height 10
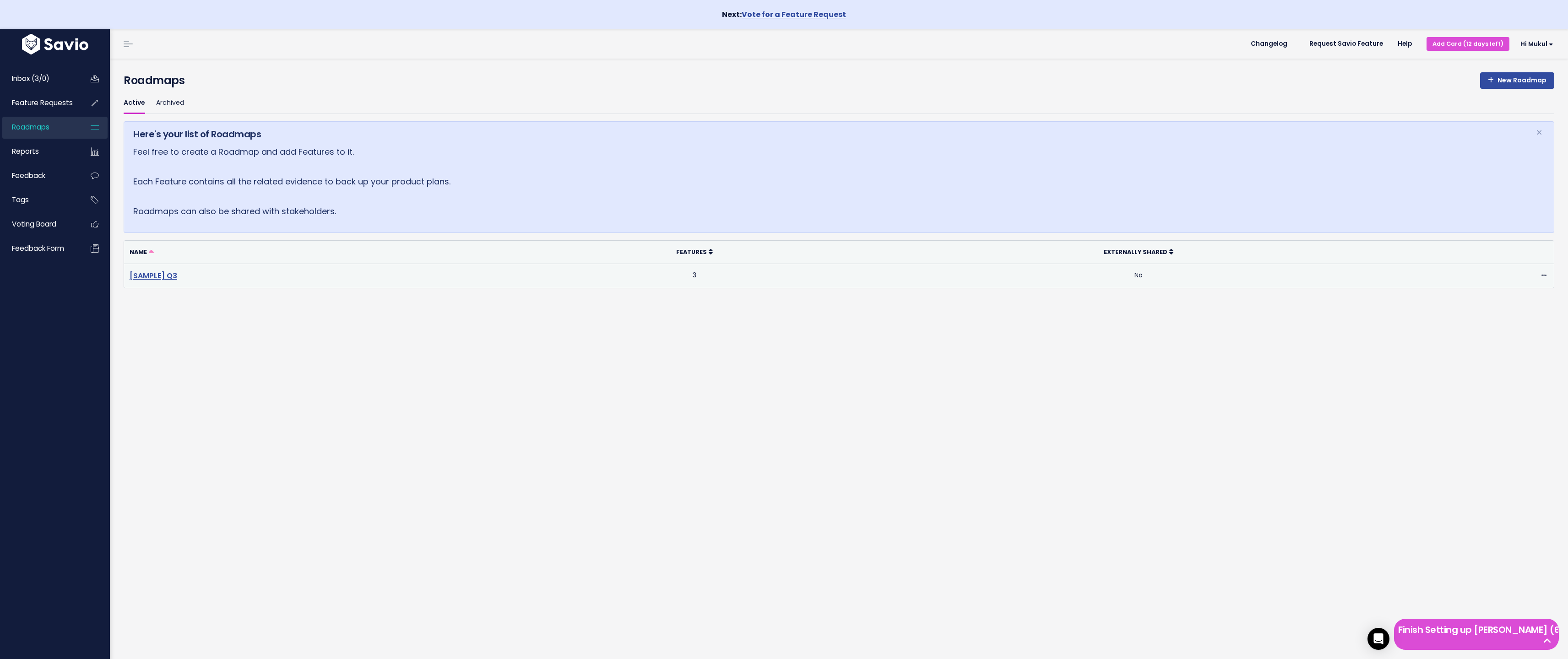
click at [151, 279] on link "[SAMPLE] Q3" at bounding box center [154, 275] width 48 height 11
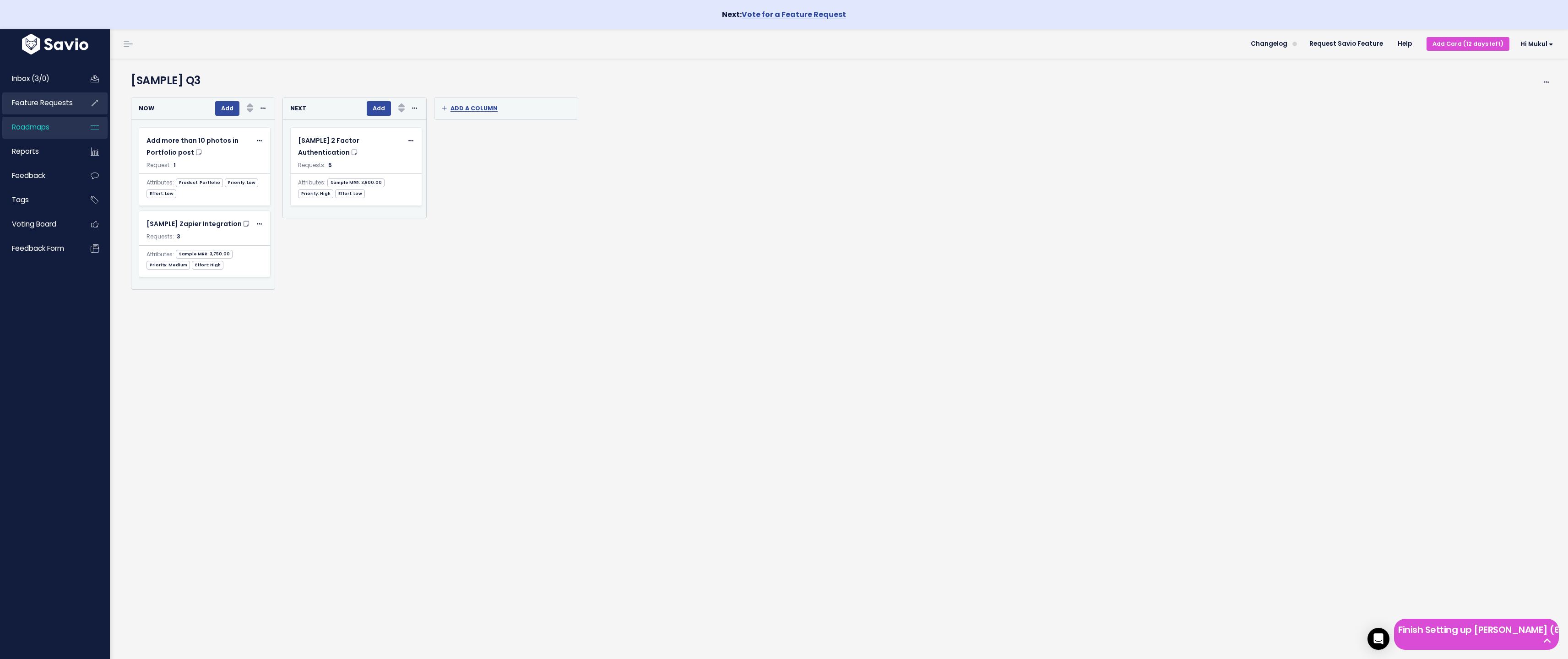
click at [61, 102] on span "Feature Requests" at bounding box center [42, 103] width 61 height 10
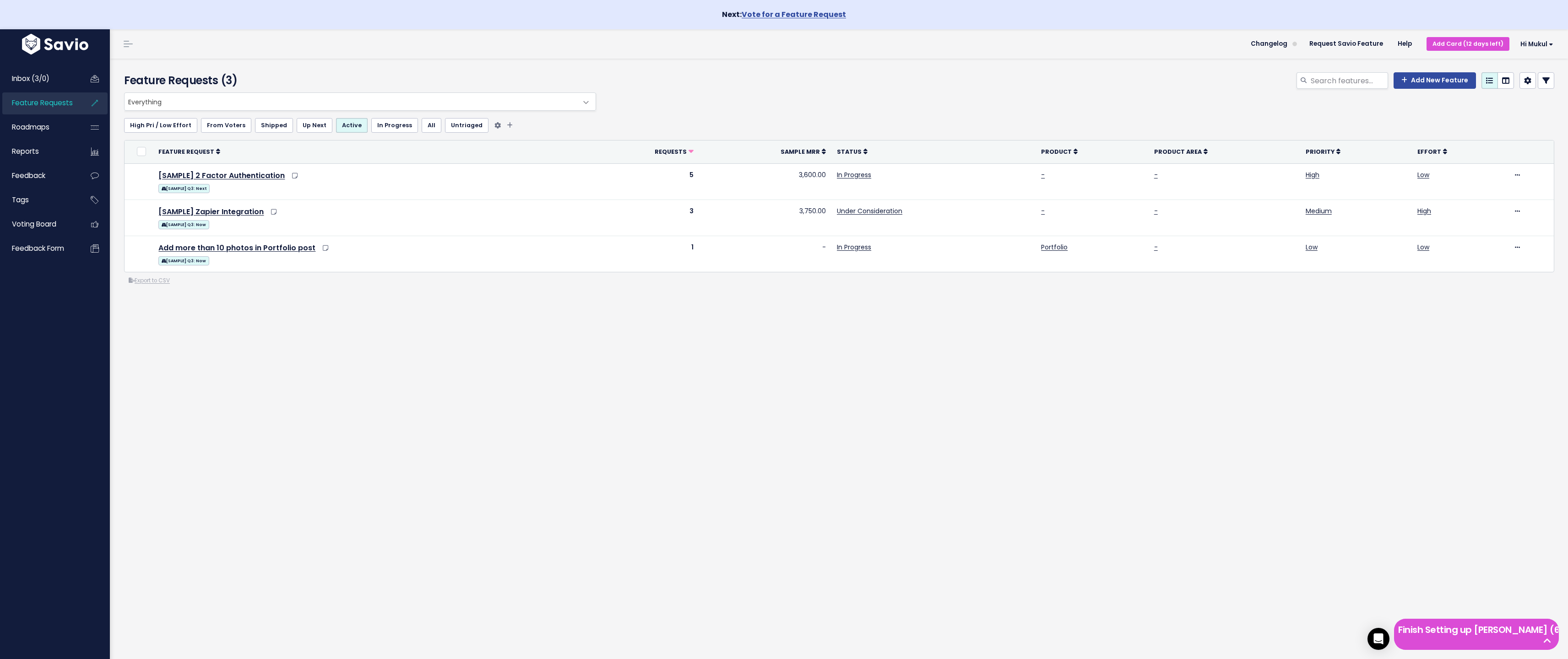
click at [179, 128] on link "High Pri / Low Effort" at bounding box center [160, 125] width 74 height 14
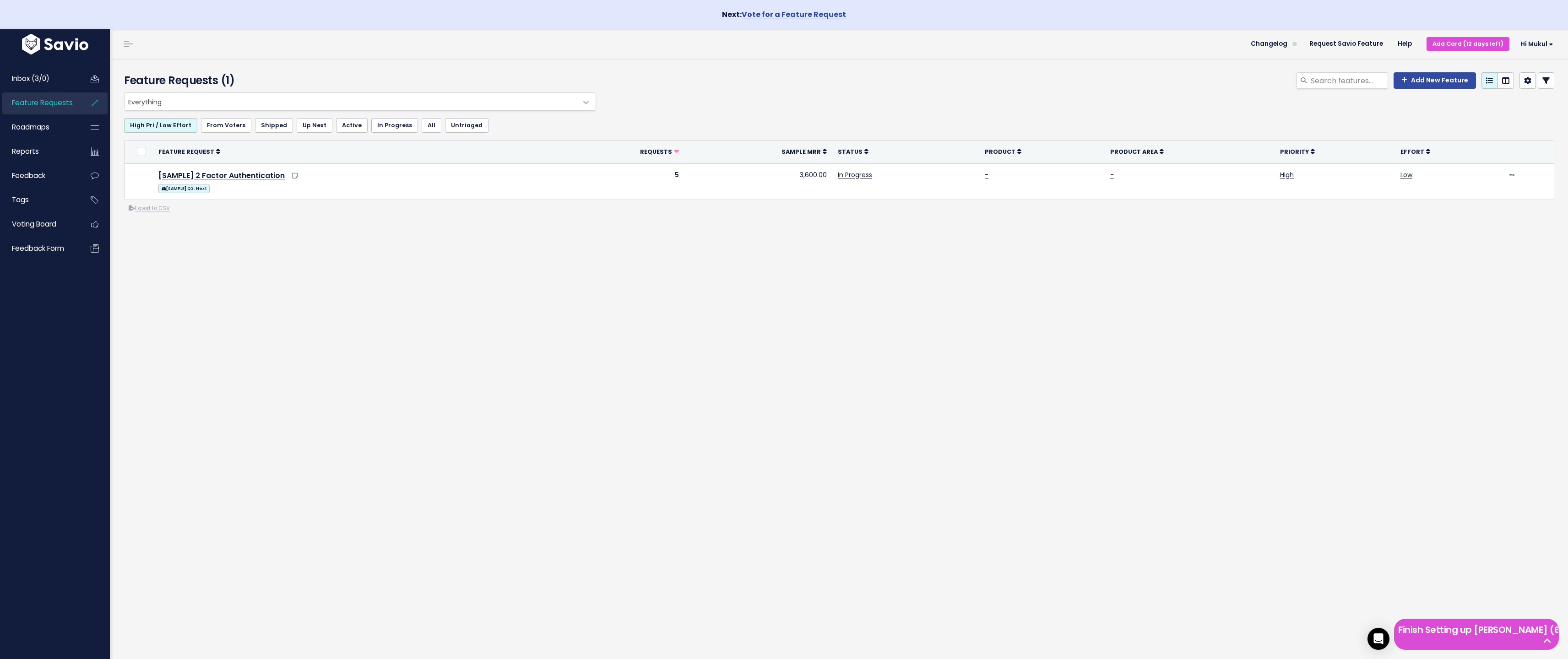
click at [179, 128] on link "High Pri / Low Effort" at bounding box center [160, 125] width 74 height 14
click at [312, 123] on link "Up Next" at bounding box center [314, 125] width 35 height 14
click at [422, 123] on link "All" at bounding box center [432, 125] width 20 height 14
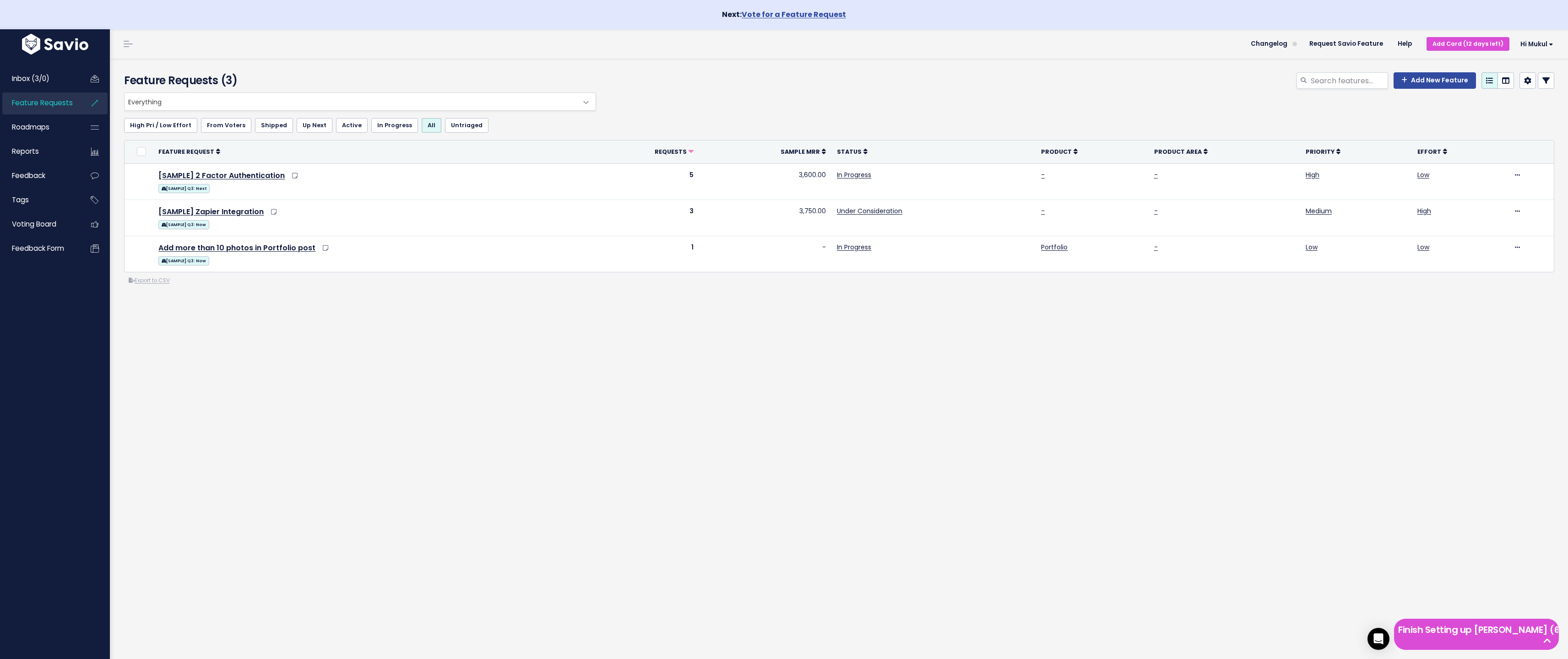
click at [0, 568] on div "Inbox (3/0) Feature Requests Roadmaps Reports" at bounding box center [54, 359] width 110 height 606
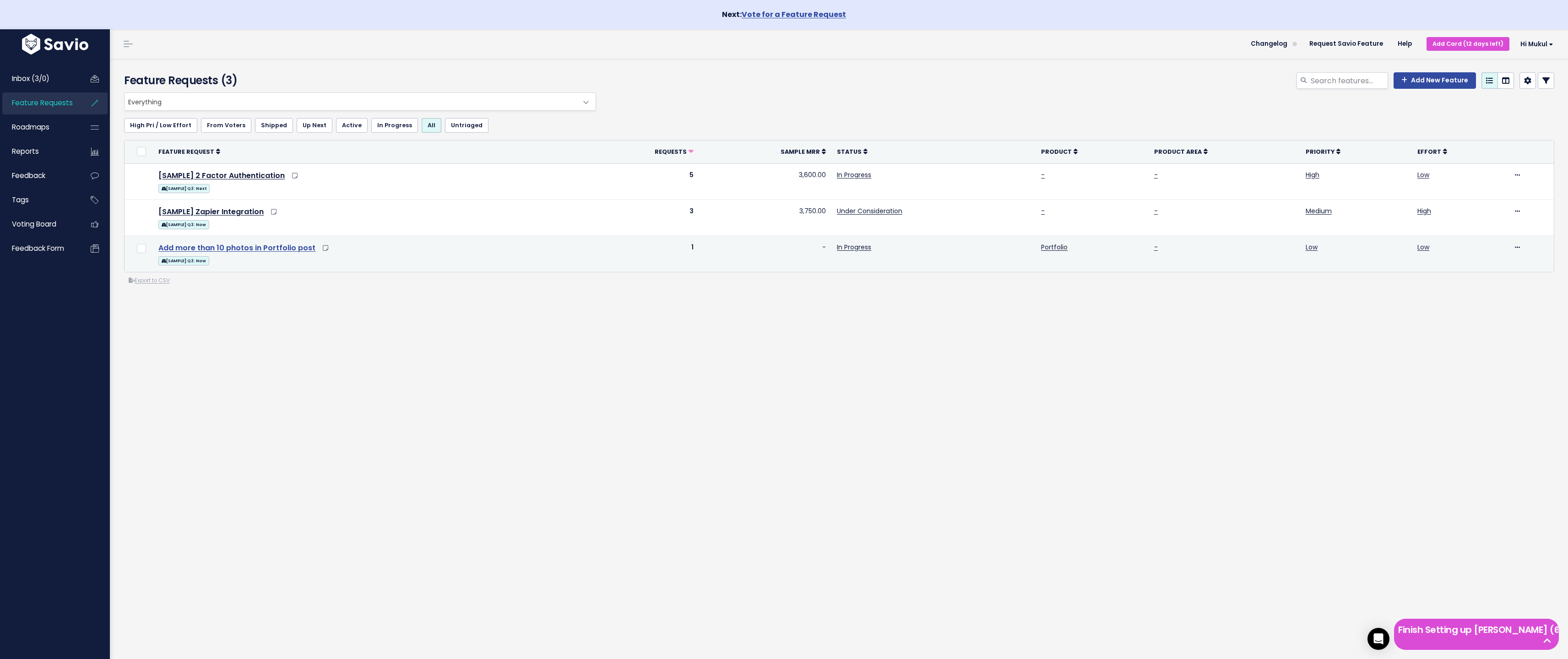
click at [244, 245] on link "Add more than 10 photos in Portfolio post" at bounding box center [237, 247] width 157 height 11
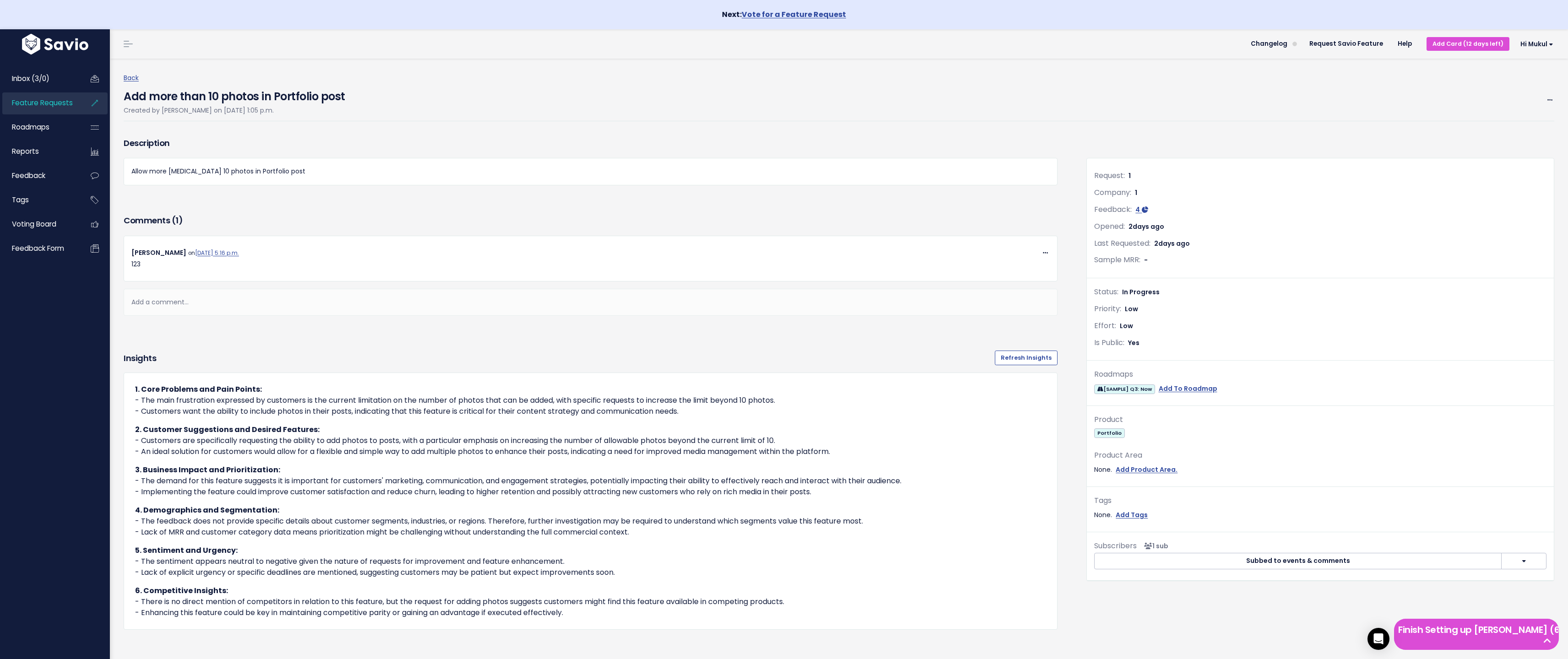
click at [0, 571] on div "Inbox (3/0) Feature Requests Roadmaps Reports" at bounding box center [54, 359] width 110 height 606
